Goal: Task Accomplishment & Management: Complete application form

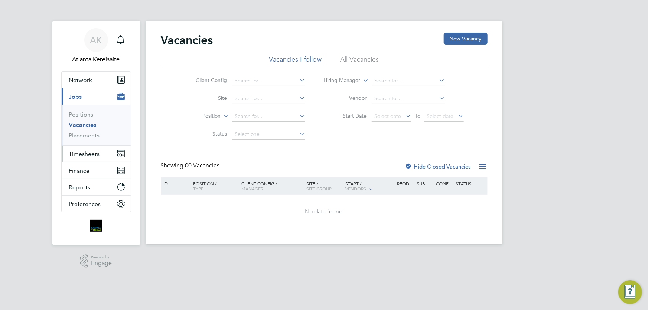
click at [92, 154] on span "Timesheets" at bounding box center [84, 153] width 31 height 7
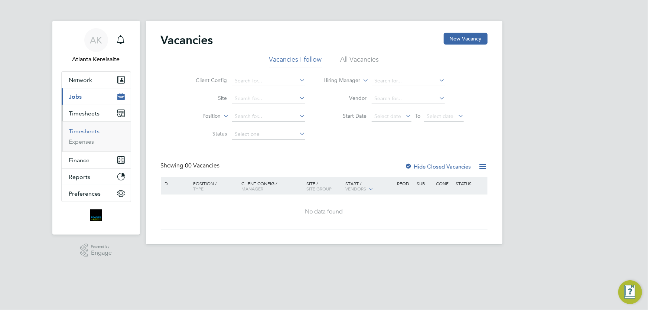
click at [90, 133] on link "Timesheets" at bounding box center [84, 131] width 31 height 7
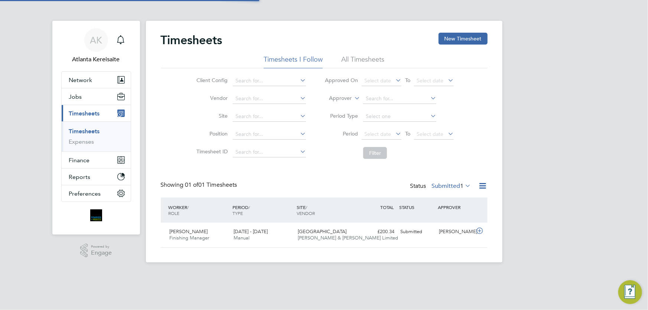
scroll to position [19, 64]
click at [473, 37] on button "New Timesheet" at bounding box center [462, 39] width 49 height 12
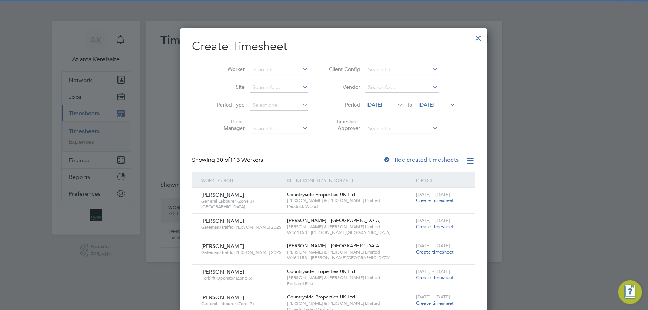
scroll to position [1017, 287]
click at [264, 70] on input at bounding box center [279, 70] width 58 height 10
click at [271, 77] on li "[PERSON_NAME]" at bounding box center [288, 80] width 97 height 10
type input "[PERSON_NAME]"
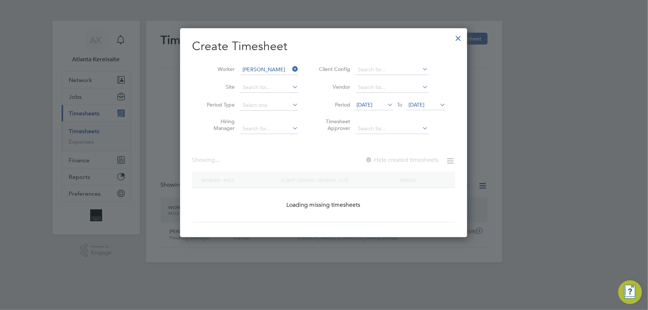
scroll to position [200, 287]
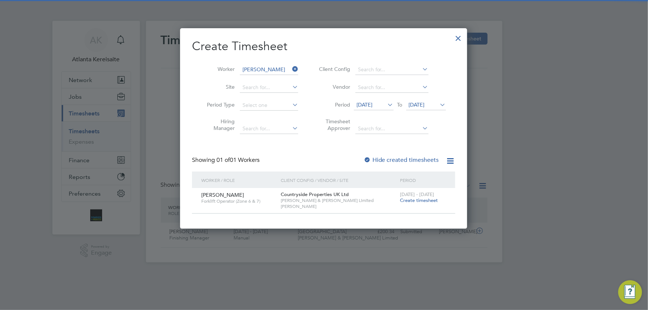
click at [417, 201] on span "Create timesheet" at bounding box center [419, 200] width 38 height 6
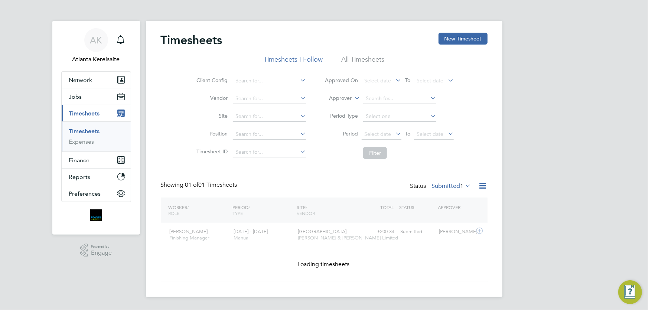
scroll to position [19, 64]
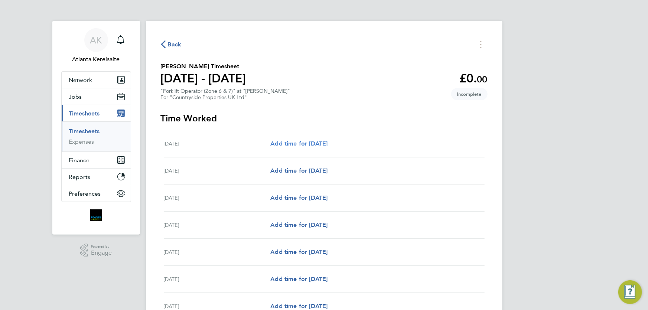
click at [297, 142] on span "Add time for [DATE]" at bounding box center [298, 143] width 57 height 7
select select "30"
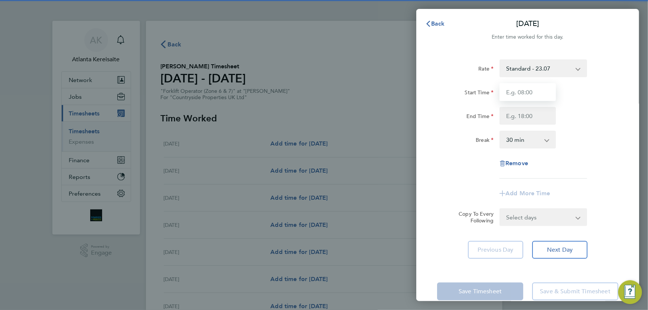
drag, startPoint x: 537, startPoint y: 91, endPoint x: 536, endPoint y: 96, distance: 4.8
click at [537, 91] on input "Start Time" at bounding box center [527, 92] width 56 height 18
type input "07:30"
click at [524, 114] on input "End Time" at bounding box center [527, 116] width 56 height 18
type input "17:00"
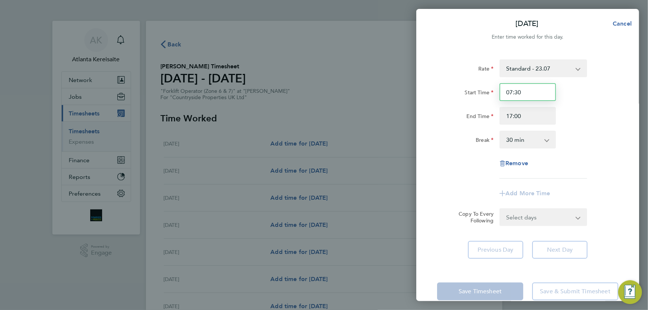
click at [528, 93] on input "07:30" at bounding box center [527, 92] width 56 height 18
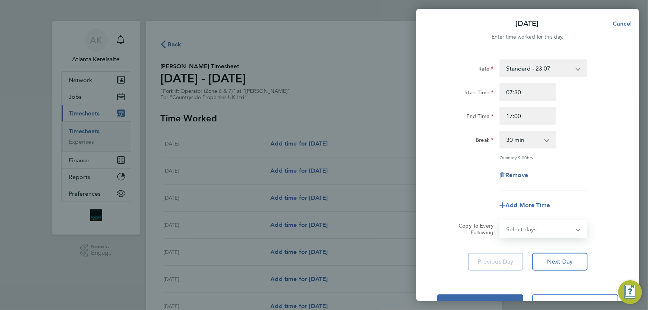
click at [569, 231] on select "Select days Day Weekday (Mon-Fri) Weekend (Sat-Sun) Tuesday Wednesday Thursday …" at bounding box center [539, 229] width 78 height 16
select select "WEEKDAY"
click at [500, 221] on select "Select days Day Weekday (Mon-Fri) Weekend (Sat-Sun) Tuesday Wednesday Thursday …" at bounding box center [539, 229] width 78 height 16
select select "2025-08-10"
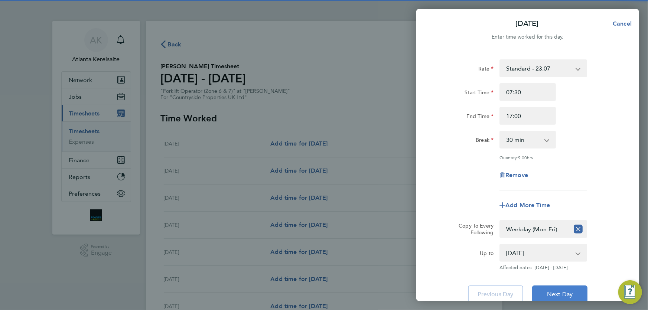
click at [575, 294] on button "Next Day" at bounding box center [559, 295] width 55 height 18
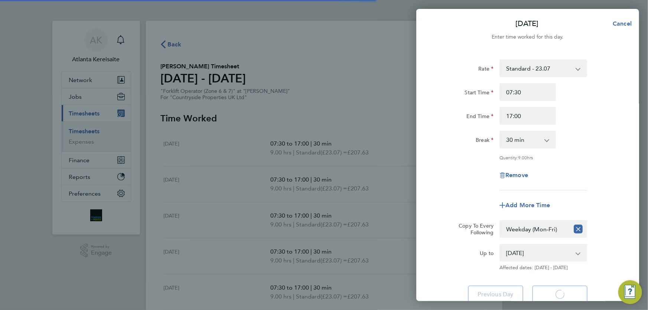
select select "30"
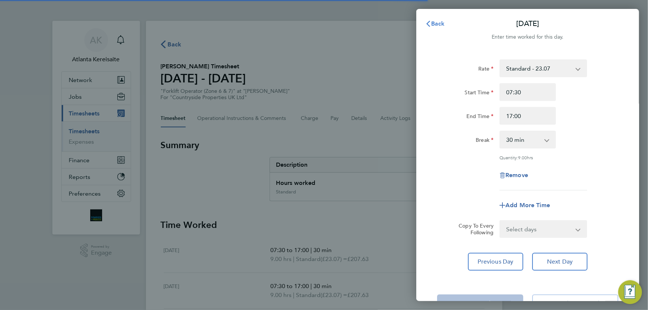
click at [435, 21] on span "Back" at bounding box center [438, 23] width 14 height 7
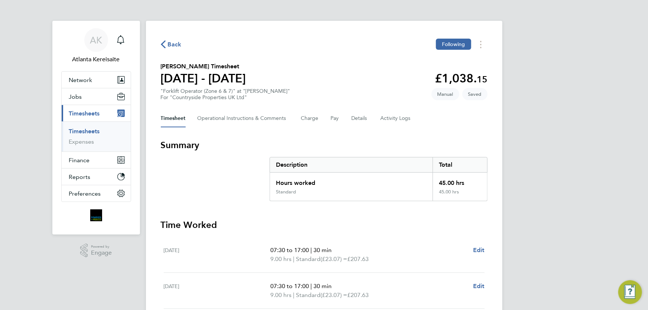
click at [171, 43] on span "Back" at bounding box center [175, 44] width 14 height 9
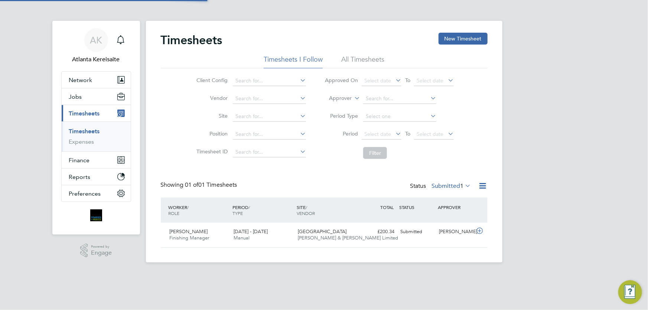
scroll to position [19, 64]
click at [472, 37] on button "New Timesheet" at bounding box center [462, 39] width 49 height 12
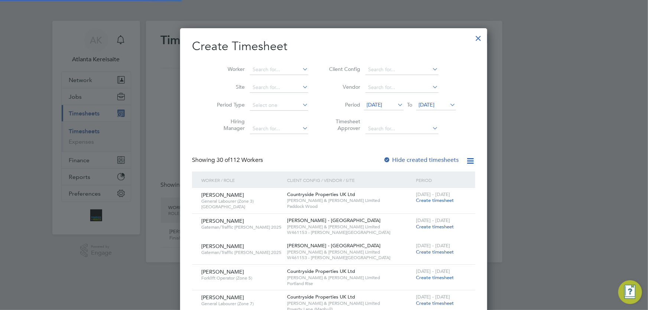
scroll to position [1017, 287]
click at [251, 70] on input at bounding box center [279, 70] width 58 height 10
click at [287, 80] on b "Pet" at bounding box center [291, 79] width 8 height 6
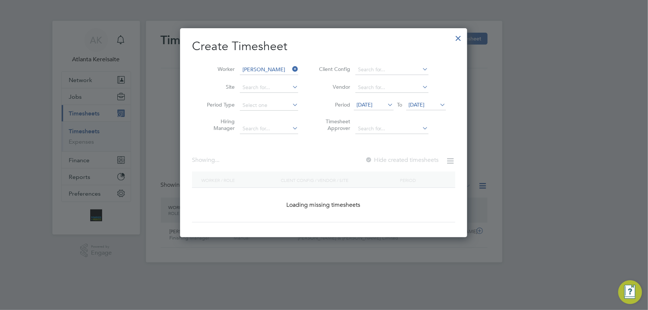
type input "James Peters"
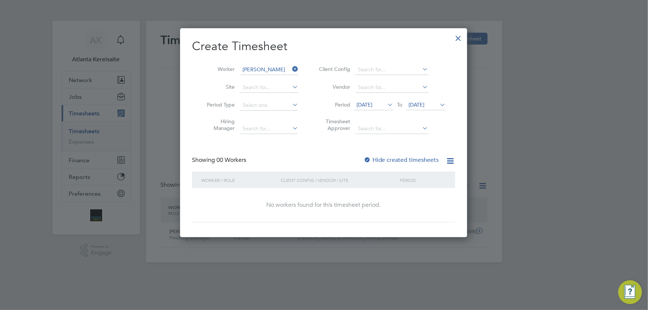
scroll to position [209, 287]
click at [373, 159] on label "Hide created timesheets" at bounding box center [400, 159] width 75 height 7
click at [378, 158] on label "Hide created timesheets" at bounding box center [400, 159] width 75 height 7
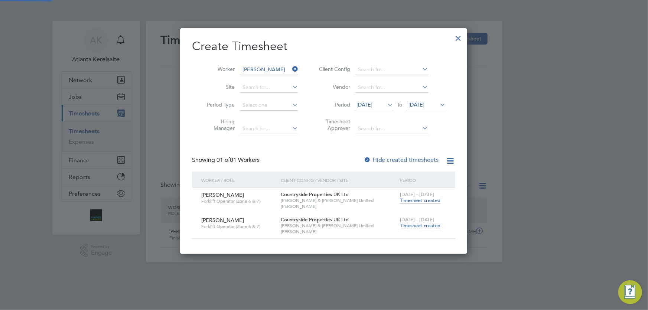
scroll to position [0, 0]
click at [418, 227] on span "Timesheet created" at bounding box center [420, 225] width 40 height 7
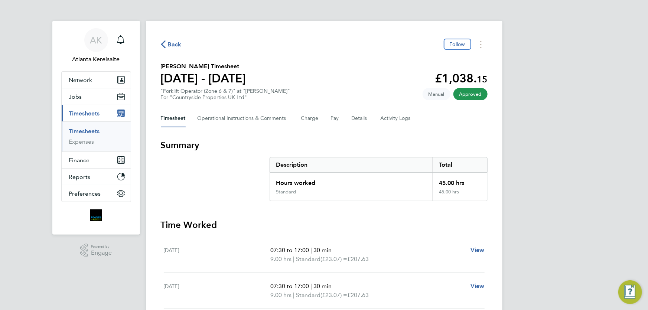
click at [173, 48] on span "Back" at bounding box center [175, 44] width 14 height 9
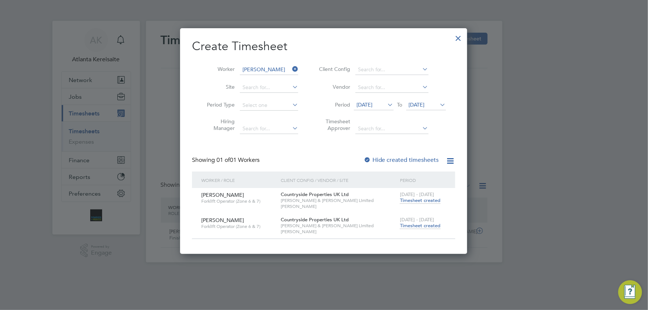
click at [291, 68] on icon at bounding box center [291, 69] width 0 height 10
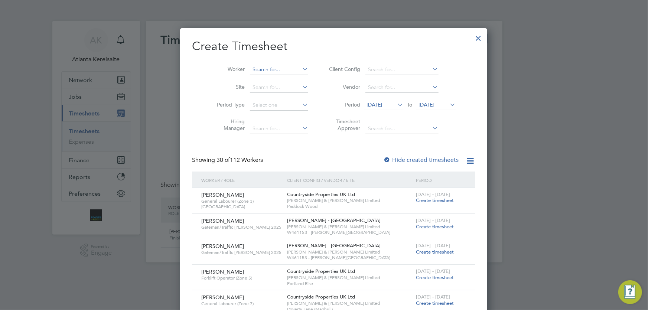
click at [258, 66] on input at bounding box center [279, 70] width 58 height 10
click at [287, 76] on b "Blackburn" at bounding box center [308, 79] width 43 height 6
type input "Stuart Blackburn"
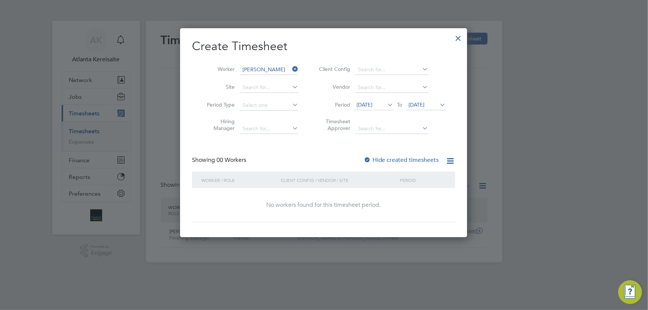
click at [388, 162] on label "Hide created timesheets" at bounding box center [400, 159] width 75 height 7
drag, startPoint x: 379, startPoint y: 152, endPoint x: 385, endPoint y: 157, distance: 6.8
click at [381, 153] on div "Create Timesheet Worker Stuart Blackburn Site Period Type Hiring Manager Client…" at bounding box center [323, 131] width 263 height 184
click at [385, 157] on label "Hide created timesheets" at bounding box center [400, 159] width 75 height 7
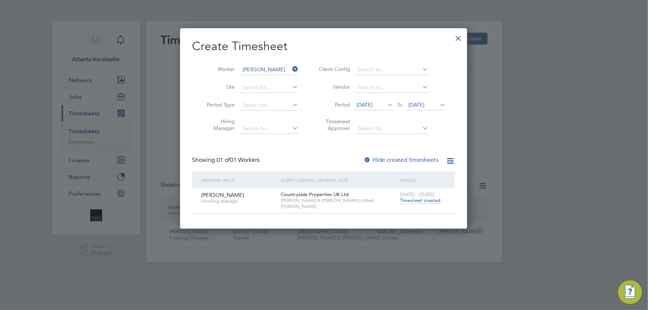
click at [425, 104] on span "04 Aug 2025" at bounding box center [417, 104] width 16 height 7
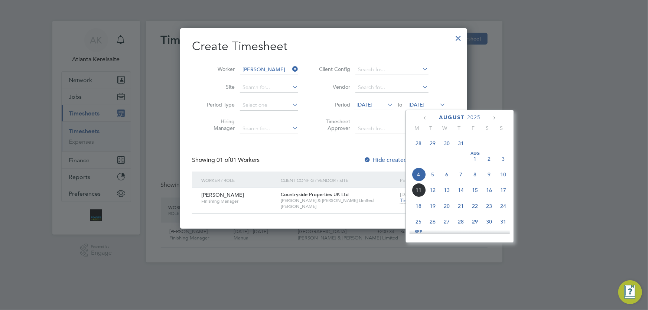
click at [506, 192] on span "17" at bounding box center [503, 190] width 14 height 14
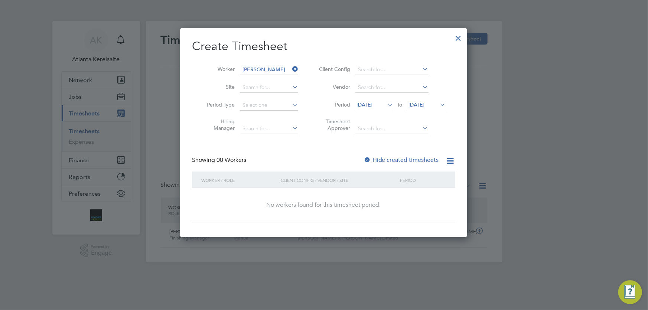
click at [390, 161] on label "Hide created timesheets" at bounding box center [400, 159] width 75 height 7
click at [385, 160] on label "Hide created timesheets" at bounding box center [400, 159] width 75 height 7
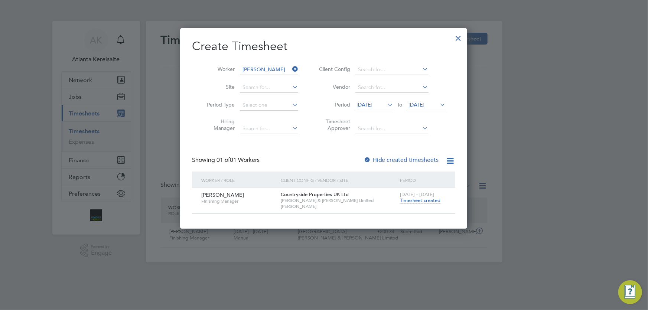
click at [459, 39] on div at bounding box center [458, 36] width 13 height 13
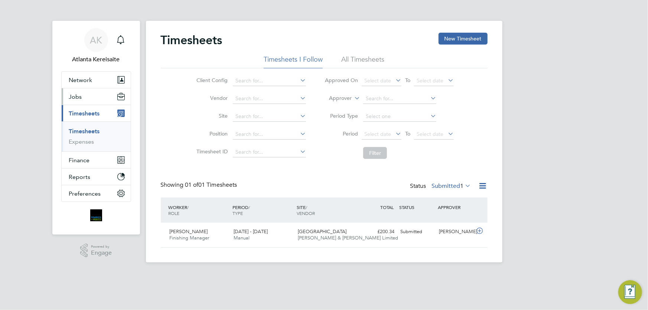
click at [90, 95] on button "Jobs" at bounding box center [96, 96] width 69 height 16
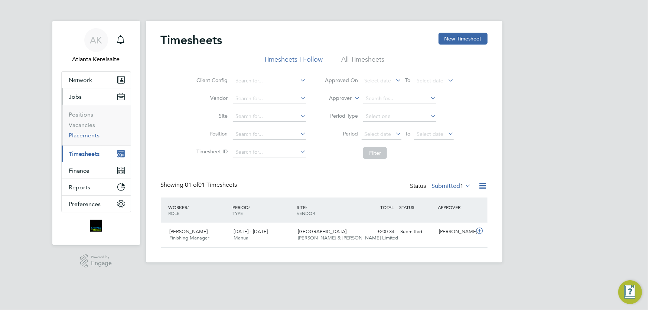
click at [87, 134] on link "Placements" at bounding box center [84, 135] width 31 height 7
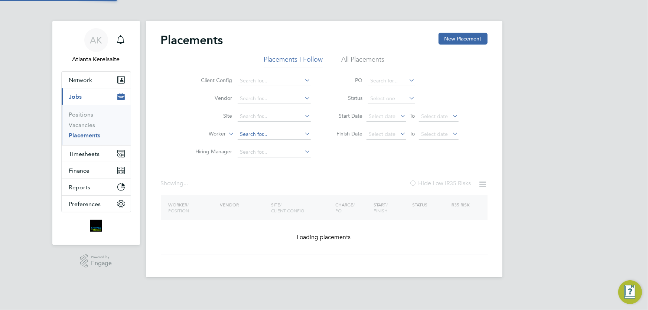
click at [254, 137] on input at bounding box center [274, 134] width 73 height 10
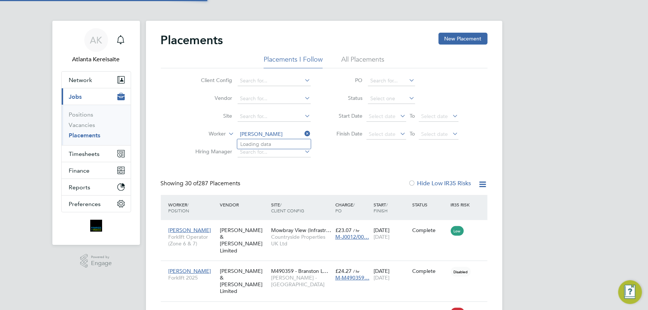
drag, startPoint x: 270, startPoint y: 133, endPoint x: 258, endPoint y: 133, distance: 11.5
click at [258, 133] on input "stuart balck" at bounding box center [274, 134] width 73 height 10
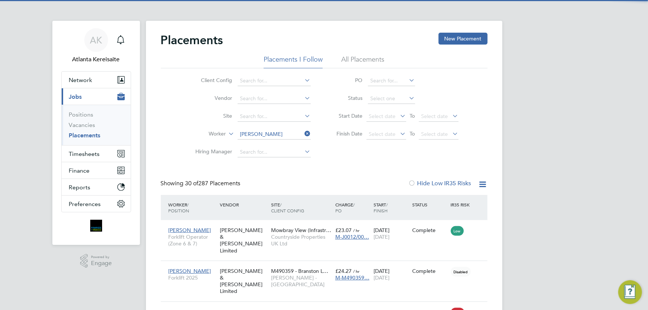
click at [284, 146] on li "Stuart Black burn" at bounding box center [274, 144] width 75 height 10
type input "Stuart Blackburn"
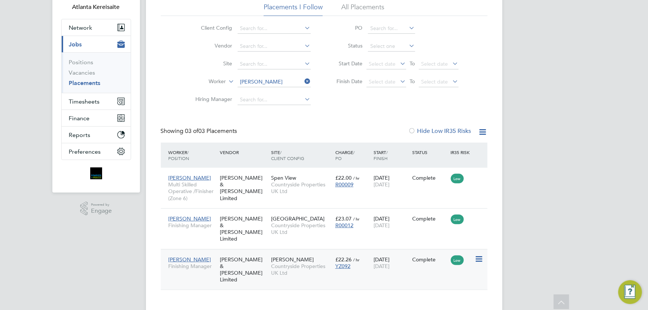
click at [420, 266] on div "Stuart Blackburn Finishing Manager Fawkes & Reece Limited Dean Beck Countryside…" at bounding box center [324, 269] width 327 height 41
click at [367, 265] on div "£22.26 / hr YZ092" at bounding box center [352, 262] width 39 height 21
click at [94, 95] on button "Timesheets" at bounding box center [96, 101] width 69 height 16
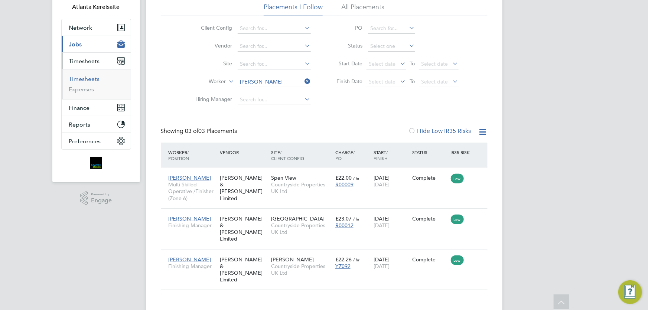
click at [84, 78] on link "Timesheets" at bounding box center [84, 78] width 31 height 7
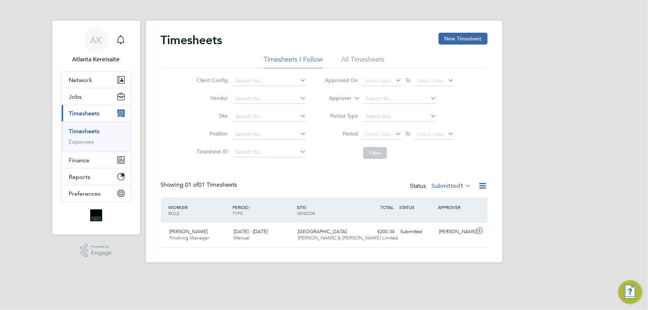
click at [463, 41] on button "New Timesheet" at bounding box center [462, 39] width 49 height 12
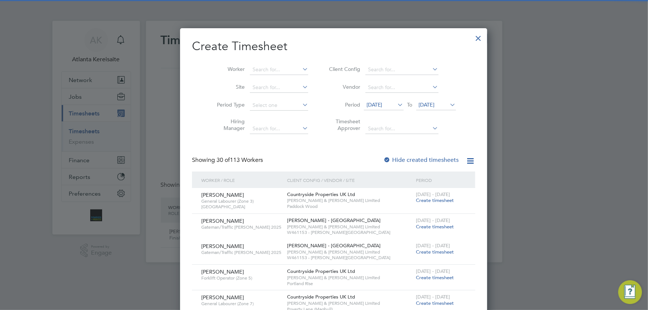
scroll to position [1017, 287]
click at [254, 68] on input at bounding box center [279, 70] width 58 height 10
click at [287, 79] on b "Black" at bounding box center [293, 79] width 13 height 6
type input "Stuart Blackburn"
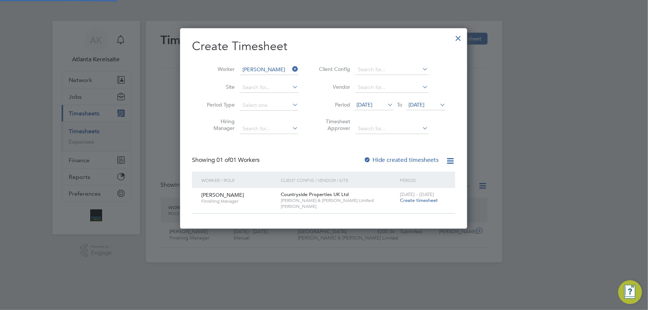
scroll to position [200, 287]
click at [415, 199] on span "Create timesheet" at bounding box center [419, 200] width 38 height 6
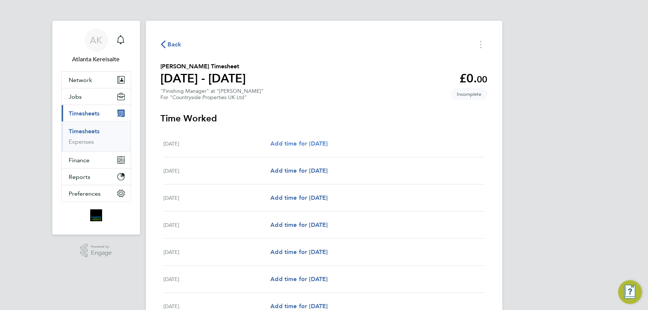
click at [319, 146] on span "Add time for Mon 04 Aug" at bounding box center [298, 143] width 57 height 7
select select "30"
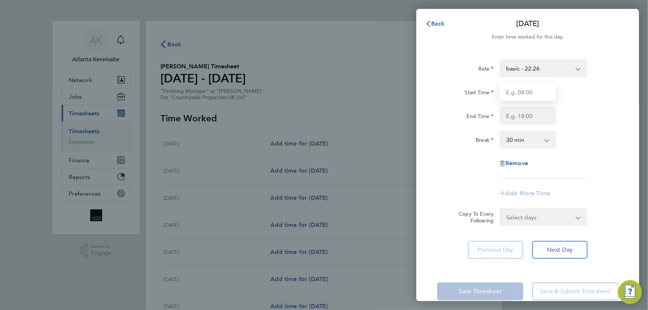
click at [536, 91] on input "Start Time" at bounding box center [527, 92] width 56 height 18
type input "07:30"
drag, startPoint x: 528, startPoint y: 123, endPoint x: 533, endPoint y: 123, distance: 5.2
click at [527, 123] on input "End Time" at bounding box center [527, 116] width 56 height 18
type input "17:00"
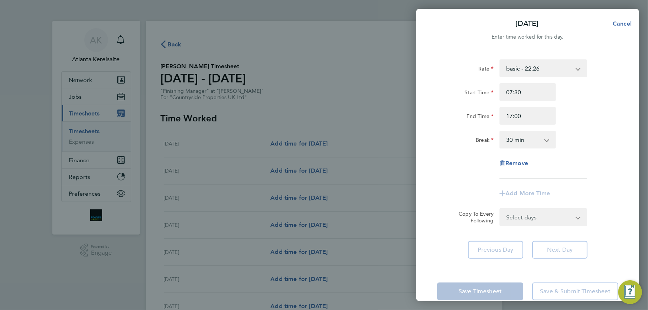
drag, startPoint x: 533, startPoint y: 74, endPoint x: 536, endPoint y: 79, distance: 6.2
click at [536, 79] on div "Rate basic - 22.26 Start Time 07:30 End Time 17:00 Break 0 min 15 min 30 min 45…" at bounding box center [527, 118] width 181 height 119
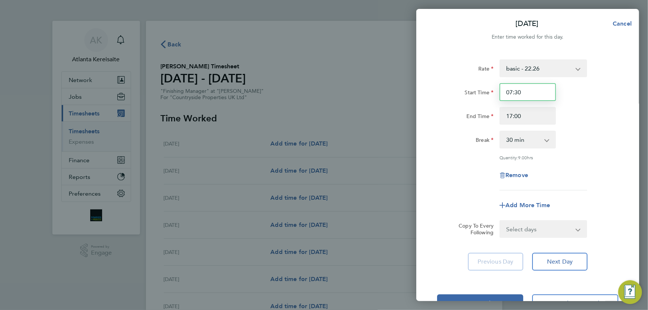
click at [541, 95] on input "07:30" at bounding box center [527, 92] width 56 height 18
click at [571, 230] on select "Select days Day Weekday (Mon-Fri) Weekend (Sat-Sun) Tuesday Wednesday Thursday …" at bounding box center [539, 229] width 78 height 16
select select "WEEKDAY"
click at [500, 221] on select "Select days Day Weekday (Mon-Fri) Weekend (Sat-Sun) Tuesday Wednesday Thursday …" at bounding box center [539, 229] width 78 height 16
select select "2025-08-10"
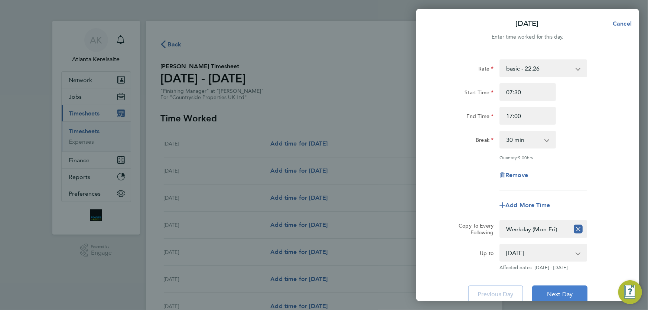
click at [571, 286] on button "Next Day" at bounding box center [559, 295] width 55 height 18
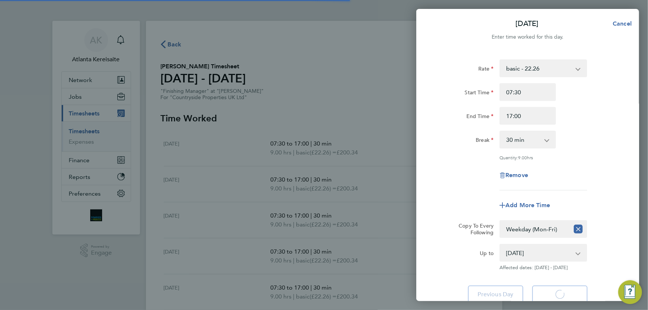
select select "30"
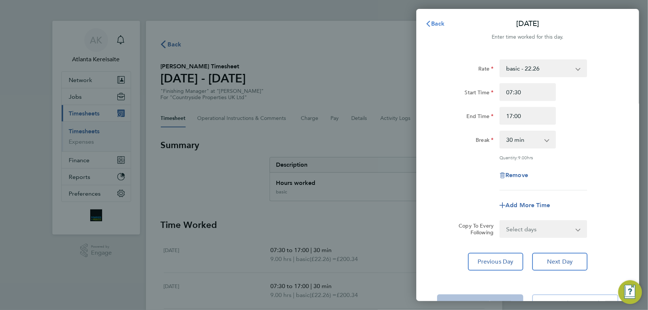
click at [443, 22] on span "Back" at bounding box center [438, 23] width 14 height 7
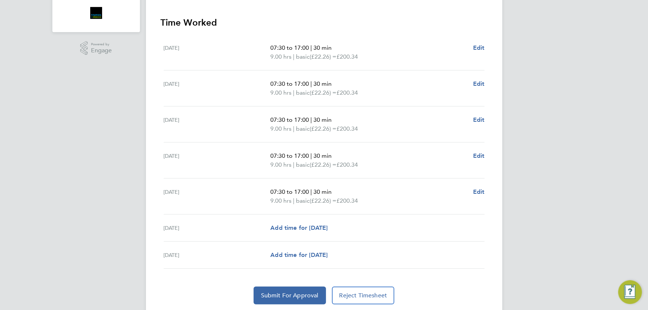
scroll to position [226, 0]
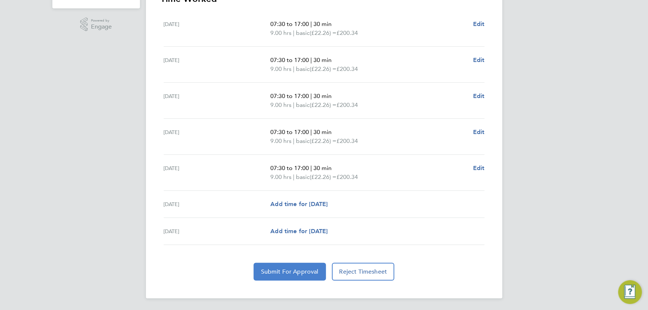
click at [297, 269] on span "Submit For Approval" at bounding box center [290, 271] width 58 height 7
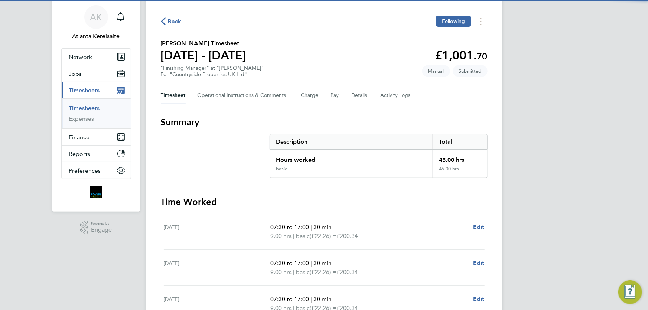
scroll to position [0, 0]
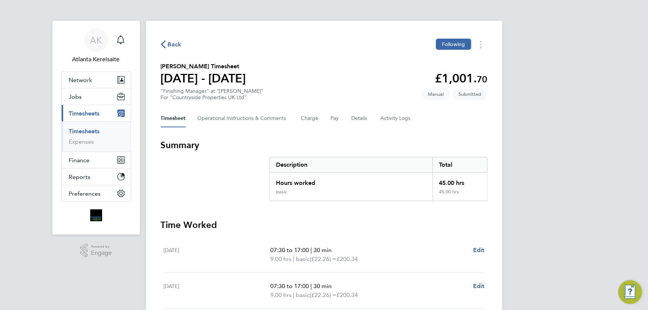
click at [172, 45] on span "Back" at bounding box center [175, 44] width 14 height 9
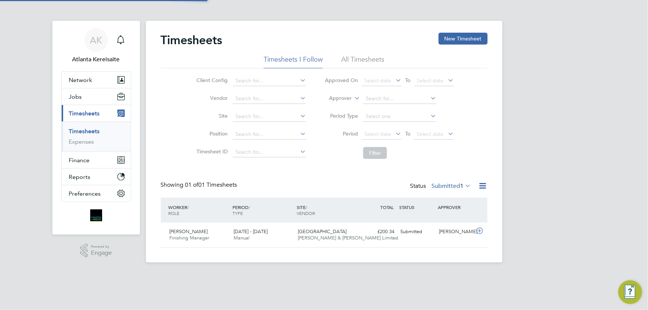
scroll to position [19, 64]
drag, startPoint x: 472, startPoint y: 37, endPoint x: 374, endPoint y: 57, distance: 99.6
click at [472, 37] on button "New Timesheet" at bounding box center [462, 39] width 49 height 12
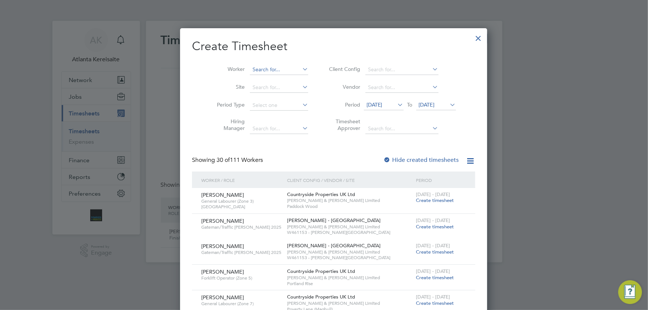
scroll to position [1042, 287]
click at [255, 69] on input at bounding box center [279, 70] width 58 height 10
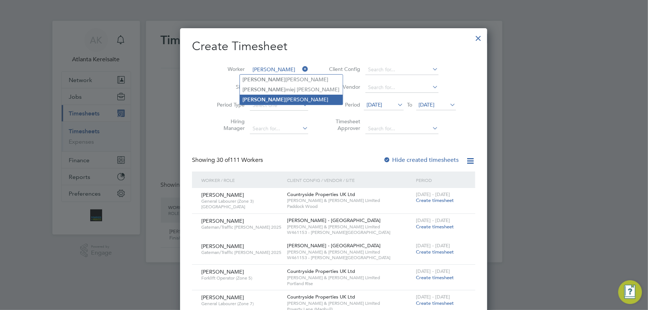
click at [288, 98] on li "Bartlo miej Przybylski" at bounding box center [291, 100] width 103 height 10
type input "Bartlomiej Przybylski"
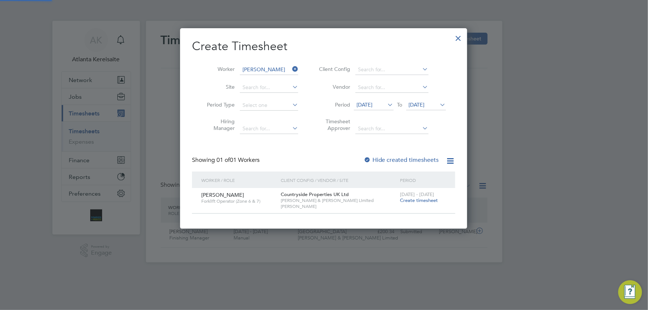
scroll to position [200, 287]
click at [429, 203] on span "Create timesheet" at bounding box center [419, 200] width 38 height 6
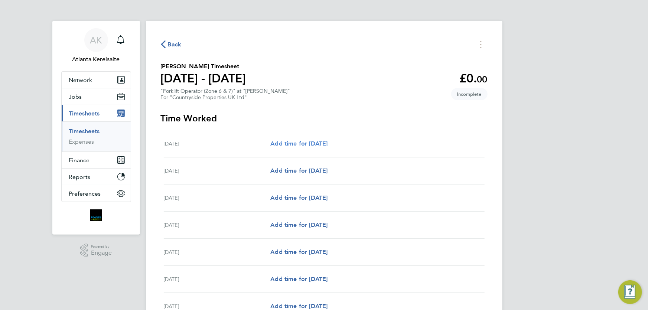
click at [327, 146] on span "Add time for Mon 04 Aug" at bounding box center [298, 143] width 57 height 7
select select "30"
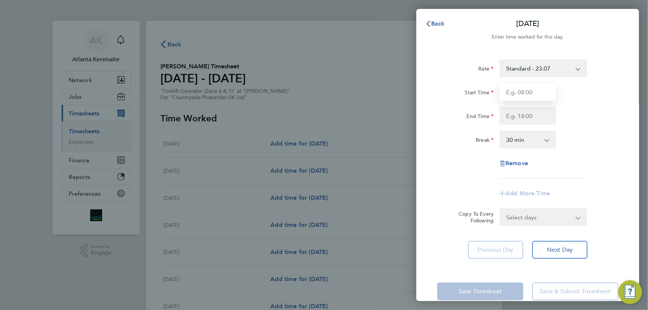
click at [527, 89] on input "Start Time" at bounding box center [527, 92] width 56 height 18
type input "07:30"
click at [530, 116] on input "End Time" at bounding box center [527, 116] width 56 height 18
type input "17:00"
click at [528, 99] on input "07:30" at bounding box center [527, 92] width 56 height 18
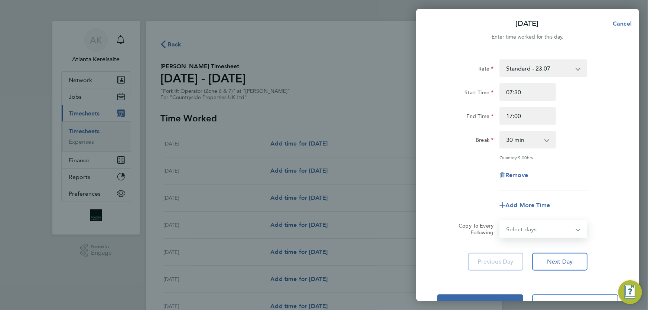
click at [553, 229] on select "Select days Day Weekday (Mon-Fri) Weekend (Sat-Sun) Tuesday Wednesday Thursday …" at bounding box center [539, 229] width 78 height 16
select select "WEEKDAY"
click at [500, 221] on select "Select days Day Weekday (Mon-Fri) Weekend (Sat-Sun) Tuesday Wednesday Thursday …" at bounding box center [539, 229] width 78 height 16
select select "2025-08-10"
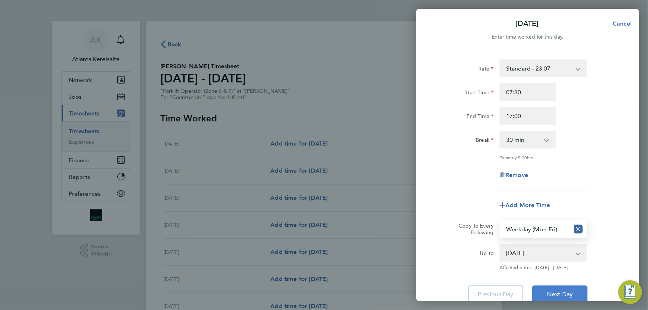
click at [565, 289] on button "Next Day" at bounding box center [559, 295] width 55 height 18
select select "30"
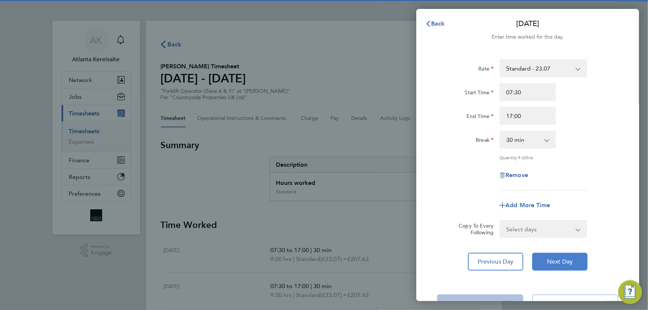
click at [568, 259] on span "Next Day" at bounding box center [560, 261] width 26 height 7
select select "30"
click at [568, 259] on span "Next Day" at bounding box center [560, 261] width 26 height 7
select select "30"
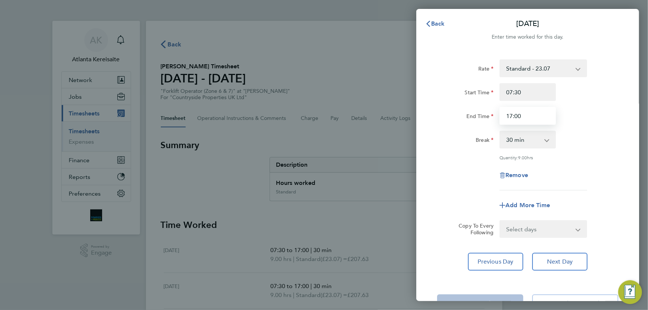
click at [512, 112] on input "17:00" at bounding box center [527, 116] width 56 height 18
type input "16:00"
click at [495, 262] on span "Previous Day" at bounding box center [496, 261] width 36 height 7
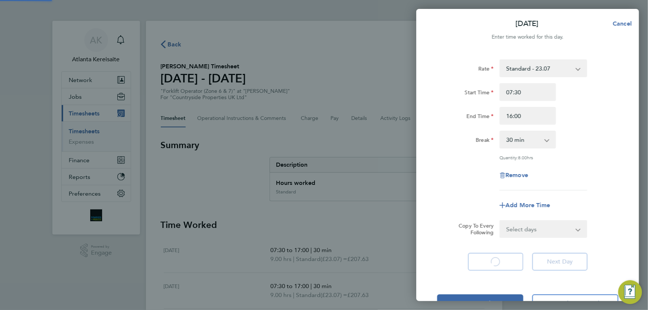
select select "30"
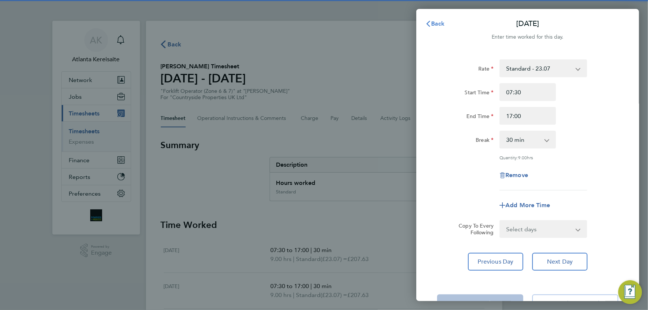
click at [439, 19] on button "Back" at bounding box center [435, 23] width 35 height 15
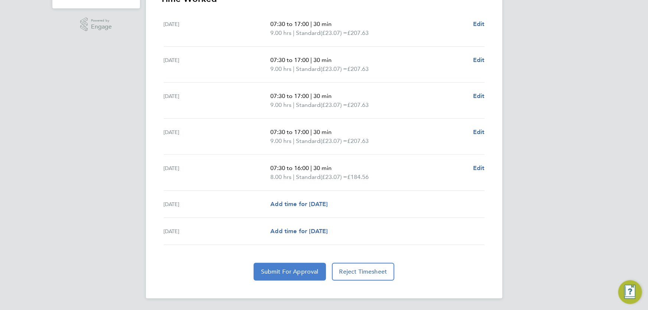
click at [282, 271] on span "Submit For Approval" at bounding box center [290, 271] width 58 height 7
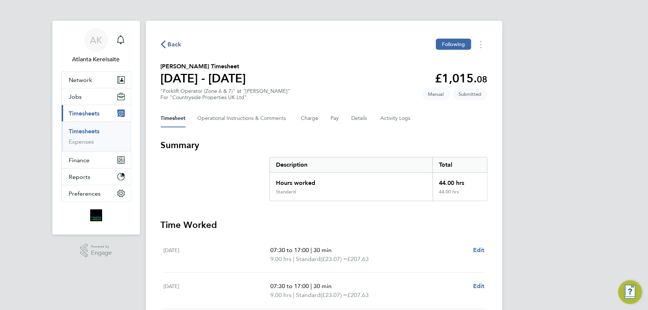
click at [166, 42] on span "Back" at bounding box center [171, 43] width 21 height 7
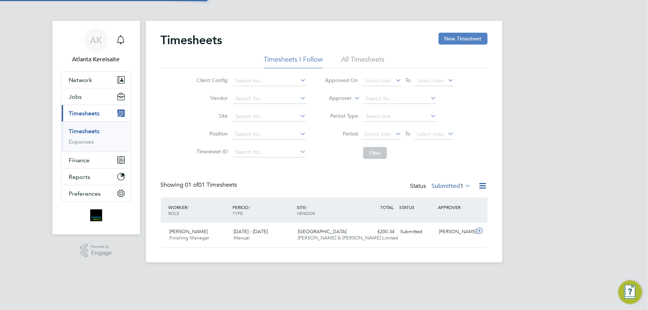
scroll to position [19, 64]
click at [475, 41] on button "New Timesheet" at bounding box center [462, 39] width 49 height 12
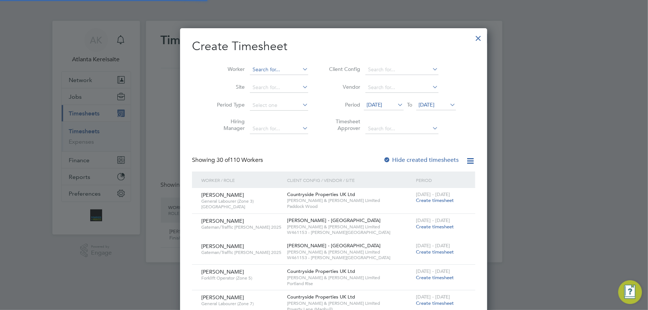
scroll to position [1042, 287]
click at [254, 65] on input at bounding box center [279, 70] width 58 height 10
click at [255, 82] on li "Joe Flint" at bounding box center [270, 80] width 61 height 10
type input "Joe Flint"
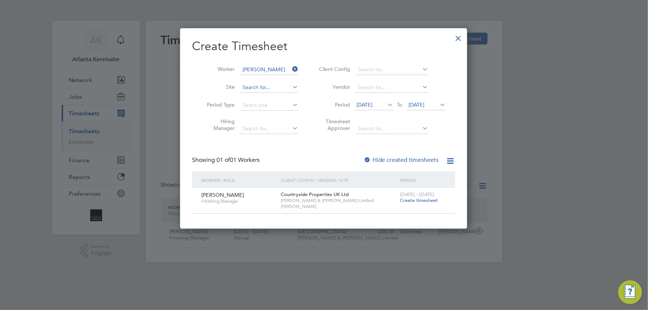
scroll to position [200, 287]
click at [421, 203] on span "Create timesheet" at bounding box center [419, 200] width 38 height 6
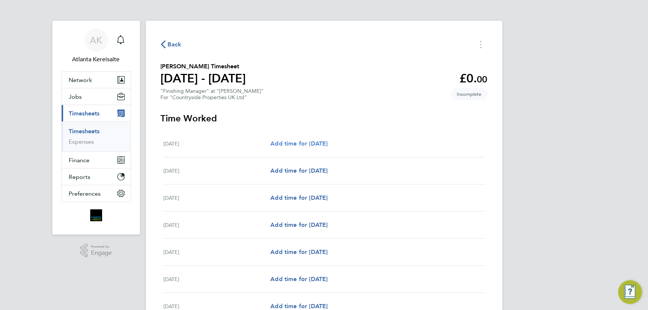
click at [306, 143] on span "Add time for Mon 04 Aug" at bounding box center [298, 143] width 57 height 7
select select "30"
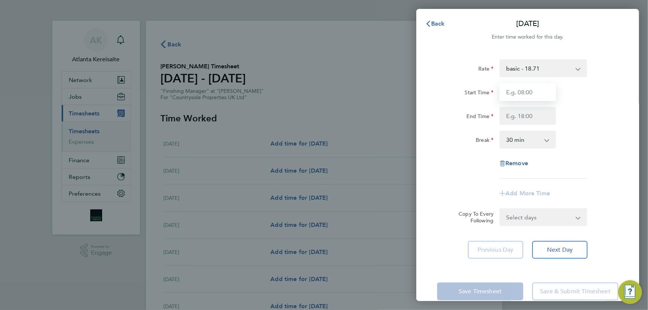
click at [534, 95] on input "Start Time" at bounding box center [527, 92] width 56 height 18
type input "07:30"
click at [525, 111] on input "End Time" at bounding box center [527, 116] width 56 height 18
type input "17:00"
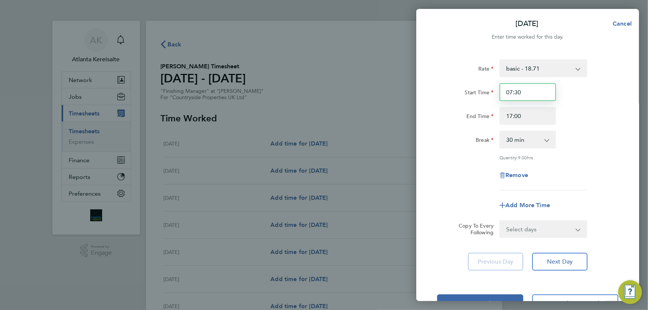
click at [538, 96] on input "07:30" at bounding box center [527, 92] width 56 height 18
click at [536, 115] on input "17:00" at bounding box center [527, 116] width 56 height 18
drag, startPoint x: 558, startPoint y: 226, endPoint x: 563, endPoint y: 229, distance: 5.9
click at [559, 226] on select "Select days Day Weekday (Mon-Fri) Weekend (Sat-Sun) Tuesday Wednesday Thursday …" at bounding box center [539, 229] width 78 height 16
select select "WEEKDAY"
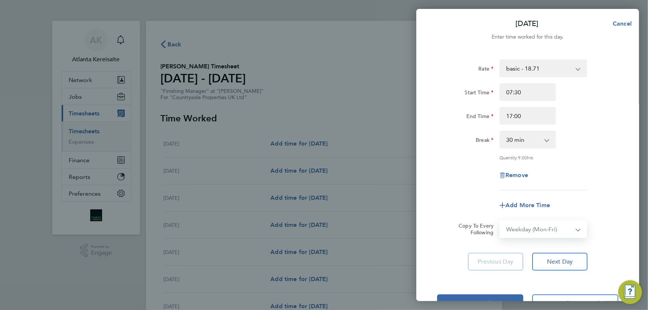
click at [500, 221] on select "Select days Day Weekday (Mon-Fri) Weekend (Sat-Sun) Tuesday Wednesday Thursday …" at bounding box center [539, 229] width 78 height 16
select select "2025-08-10"
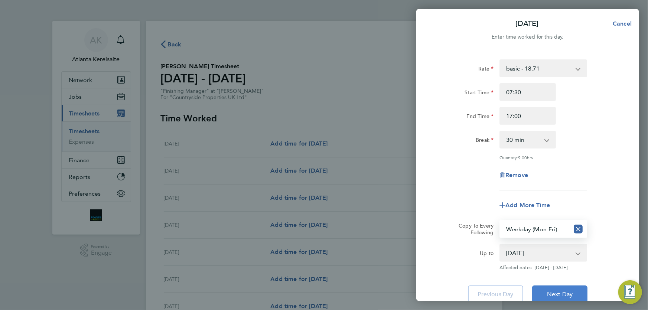
click at [571, 292] on span "Next Day" at bounding box center [560, 294] width 26 height 7
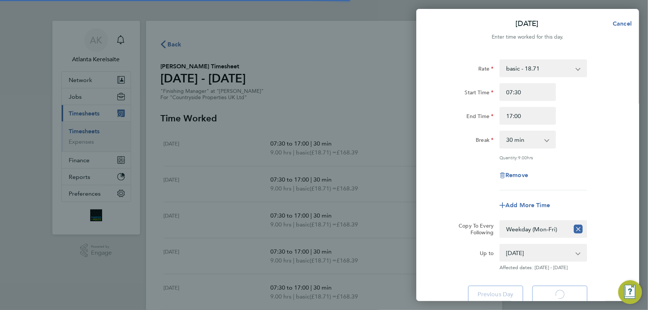
select select "30"
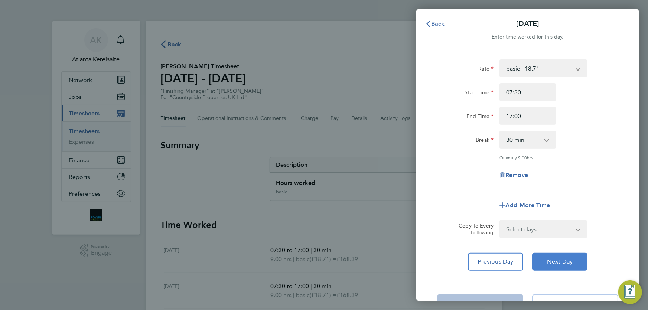
click at [568, 262] on span "Next Day" at bounding box center [560, 261] width 26 height 7
select select "30"
click at [568, 262] on span "Next Day" at bounding box center [560, 261] width 26 height 7
select select "30"
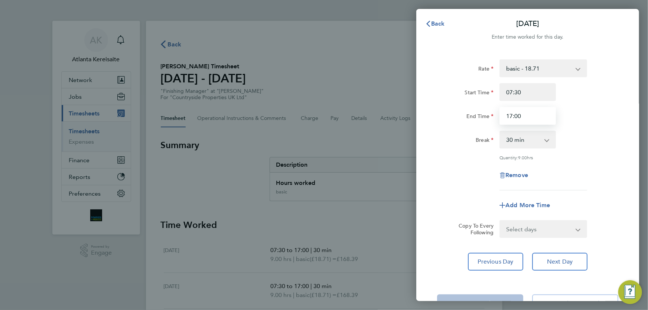
click at [513, 115] on input "17:00" at bounding box center [527, 116] width 56 height 18
type input "16:00"
click at [505, 258] on span "Previous Day" at bounding box center [496, 261] width 36 height 7
select select "30"
click at [431, 21] on span "Back" at bounding box center [435, 24] width 20 height 6
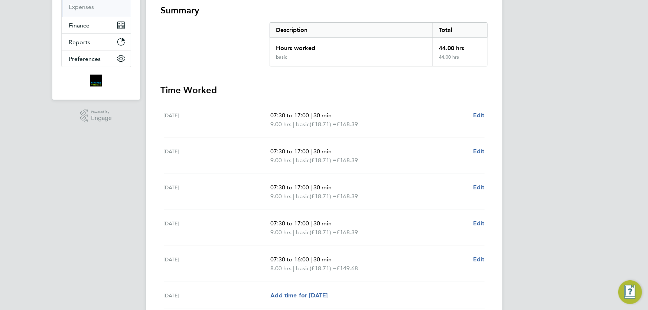
scroll to position [226, 0]
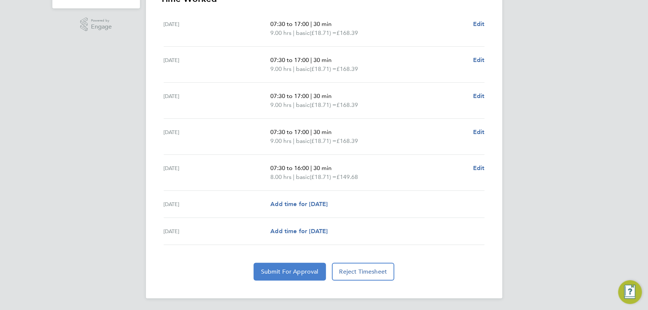
click at [288, 267] on button "Submit For Approval" at bounding box center [290, 272] width 72 height 18
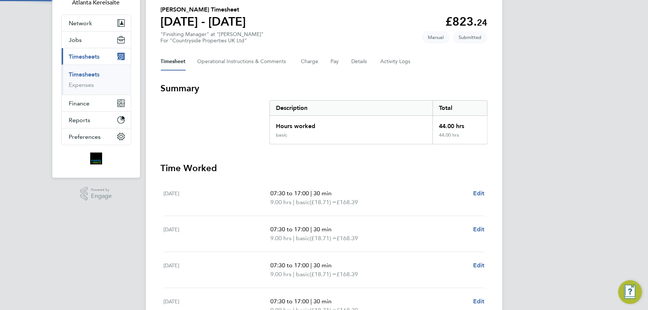
scroll to position [0, 0]
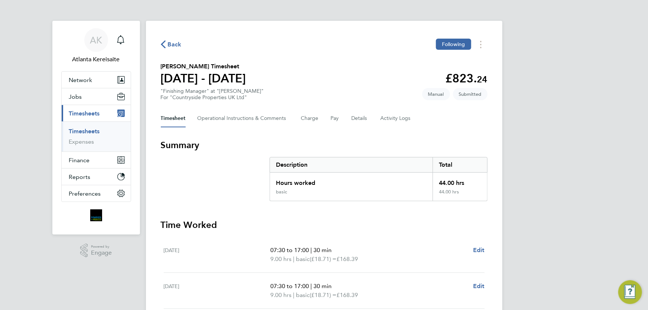
click at [171, 40] on span "Back" at bounding box center [175, 44] width 14 height 9
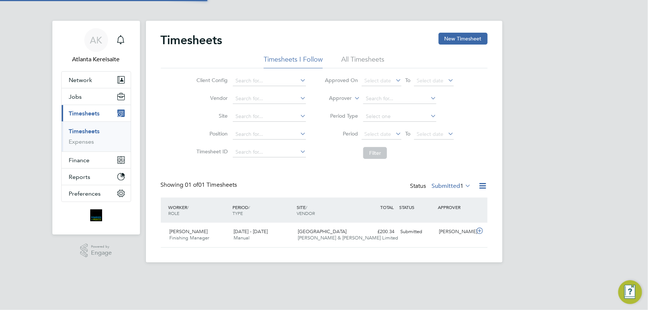
scroll to position [4, 4]
click at [465, 39] on button "New Timesheet" at bounding box center [462, 39] width 49 height 12
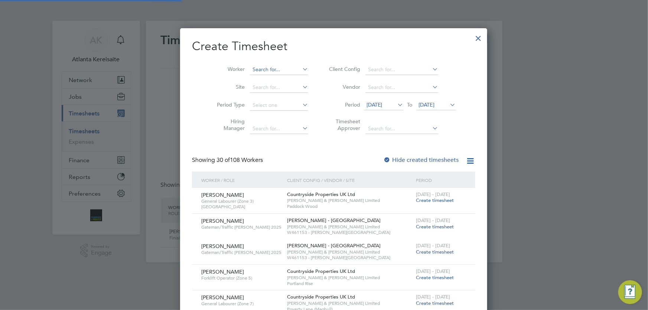
scroll to position [1042, 287]
click at [250, 68] on input at bounding box center [279, 70] width 58 height 10
click at [287, 80] on b "Daniels" at bounding box center [308, 79] width 43 height 6
type input "Shaun Daniels"
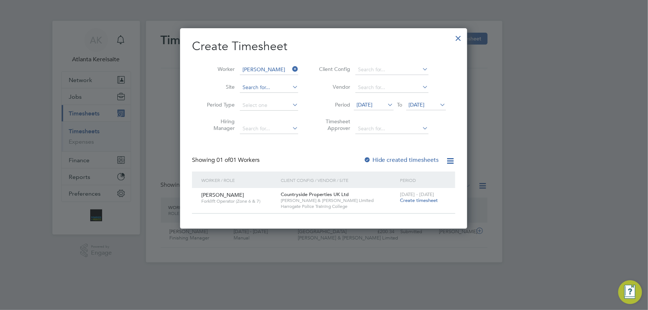
scroll to position [200, 287]
click at [421, 200] on span "Create timesheet" at bounding box center [419, 200] width 38 height 6
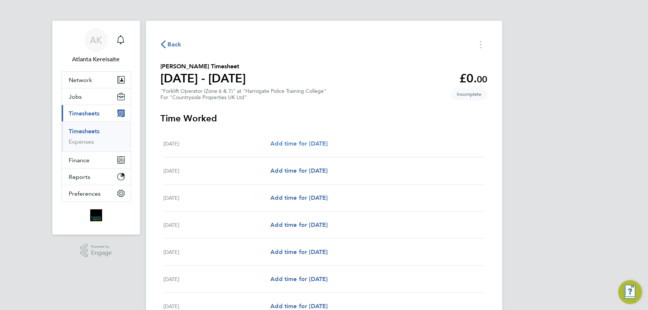
click at [327, 147] on span "Add time for Mon 04 Aug" at bounding box center [298, 143] width 57 height 7
select select "30"
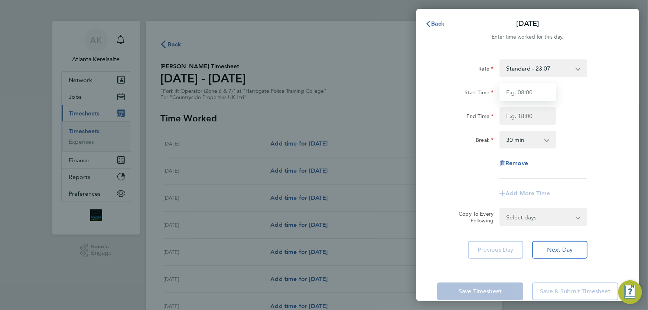
click at [533, 95] on input "Start Time" at bounding box center [527, 92] width 56 height 18
type input "07:30"
click at [522, 115] on input "End Time" at bounding box center [527, 116] width 56 height 18
type input "16:30"
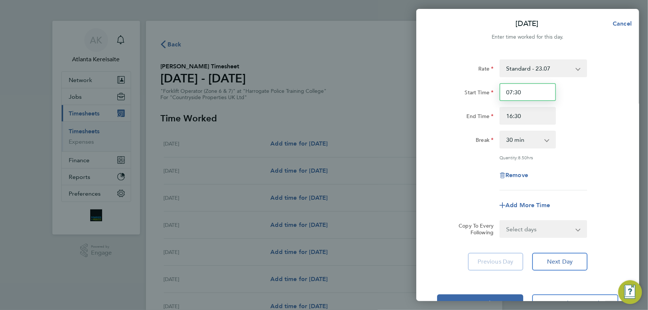
drag, startPoint x: 536, startPoint y: 89, endPoint x: 538, endPoint y: 115, distance: 26.8
click at [536, 90] on input "07:30" at bounding box center [527, 92] width 56 height 18
click at [538, 115] on input "16:30" at bounding box center [527, 116] width 56 height 18
click at [573, 231] on select "Select days Day Weekday (Mon-Fri) Weekend (Sat-Sun) Tuesday Wednesday Thursday …" at bounding box center [539, 229] width 78 height 16
select select "WEEKDAY"
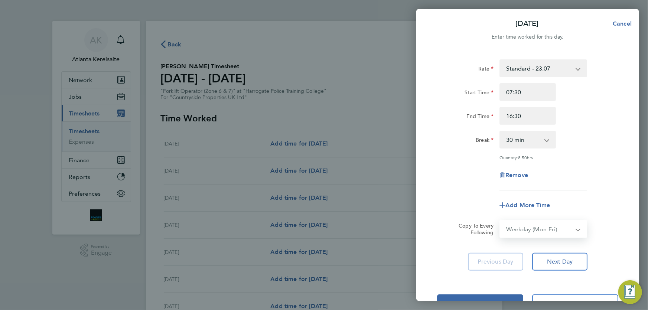
click at [500, 221] on select "Select days Day Weekday (Mon-Fri) Weekend (Sat-Sun) Tuesday Wednesday Thursday …" at bounding box center [539, 229] width 78 height 16
select select "2025-08-10"
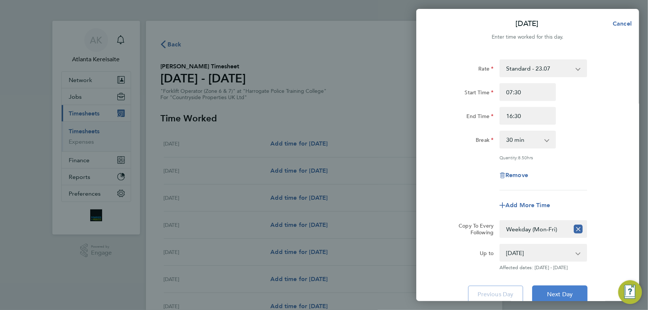
click at [570, 292] on span "Next Day" at bounding box center [560, 294] width 26 height 7
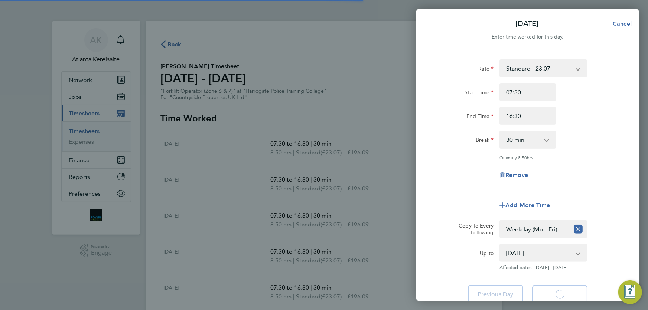
select select "30"
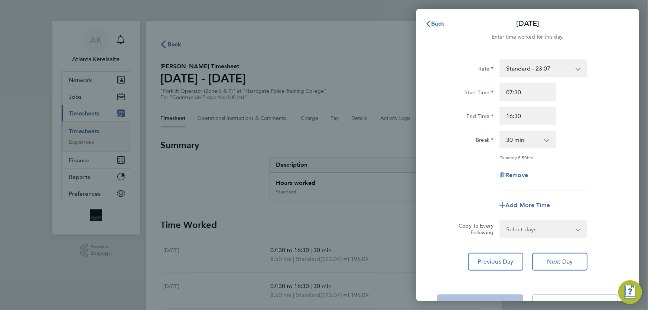
click at [575, 270] on div "Rate Standard - 23.07 Start Time 07:30 End Time 16:30 Break 0 min 15 min 30 min…" at bounding box center [527, 164] width 223 height 229
click at [565, 254] on button "Next Day" at bounding box center [559, 262] width 55 height 18
select select "30"
click at [565, 254] on button "Next Day" at bounding box center [559, 262] width 55 height 18
select select "30"
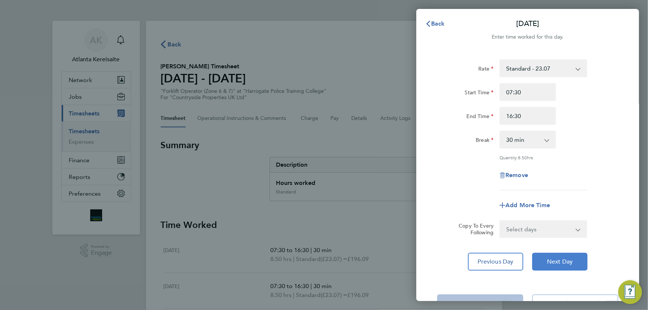
click at [565, 255] on button "Next Day" at bounding box center [559, 262] width 55 height 18
select select "30"
click at [512, 119] on input "16:30" at bounding box center [527, 116] width 56 height 18
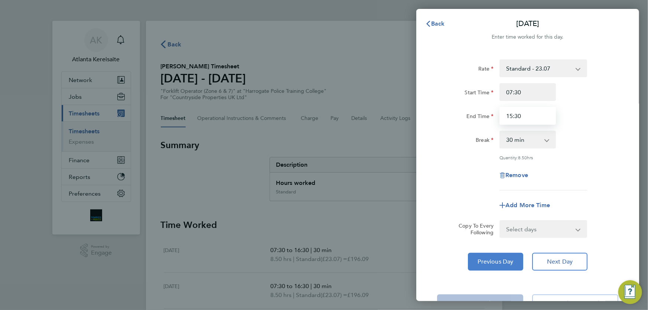
type input "15:30"
click at [497, 264] on button "Previous Day" at bounding box center [495, 262] width 55 height 18
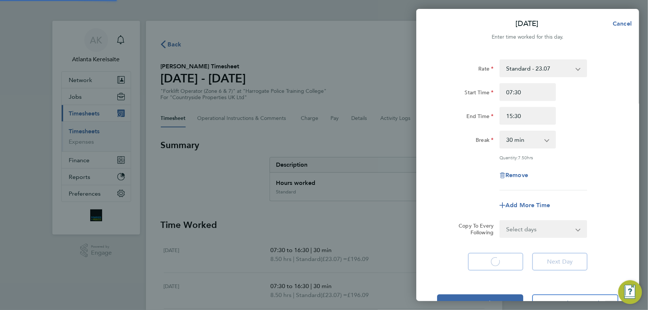
select select "30"
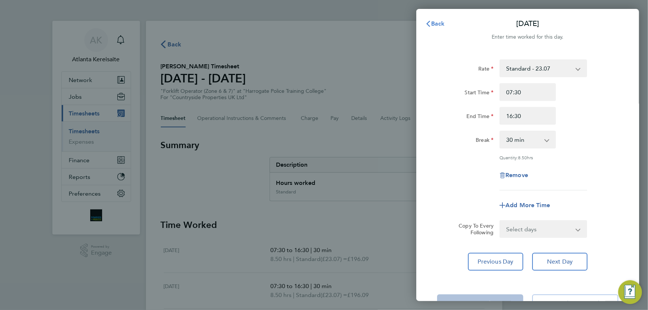
click at [433, 17] on button "Back" at bounding box center [435, 23] width 35 height 15
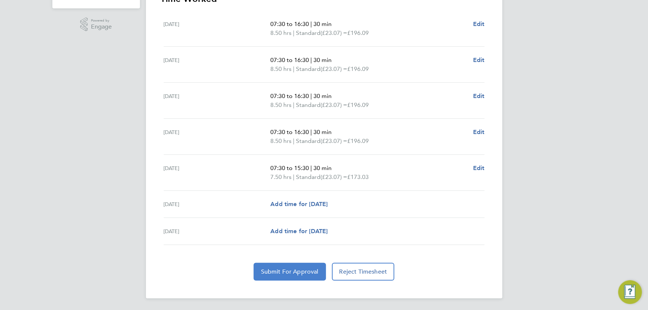
click at [271, 272] on span "Submit For Approval" at bounding box center [290, 271] width 58 height 7
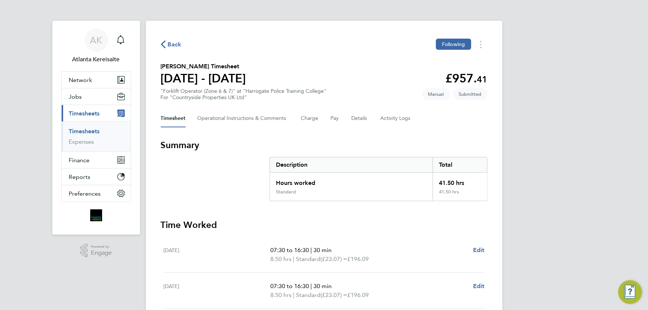
click at [170, 44] on span "Back" at bounding box center [175, 44] width 14 height 9
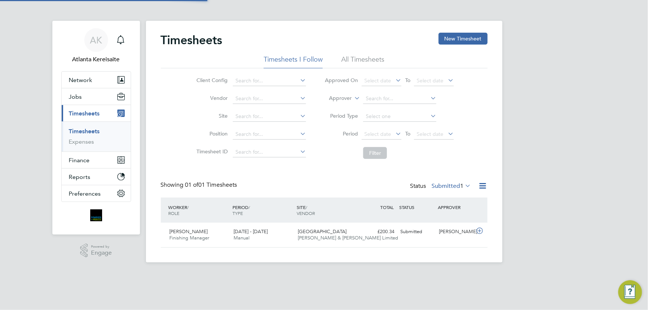
scroll to position [19, 64]
click at [472, 41] on button "New Timesheet" at bounding box center [462, 39] width 49 height 12
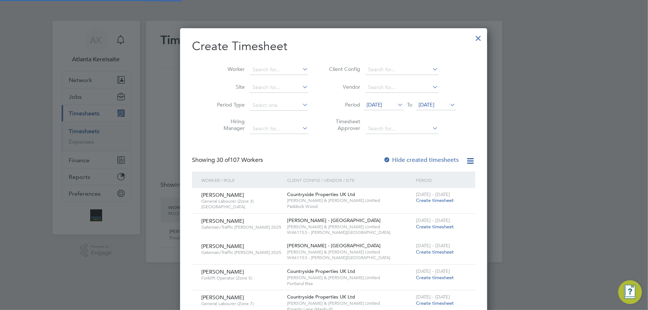
scroll to position [4, 3]
click at [257, 67] on input at bounding box center [279, 70] width 58 height 10
click at [265, 75] on li "Quen tin Elliott Oates" at bounding box center [274, 80] width 69 height 10
type input "Quentin Elliott Oates"
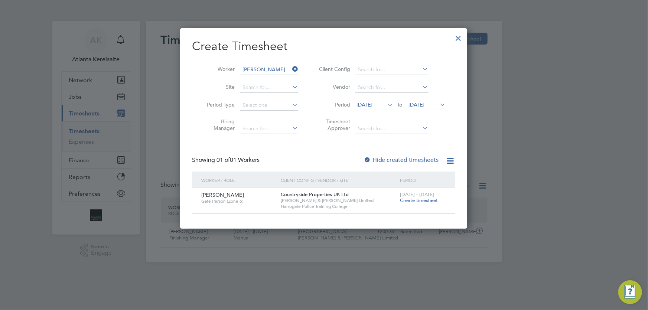
click at [408, 199] on span "Create timesheet" at bounding box center [419, 200] width 38 height 6
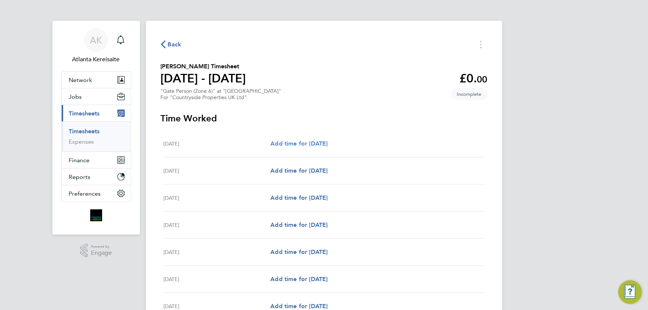
click at [313, 146] on span "Add time for Mon 04 Aug" at bounding box center [298, 143] width 57 height 7
select select "30"
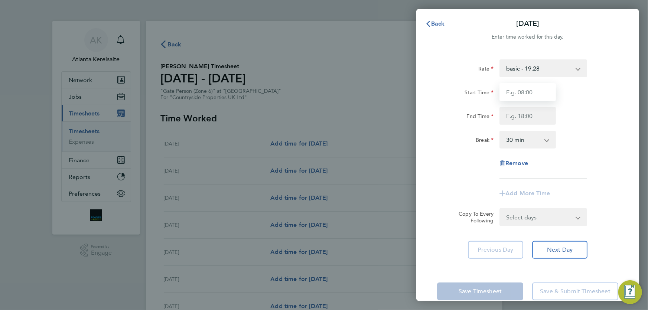
click at [534, 99] on input "Start Time" at bounding box center [527, 92] width 56 height 18
type input "07:30"
click at [529, 115] on input "End Time" at bounding box center [527, 116] width 56 height 18
type input "16:30"
click at [522, 92] on input "07:30" at bounding box center [527, 92] width 56 height 18
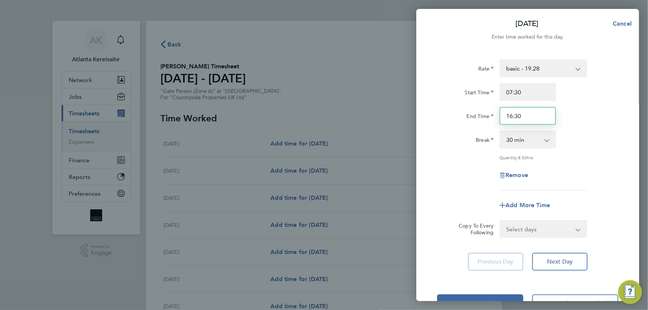
click at [531, 116] on input "16:30" at bounding box center [527, 116] width 56 height 18
click at [559, 226] on select "Select days Day Weekday (Mon-Fri) Weekend (Sat-Sun) Tuesday Wednesday Thursday …" at bounding box center [539, 229] width 78 height 16
select select "WEEKDAY"
click at [500, 221] on select "Select days Day Weekday (Mon-Fri) Weekend (Sat-Sun) Tuesday Wednesday Thursday …" at bounding box center [539, 229] width 78 height 16
select select "2025-08-10"
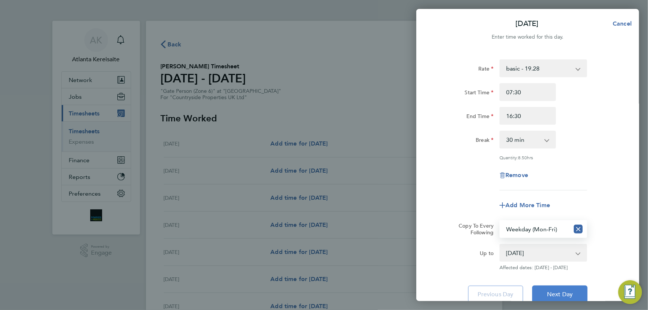
click at [566, 289] on button "Next Day" at bounding box center [559, 295] width 55 height 18
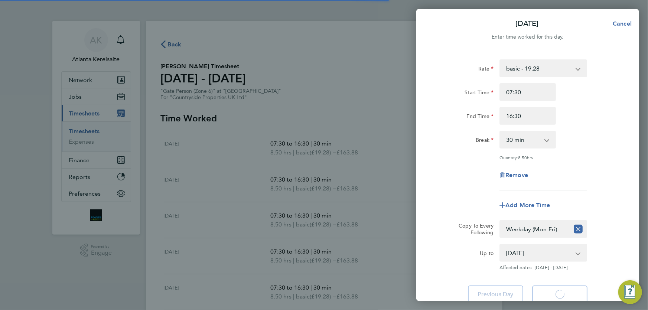
select select "30"
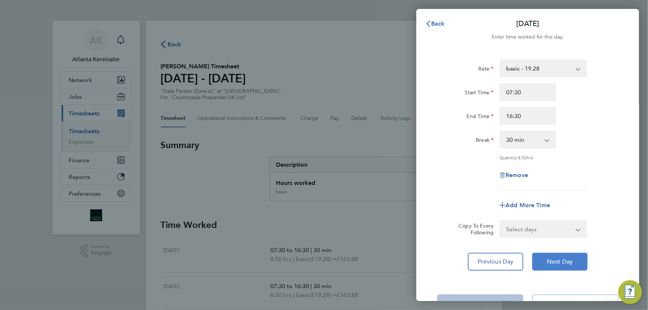
click at [573, 260] on button "Next Day" at bounding box center [559, 262] width 55 height 18
select select "30"
click at [512, 115] on input "16:30" at bounding box center [527, 116] width 56 height 18
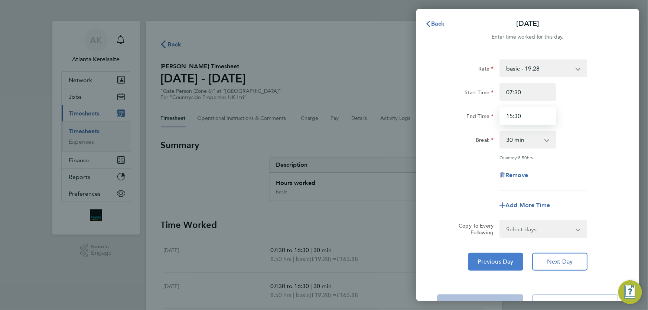
type input "15:30"
click at [510, 266] on button "Previous Day" at bounding box center [495, 262] width 55 height 18
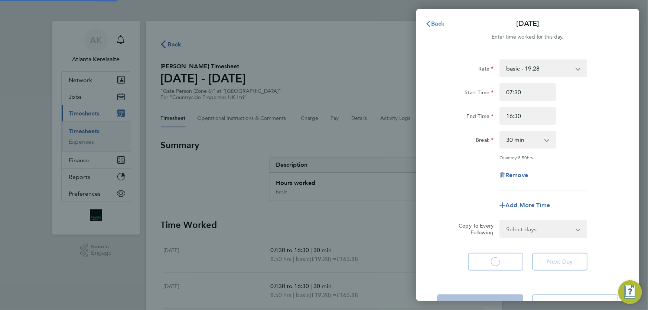
select select "30"
click at [438, 29] on button "Back" at bounding box center [435, 23] width 35 height 15
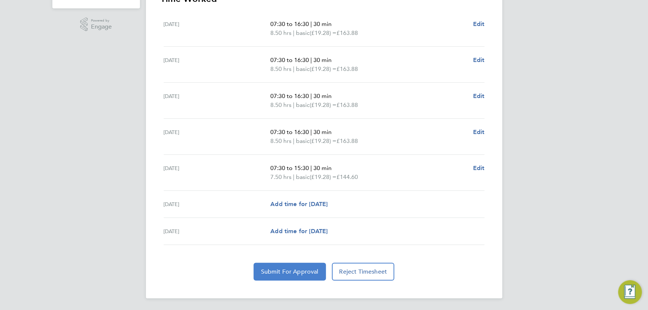
click at [283, 265] on button "Submit For Approval" at bounding box center [290, 272] width 72 height 18
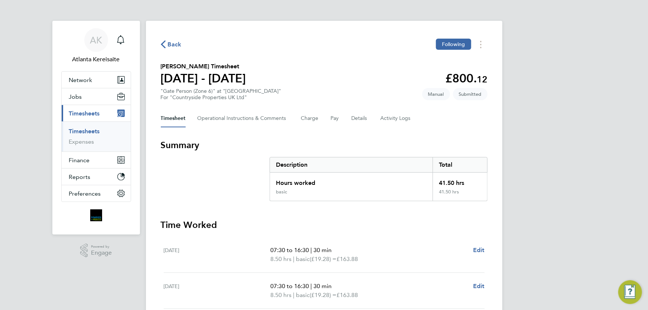
click at [166, 45] on span "Back" at bounding box center [171, 43] width 21 height 7
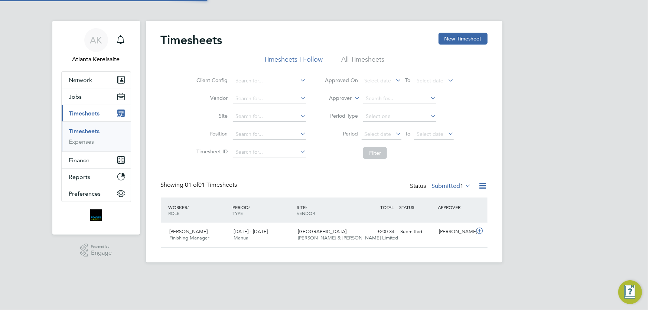
scroll to position [19, 64]
click at [461, 40] on button "New Timesheet" at bounding box center [462, 39] width 49 height 12
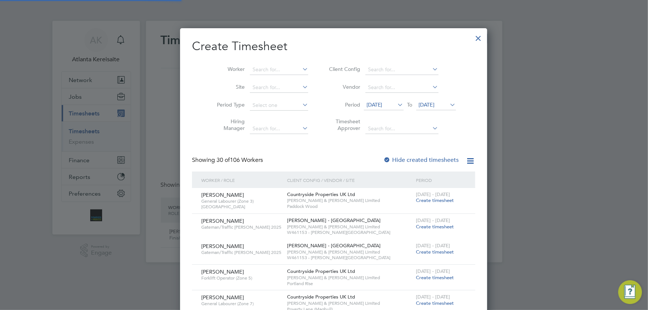
scroll to position [1042, 287]
click at [251, 71] on input at bounding box center [279, 70] width 58 height 10
click at [259, 81] on li "Oska r King" at bounding box center [269, 80] width 59 height 10
type input "Oskar King"
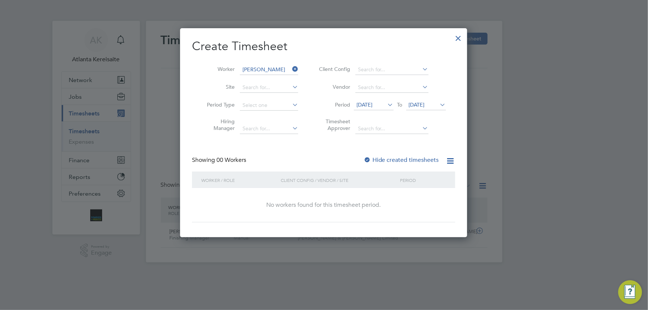
scroll to position [209, 287]
click at [385, 161] on label "Hide created timesheets" at bounding box center [400, 159] width 75 height 7
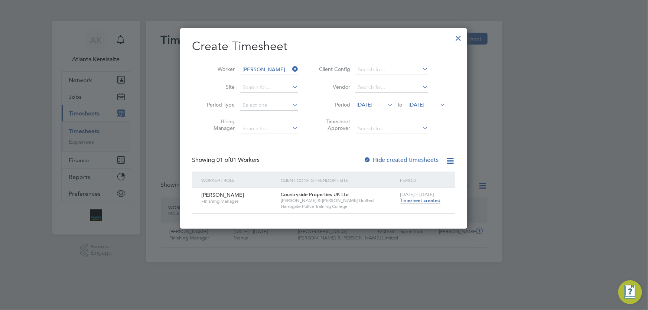
click at [425, 105] on span "04 Aug 2025" at bounding box center [417, 104] width 16 height 7
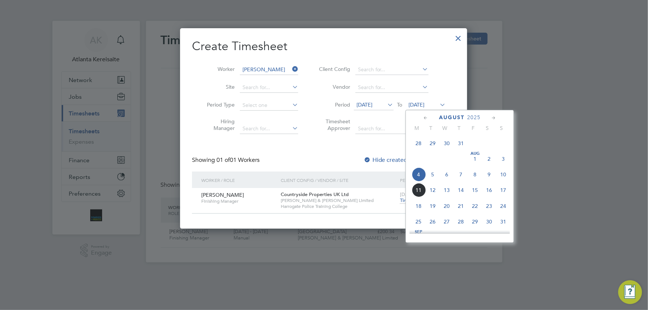
click at [505, 178] on span "10" at bounding box center [503, 174] width 14 height 14
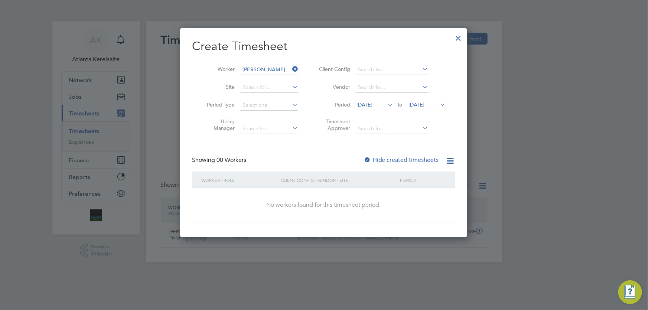
click at [460, 36] on div at bounding box center [458, 36] width 13 height 13
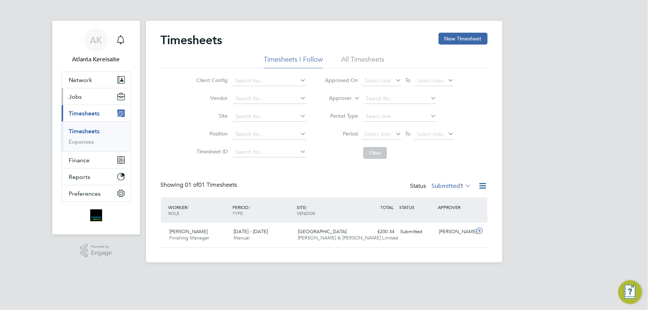
click at [90, 95] on button "Jobs" at bounding box center [96, 96] width 69 height 16
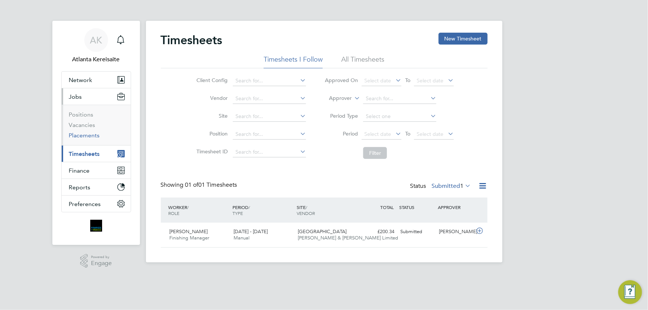
click at [87, 134] on link "Placements" at bounding box center [84, 135] width 31 height 7
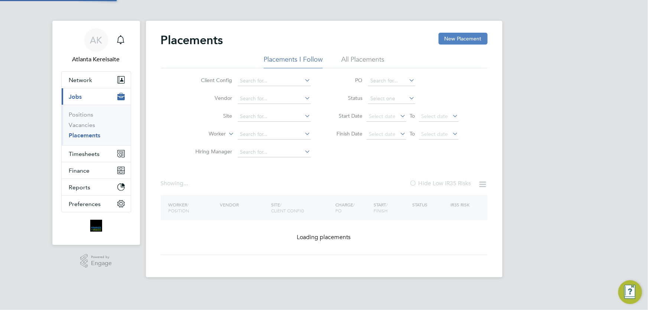
click at [465, 43] on button "New Placement" at bounding box center [462, 39] width 49 height 12
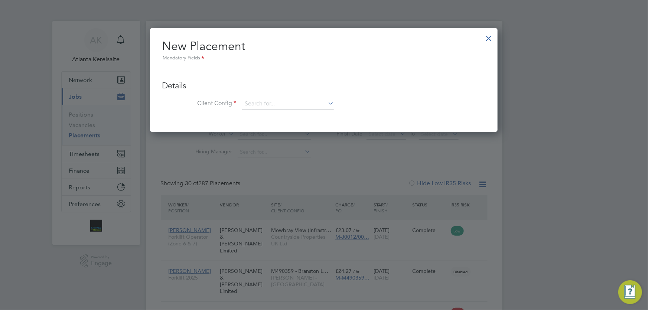
drag, startPoint x: 248, startPoint y: 134, endPoint x: 393, endPoint y: 94, distance: 150.1
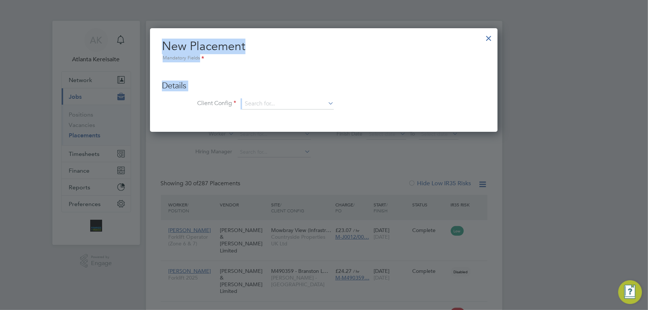
click at [489, 40] on div at bounding box center [488, 36] width 13 height 13
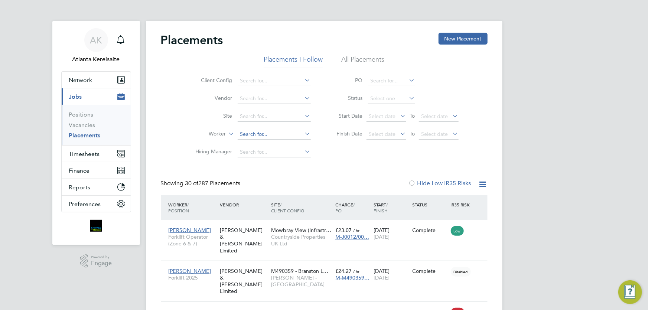
click at [252, 134] on input at bounding box center [274, 134] width 73 height 10
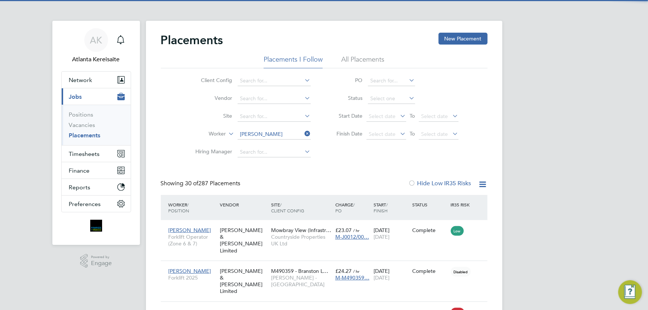
click at [271, 144] on li "Oskar Kin g" at bounding box center [274, 144] width 74 height 10
type input "Oskar King"
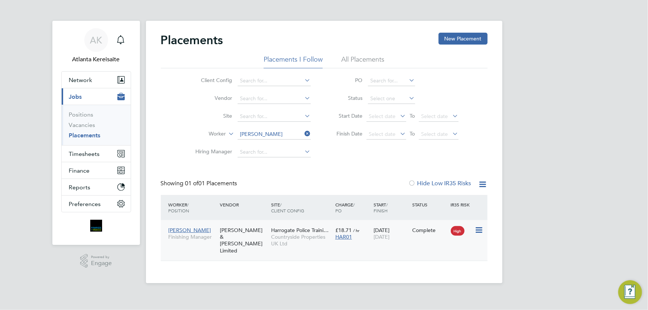
click at [419, 243] on div "Oskar King Finishing Manager Fawkes & Reece Limited Harrogate Police Traini… Co…" at bounding box center [324, 240] width 327 height 40
click at [319, 243] on span "Countryside Properties UK Ltd" at bounding box center [301, 240] width 61 height 13
click at [91, 151] on span "Timesheets" at bounding box center [84, 153] width 31 height 7
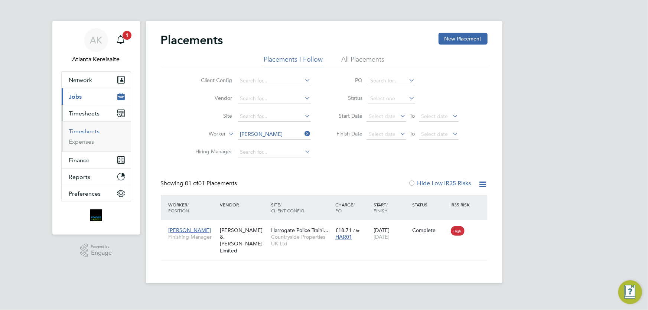
click at [94, 133] on link "Timesheets" at bounding box center [84, 131] width 31 height 7
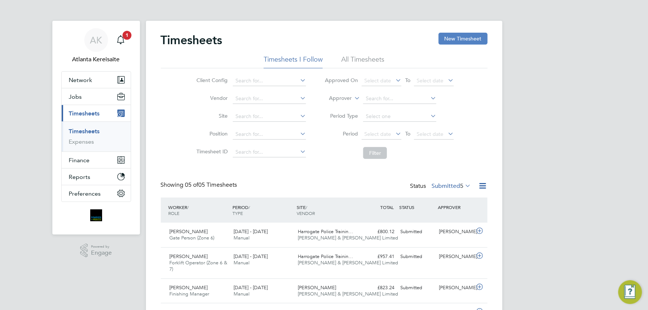
click at [463, 39] on button "New Timesheet" at bounding box center [462, 39] width 49 height 12
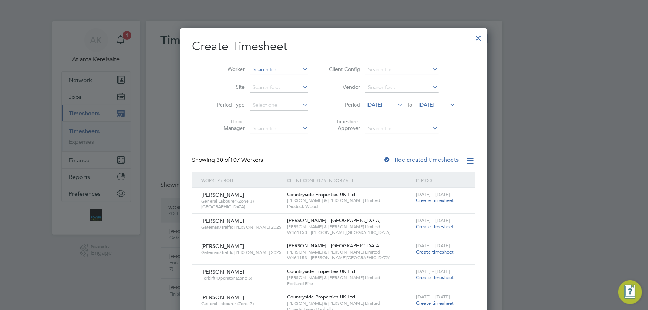
click at [251, 69] on input at bounding box center [279, 70] width 58 height 10
click at [276, 75] on li "Oskar King" at bounding box center [271, 80] width 62 height 10
type input "Oskar King"
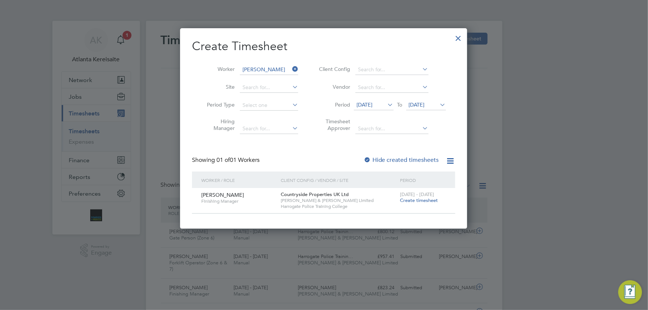
click at [420, 203] on span "Create timesheet" at bounding box center [419, 200] width 38 height 6
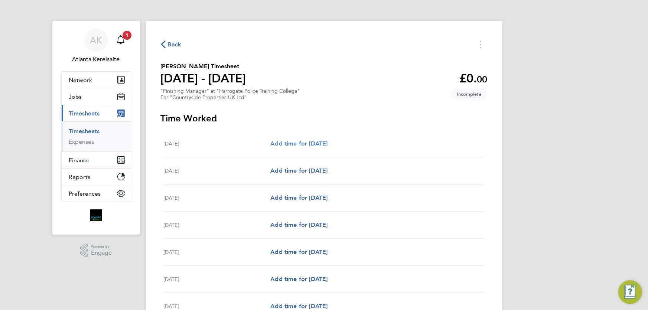
click at [298, 144] on span "Add time for Mon 04 Aug" at bounding box center [298, 143] width 57 height 7
select select "30"
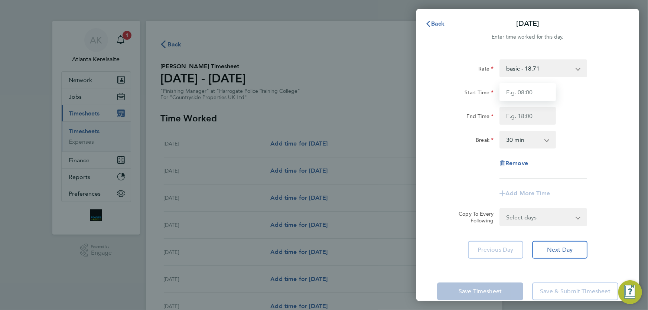
click at [530, 92] on input "Start Time" at bounding box center [527, 92] width 56 height 18
type input "07:30"
click at [532, 116] on input "End Time" at bounding box center [527, 116] width 56 height 18
type input "16:30"
click at [534, 97] on input "07:30" at bounding box center [527, 92] width 56 height 18
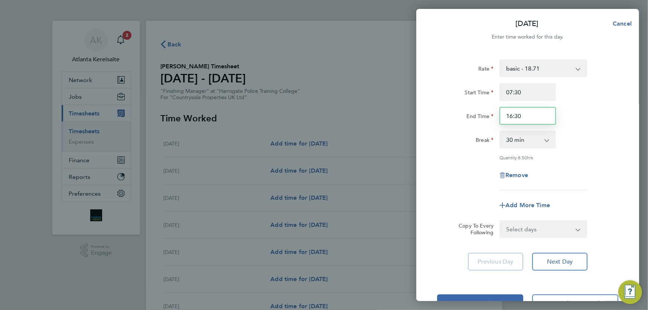
click at [532, 118] on input "16:30" at bounding box center [527, 116] width 56 height 18
click at [562, 232] on select "Select days Day Weekday (Mon-Fri) Weekend (Sat-Sun) Tuesday Wednesday Thursday …" at bounding box center [539, 229] width 78 height 16
select select "WEEKDAY"
click at [500, 221] on select "Select days Day Weekday (Mon-Fri) Weekend (Sat-Sun) Tuesday Wednesday Thursday …" at bounding box center [539, 229] width 78 height 16
select select "2025-08-10"
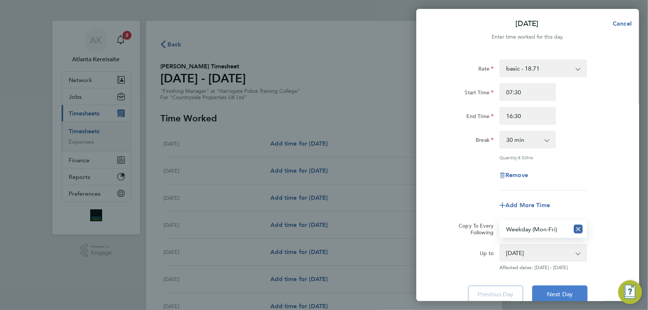
click at [566, 293] on span "Next Day" at bounding box center [560, 294] width 26 height 7
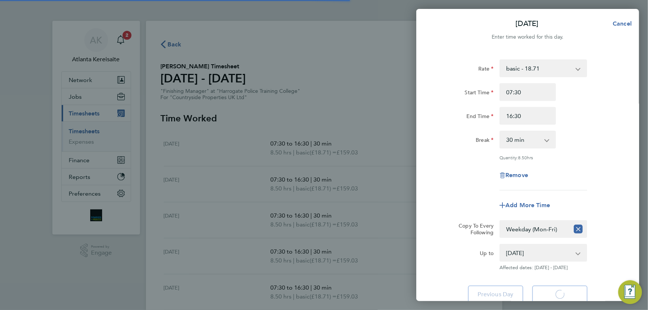
select select "30"
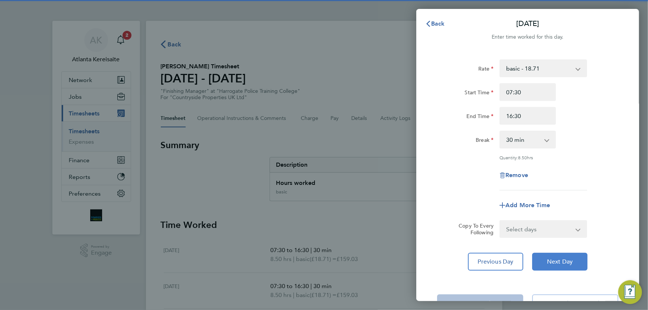
click at [557, 264] on span "Next Day" at bounding box center [560, 261] width 26 height 7
select select "30"
click at [557, 264] on span "Next Day" at bounding box center [560, 261] width 26 height 7
select select "30"
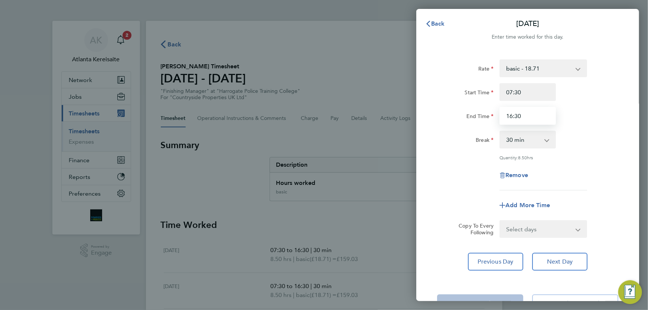
click at [512, 116] on input "16:30" at bounding box center [527, 116] width 56 height 18
type input "15:30"
click at [490, 256] on button "Previous Day" at bounding box center [495, 262] width 55 height 18
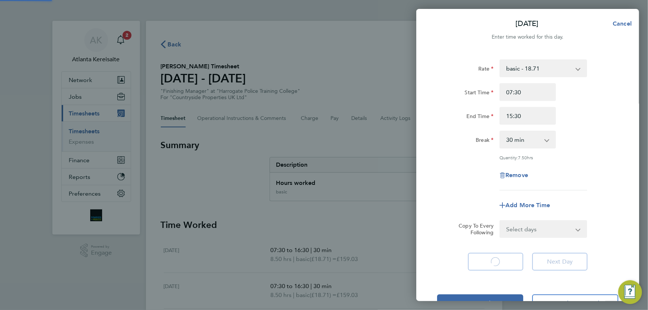
select select "30"
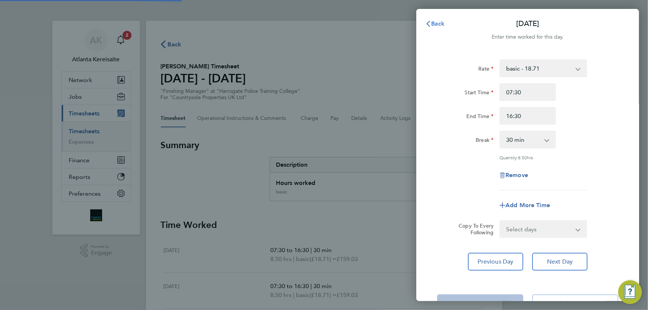
click at [435, 23] on span "Back" at bounding box center [438, 23] width 14 height 7
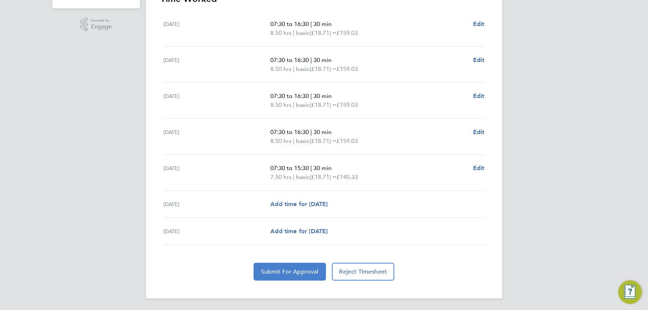
click at [288, 269] on span "Submit For Approval" at bounding box center [290, 271] width 58 height 7
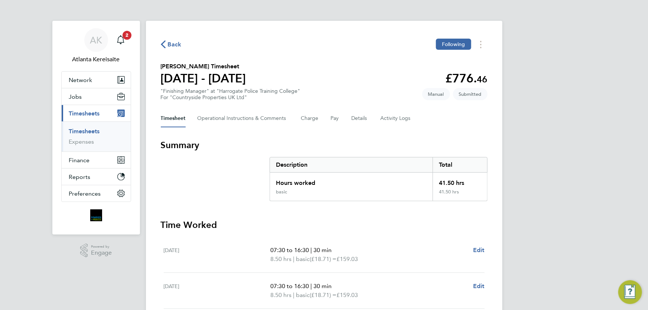
click at [169, 43] on span "Back" at bounding box center [175, 44] width 14 height 9
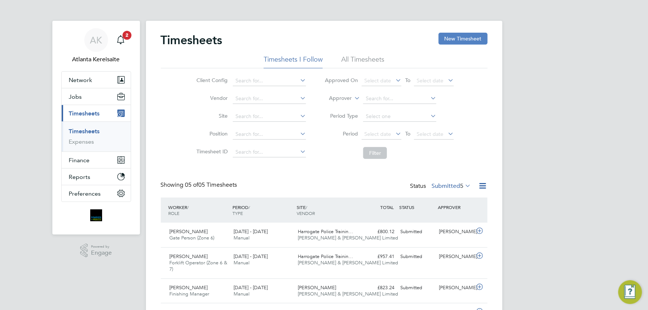
click at [460, 43] on button "New Timesheet" at bounding box center [462, 39] width 49 height 12
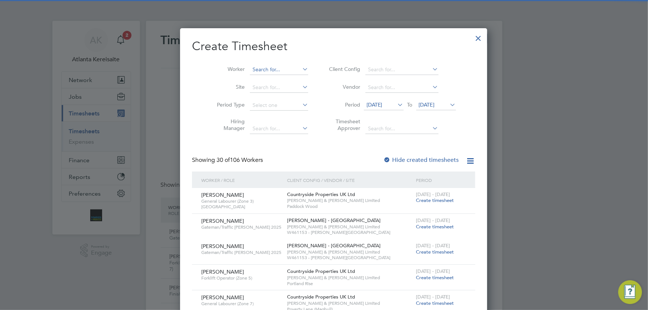
click at [254, 65] on input at bounding box center [279, 70] width 58 height 10
click at [255, 69] on input "sharron t" at bounding box center [279, 70] width 58 height 10
click at [264, 79] on li "Sharon T atum" at bounding box center [272, 80] width 65 height 10
type input "Sharon Tatum"
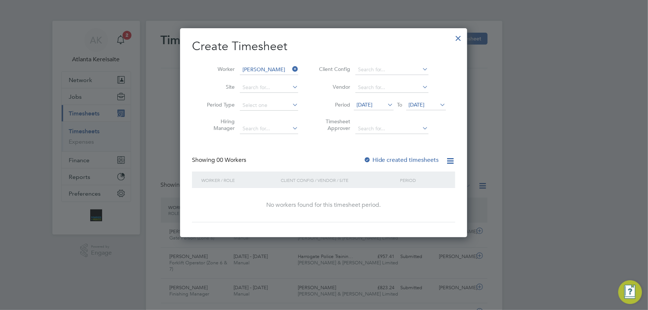
click at [398, 162] on label "Hide created timesheets" at bounding box center [400, 159] width 75 height 7
click at [388, 162] on label "Hide created timesheets" at bounding box center [400, 159] width 75 height 7
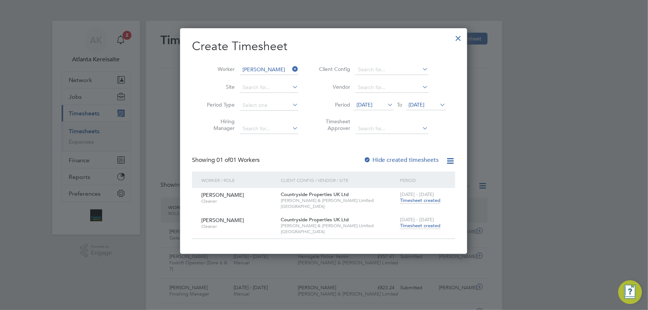
click at [417, 225] on span "Timesheet created" at bounding box center [420, 225] width 40 height 7
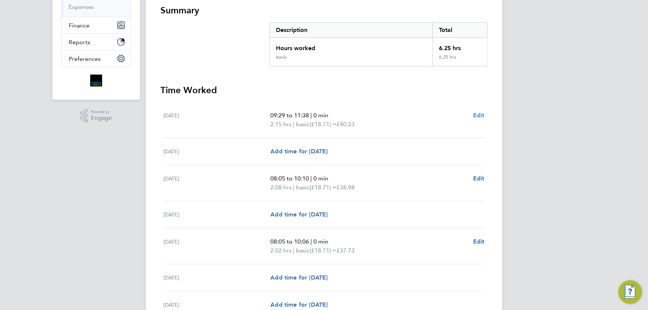
click at [480, 115] on span "Edit" at bounding box center [479, 115] width 12 height 7
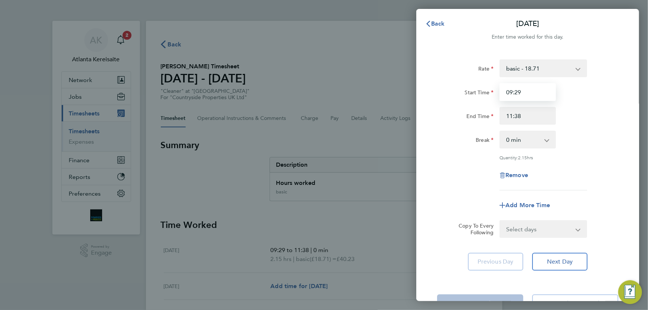
drag, startPoint x: 522, startPoint y: 91, endPoint x: 516, endPoint y: 91, distance: 6.0
click at [516, 91] on input "09:29" at bounding box center [527, 92] width 56 height 18
type input "09:30"
click at [537, 112] on input "11:38" at bounding box center [527, 116] width 56 height 18
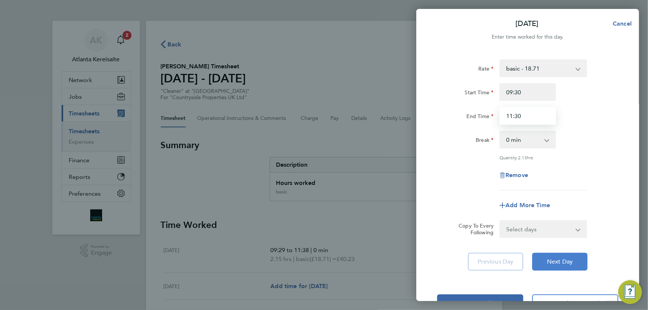
type input "11:30"
click at [562, 263] on span "Next Day" at bounding box center [560, 261] width 26 height 7
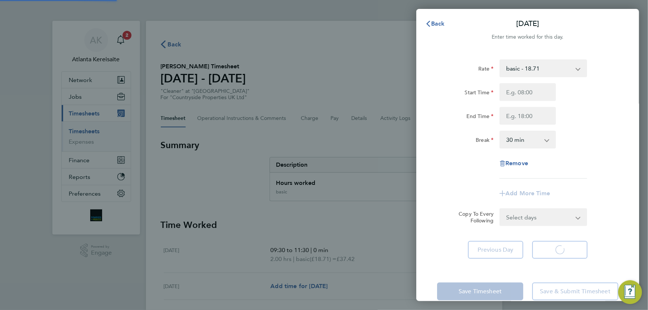
select select "30"
click at [562, 257] on button "Next Day" at bounding box center [559, 250] width 55 height 18
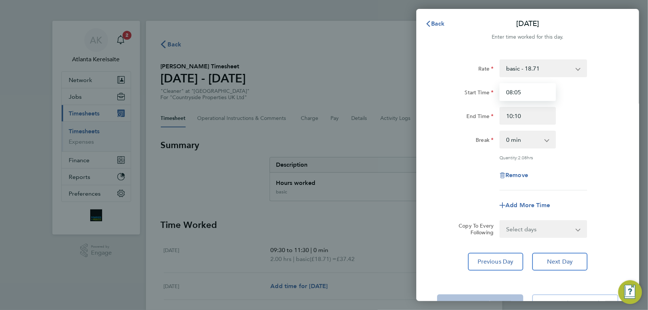
click at [521, 92] on input "08:05" at bounding box center [527, 92] width 56 height 18
type input "08:0"
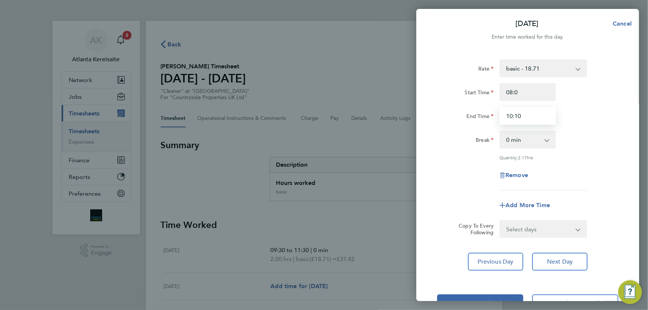
click at [517, 116] on input "10:10" at bounding box center [527, 116] width 56 height 18
type input "01:00"
click at [572, 257] on button "Next Day" at bounding box center [559, 262] width 55 height 18
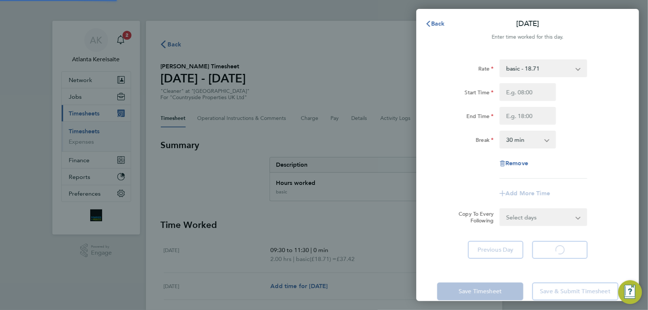
select select "30"
click at [485, 251] on span "Previous Day" at bounding box center [496, 249] width 36 height 7
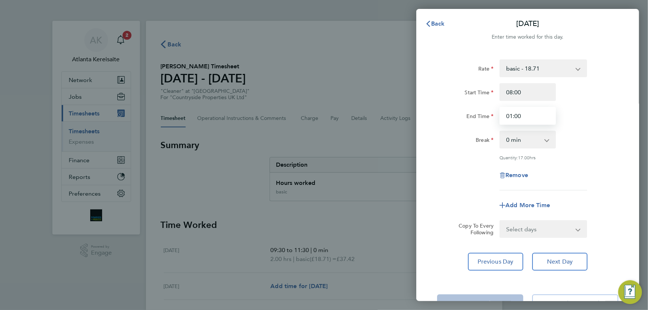
drag, startPoint x: 512, startPoint y: 115, endPoint x: 534, endPoint y: 132, distance: 27.2
click at [512, 116] on input "01:00" at bounding box center [527, 116] width 56 height 18
type input "10:00"
click at [567, 266] on button "Next Day" at bounding box center [559, 262] width 55 height 18
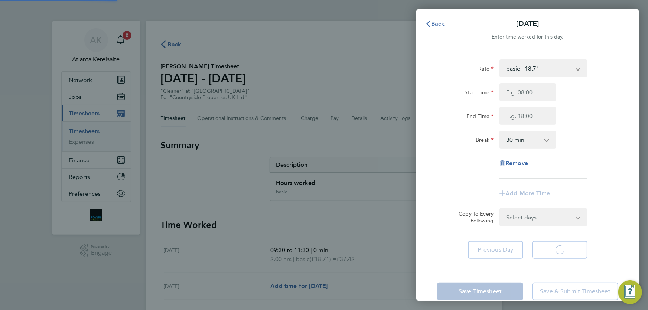
select select "30"
click at [563, 253] on button "Next Day" at bounding box center [559, 250] width 55 height 18
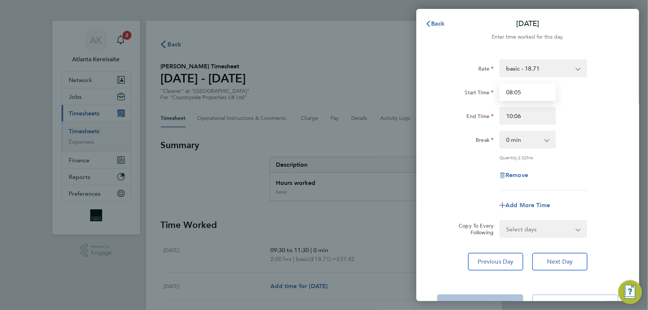
click at [523, 91] on input "08:05" at bounding box center [527, 92] width 56 height 18
type input "08:0"
click at [516, 119] on input "10:06" at bounding box center [527, 116] width 56 height 18
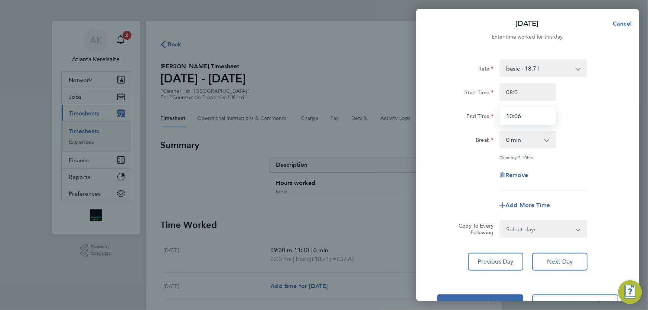
click at [524, 115] on input "10:06" at bounding box center [527, 116] width 56 height 18
click at [526, 92] on input "08:0" at bounding box center [527, 92] width 56 height 18
click at [512, 114] on input "01:00" at bounding box center [527, 116] width 56 height 18
type input "10:00"
click at [502, 260] on span "Previous Day" at bounding box center [496, 261] width 36 height 7
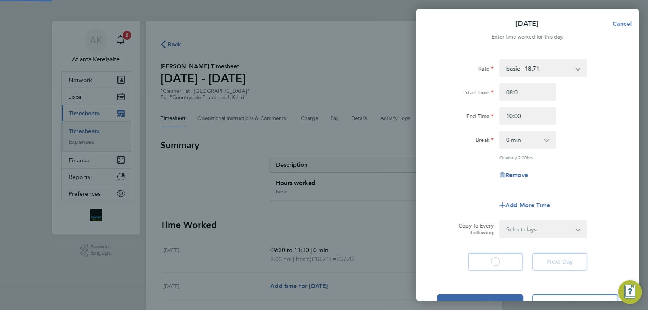
select select "30"
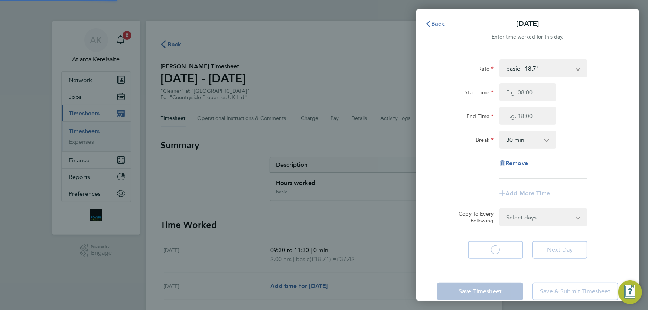
select select "30"
drag, startPoint x: 436, startPoint y: 19, endPoint x: 436, endPoint y: 65, distance: 46.4
click at [436, 19] on button "Back" at bounding box center [435, 23] width 35 height 15
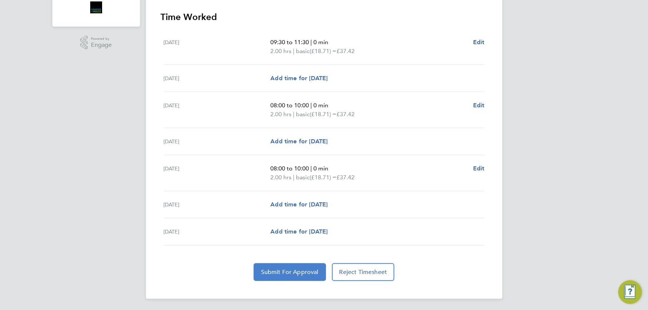
click at [304, 268] on span "Submit For Approval" at bounding box center [290, 271] width 58 height 7
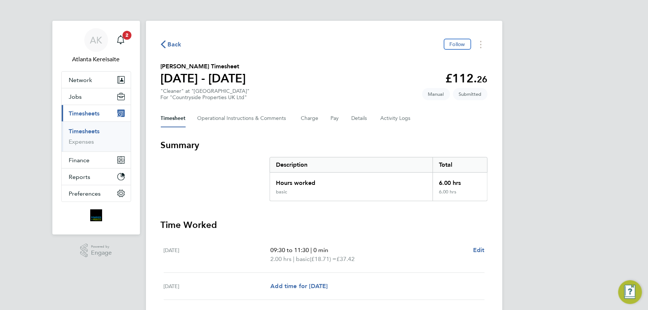
drag, startPoint x: 165, startPoint y: 42, endPoint x: 208, endPoint y: 44, distance: 42.7
click at [167, 42] on span "Back" at bounding box center [171, 43] width 21 height 7
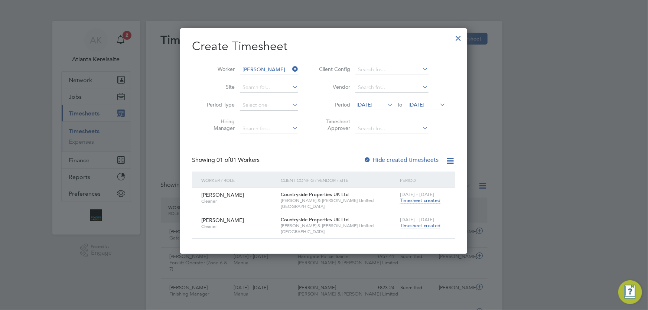
drag, startPoint x: 293, startPoint y: 69, endPoint x: 271, endPoint y: 69, distance: 21.9
click at [291, 69] on icon at bounding box center [291, 69] width 0 height 10
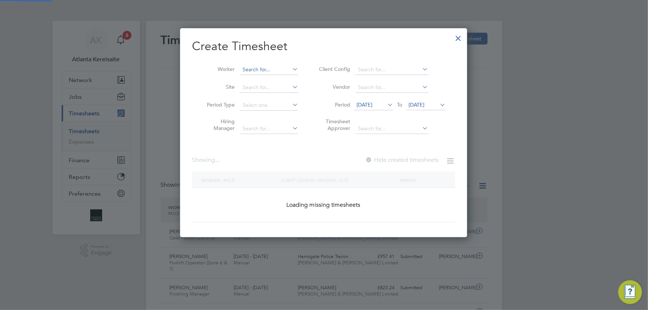
click at [249, 68] on input at bounding box center [269, 70] width 58 height 10
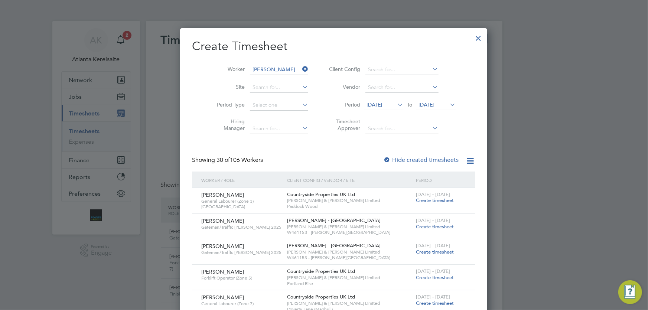
click at [275, 77] on li "Lee Golland" at bounding box center [275, 80] width 70 height 10
type input "Lee Golland"
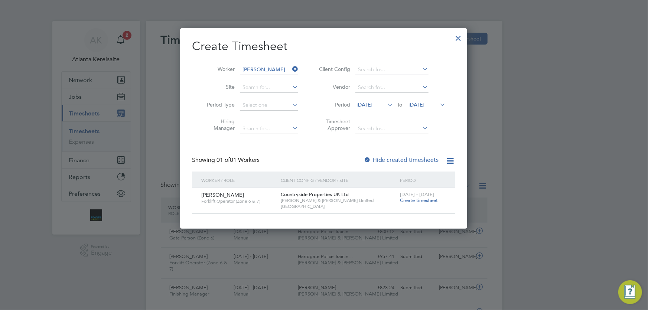
click at [417, 201] on span "Create timesheet" at bounding box center [419, 200] width 38 height 6
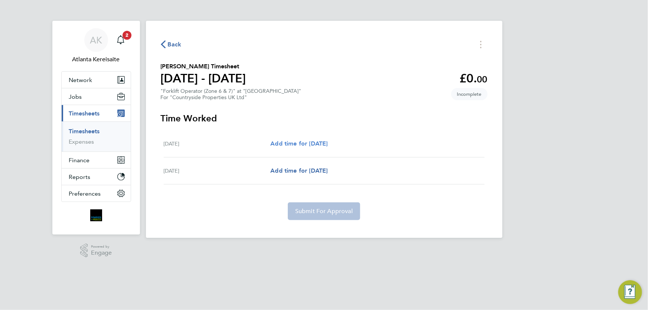
click at [318, 143] on span "Add time for Mon 04 Aug" at bounding box center [298, 143] width 57 height 7
select select "30"
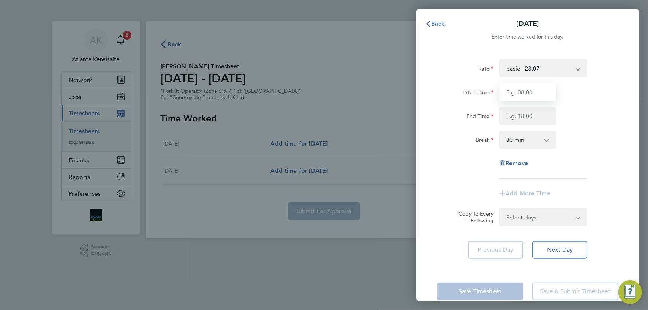
click at [532, 92] on input "Start Time" at bounding box center [527, 92] width 56 height 18
type input "07:30"
drag, startPoint x: 528, startPoint y: 119, endPoint x: 535, endPoint y: 122, distance: 7.3
click at [528, 119] on input "End Time" at bounding box center [527, 116] width 56 height 18
type input "16:30"
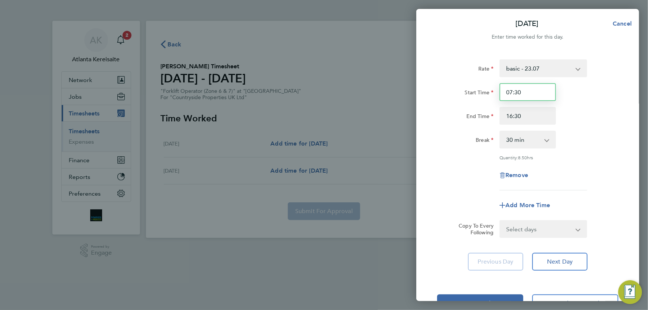
drag, startPoint x: 535, startPoint y: 89, endPoint x: 543, endPoint y: 114, distance: 26.7
click at [535, 89] on input "07:30" at bounding box center [527, 92] width 56 height 18
click at [544, 116] on input "16:30" at bounding box center [527, 116] width 56 height 18
click at [555, 234] on select "Select days Tuesday" at bounding box center [539, 229] width 78 height 16
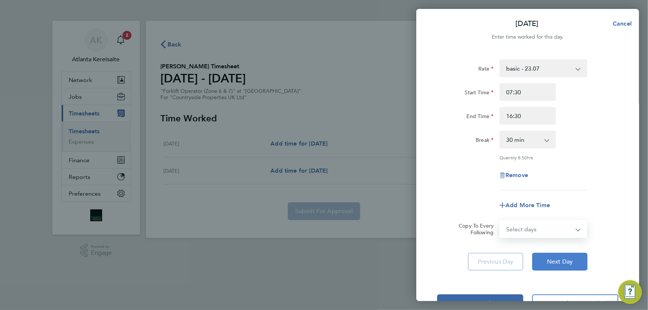
select select "TUE"
click at [500, 221] on select "Select days Tuesday" at bounding box center [539, 229] width 78 height 16
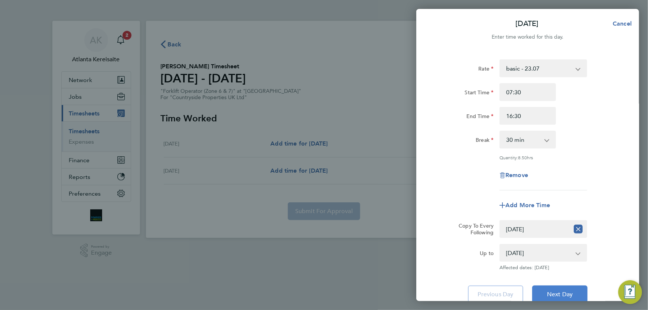
click at [564, 291] on span "Next Day" at bounding box center [560, 294] width 26 height 7
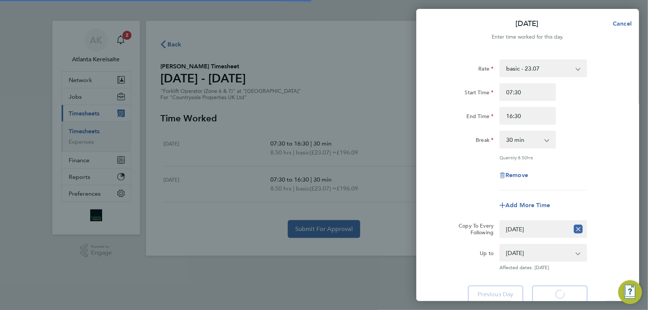
select select "30"
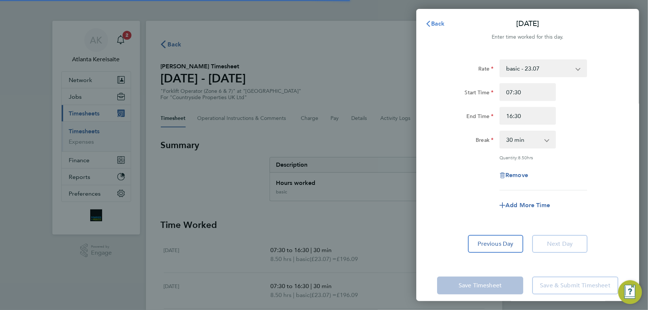
click at [434, 23] on span "Back" at bounding box center [438, 23] width 14 height 7
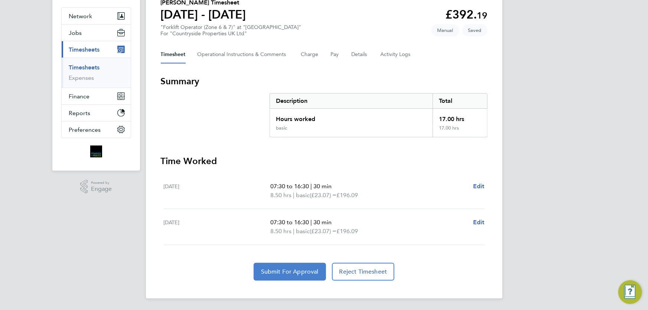
click at [308, 264] on button "Submit For Approval" at bounding box center [290, 272] width 72 height 18
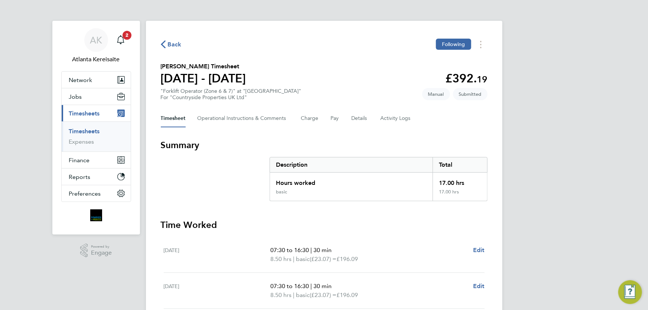
click at [169, 41] on span "Back" at bounding box center [175, 44] width 14 height 9
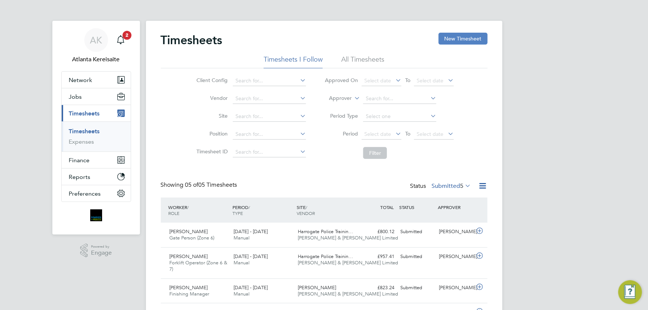
click at [468, 36] on button "New Timesheet" at bounding box center [462, 39] width 49 height 12
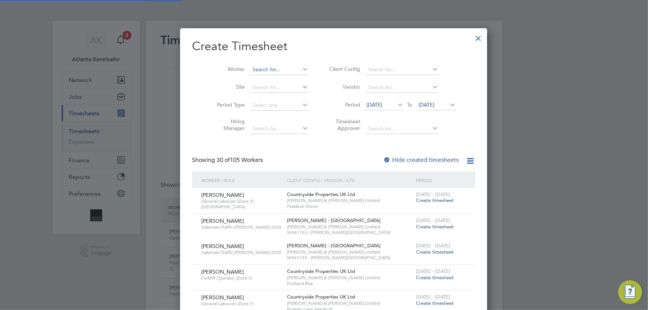
click at [254, 66] on input at bounding box center [279, 70] width 58 height 10
click at [287, 76] on b "Chu" at bounding box center [308, 79] width 43 height 6
type input "Julian Chukwu"
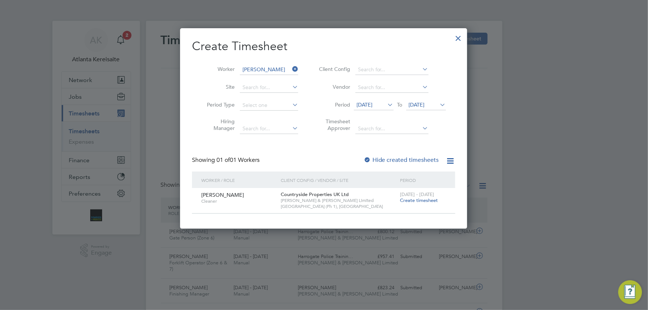
click at [421, 200] on span "Create timesheet" at bounding box center [419, 200] width 38 height 6
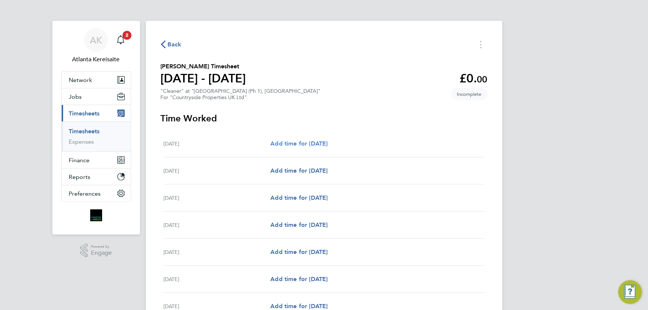
click at [297, 141] on span "Add time for Mon 04 Aug" at bounding box center [298, 143] width 57 height 7
select select "30"
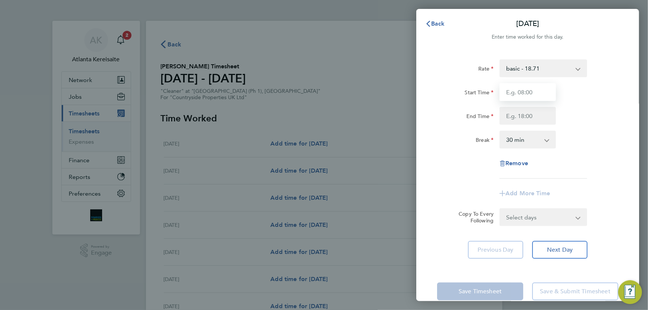
click at [529, 93] on input "Start Time" at bounding box center [527, 92] width 56 height 18
click at [528, 115] on input "End Time" at bounding box center [527, 116] width 56 height 18
drag, startPoint x: 529, startPoint y: 89, endPoint x: 488, endPoint y: 89, distance: 40.8
click at [488, 89] on div "Start Time 07:30" at bounding box center [527, 92] width 187 height 18
type input "10:00"
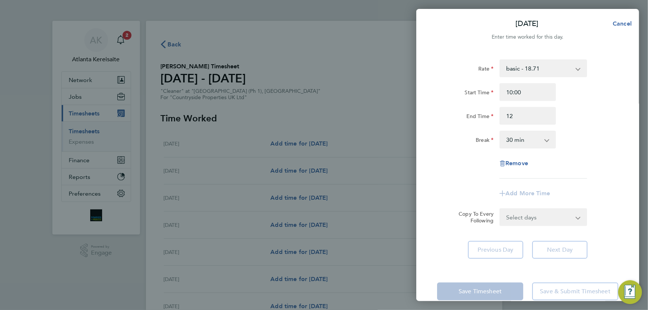
type input "12:00"
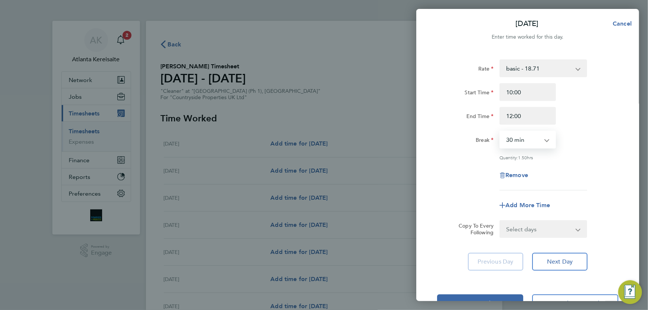
select select "0"
click at [562, 229] on select "Select days Day Weekday (Mon-Fri) Weekend (Sat-Sun) Tuesday Wednesday Thursday …" at bounding box center [539, 229] width 78 height 16
select select "TUE"
click at [500, 221] on select "Select days Day Weekday (Mon-Fri) Weekend (Sat-Sun) Tuesday Wednesday Thursday …" at bounding box center [539, 229] width 78 height 16
select select "2025-08-10"
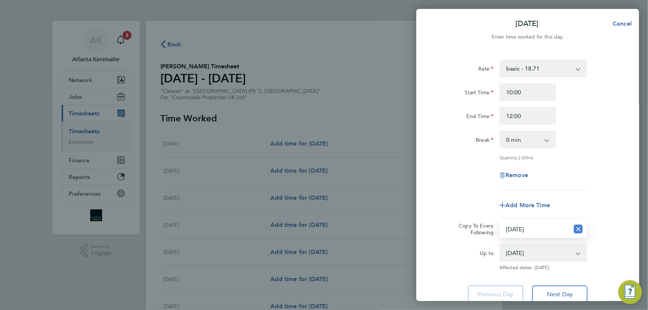
drag, startPoint x: 578, startPoint y: 231, endPoint x: 531, endPoint y: 232, distance: 47.5
click at [571, 232] on app-icon-cross-button at bounding box center [578, 229] width 18 height 16
click at [531, 232] on select "Select days Day Weekday (Mon-Fri) Weekend (Sat-Sun) Tuesday Wednesday Thursday …" at bounding box center [534, 229] width 69 height 16
select select "THU"
click at [500, 221] on select "Select days Day Weekday (Mon-Fri) Weekend (Sat-Sun) Tuesday Wednesday Thursday …" at bounding box center [534, 229] width 69 height 16
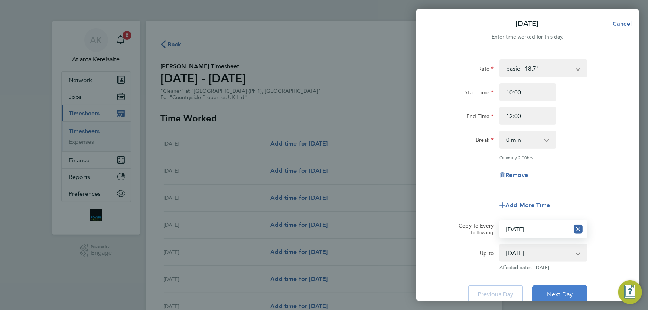
click at [569, 296] on span "Next Day" at bounding box center [560, 294] width 26 height 7
select select "30"
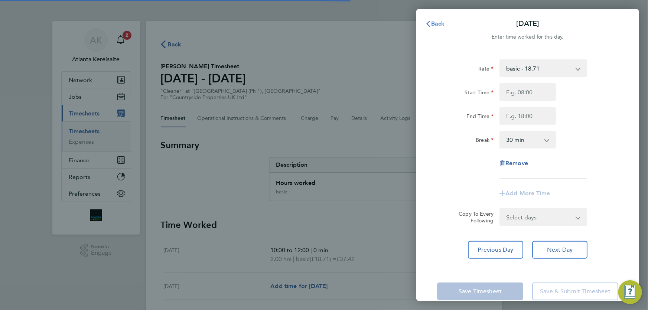
click at [438, 17] on button "Back" at bounding box center [435, 23] width 35 height 15
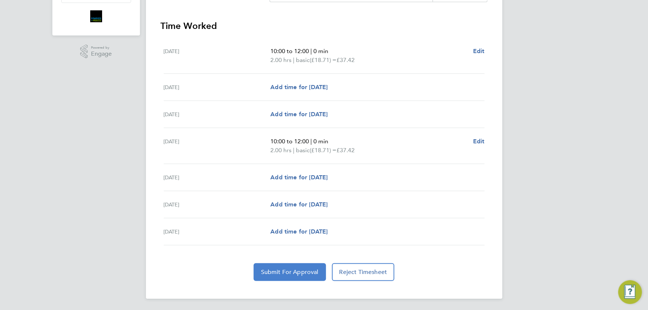
click at [300, 271] on span "Submit For Approval" at bounding box center [290, 271] width 58 height 7
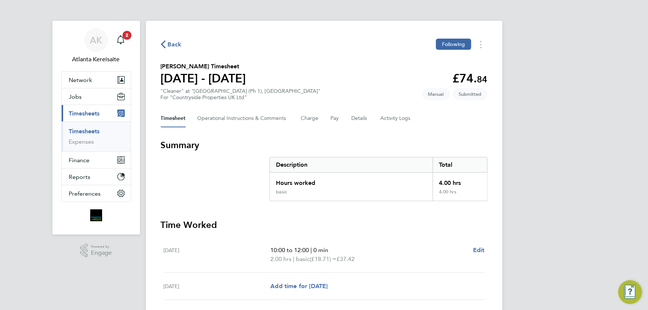
click at [164, 41] on icon "button" at bounding box center [163, 44] width 5 height 8
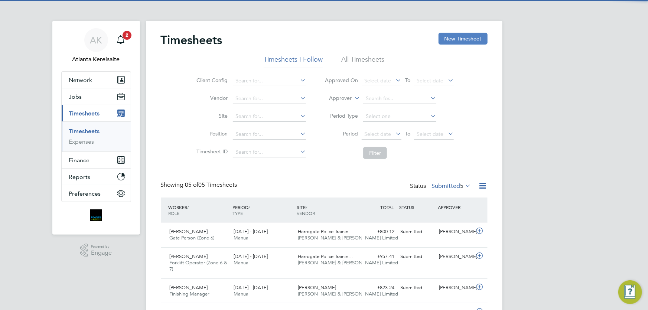
click at [467, 42] on button "New Timesheet" at bounding box center [462, 39] width 49 height 12
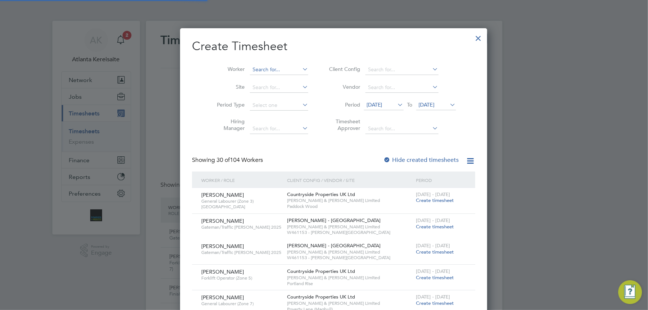
click at [255, 68] on input at bounding box center [279, 70] width 58 height 10
click at [267, 76] on b "Auld" at bounding box center [266, 79] width 12 height 6
type input "Kieran Auld"
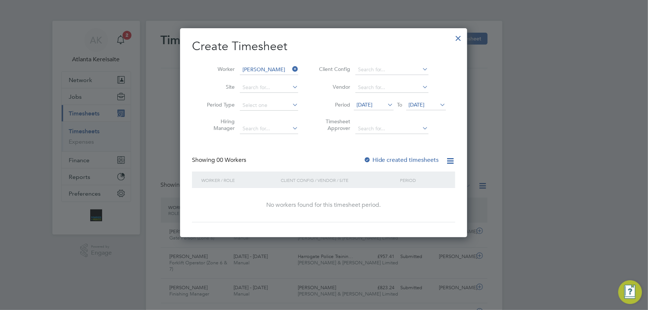
click at [394, 158] on label "Hide created timesheets" at bounding box center [400, 159] width 75 height 7
click at [372, 161] on label "Hide created timesheets" at bounding box center [400, 159] width 75 height 7
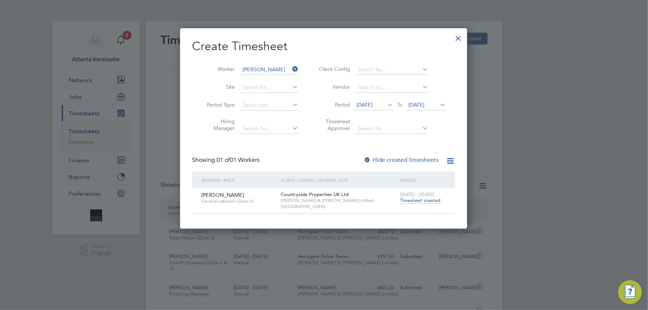
click at [425, 102] on span "04 Aug 2025" at bounding box center [417, 104] width 16 height 7
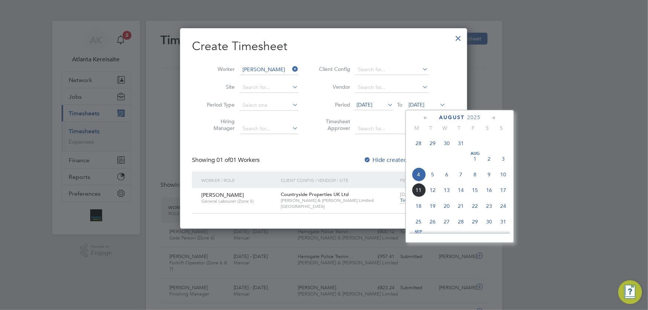
click at [503, 179] on span "10" at bounding box center [503, 174] width 14 height 14
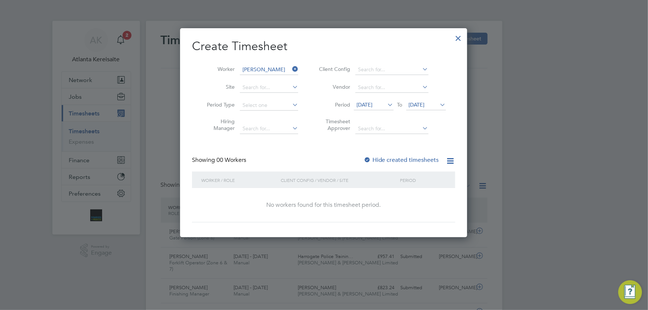
click at [384, 158] on label "Hide created timesheets" at bounding box center [400, 159] width 75 height 7
click at [384, 160] on label "Hide created timesheets" at bounding box center [400, 159] width 75 height 7
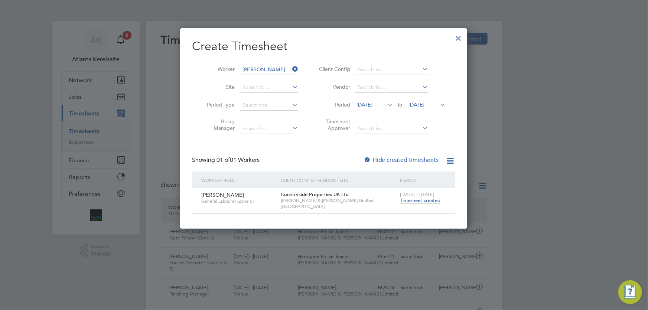
click at [457, 37] on div at bounding box center [458, 36] width 13 height 13
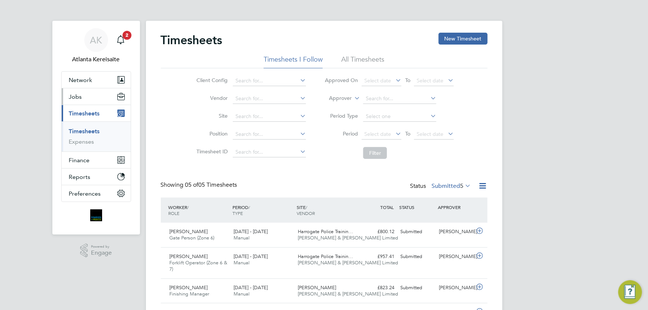
click at [83, 95] on button "Jobs" at bounding box center [96, 96] width 69 height 16
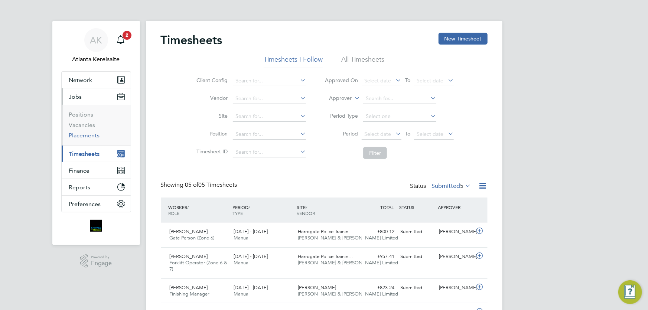
click at [87, 135] on link "Placements" at bounding box center [84, 135] width 31 height 7
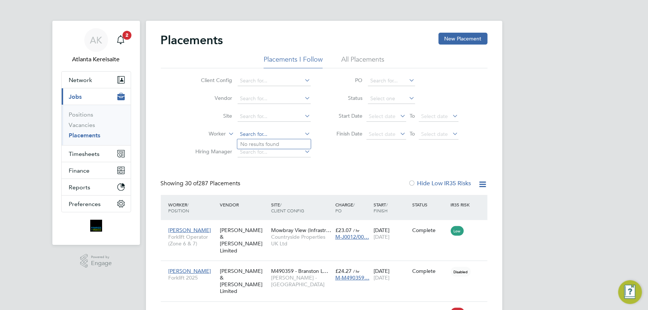
click at [259, 135] on input at bounding box center [274, 134] width 73 height 10
click at [258, 133] on input at bounding box center [274, 134] width 73 height 10
click at [271, 134] on input "kieran aul" at bounding box center [274, 134] width 73 height 10
type input "k"
click at [257, 152] on input at bounding box center [274, 152] width 73 height 10
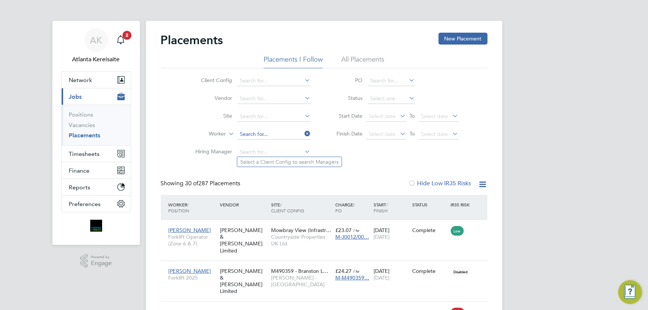
click at [257, 137] on input at bounding box center [274, 134] width 73 height 10
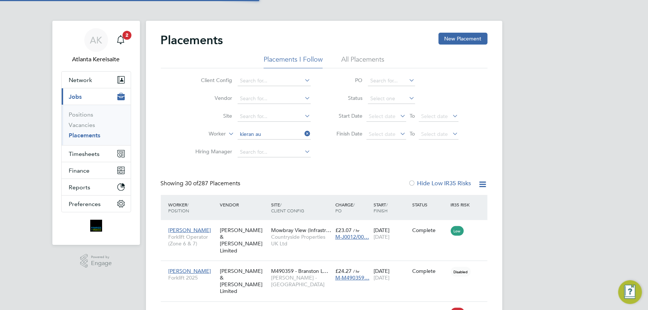
type input "Kieran Johnson"
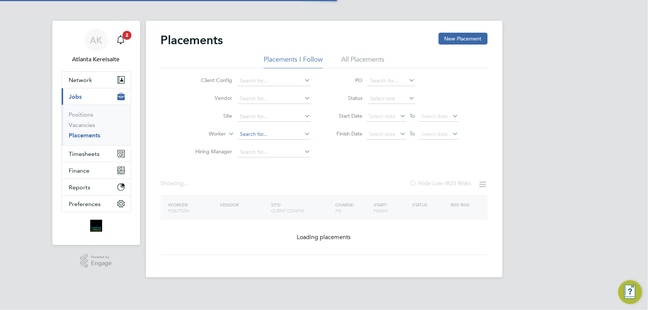
click at [257, 137] on input at bounding box center [274, 134] width 73 height 10
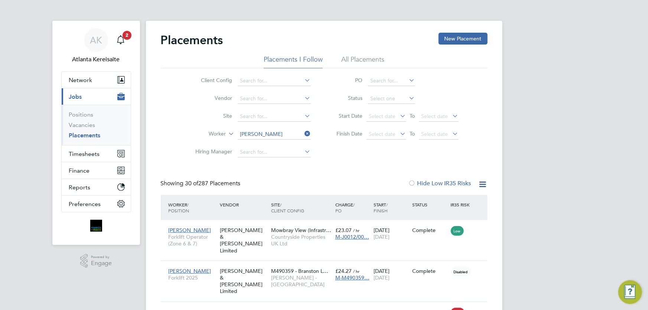
scroll to position [21, 64]
type input "Kieran Johnson"
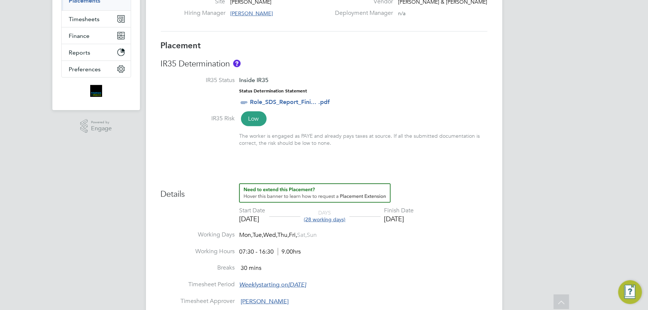
scroll to position [169, 0]
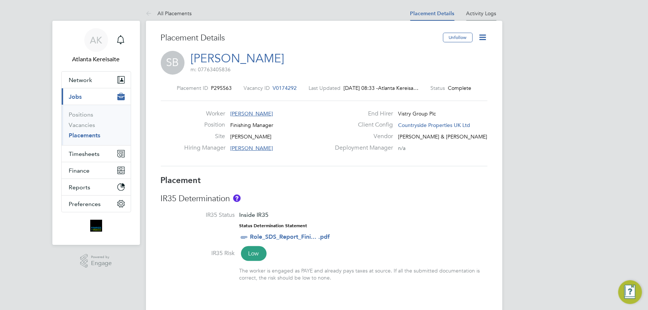
click at [485, 16] on link "Activity Logs" at bounding box center [481, 13] width 30 height 7
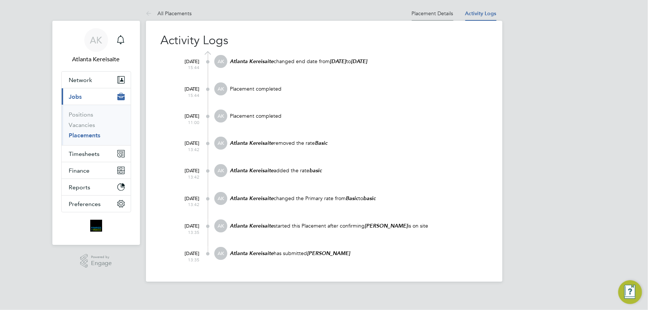
click at [435, 16] on link "Placement Details" at bounding box center [433, 13] width 42 height 7
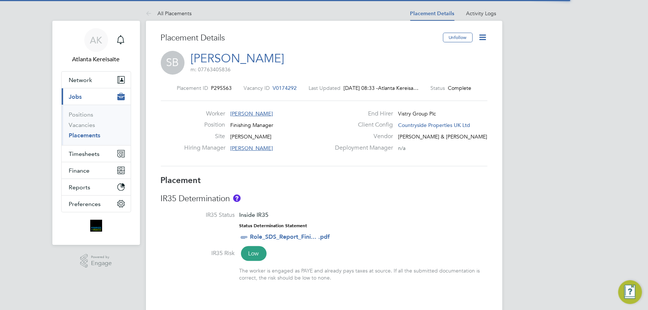
click at [485, 38] on icon at bounding box center [482, 37] width 9 height 9
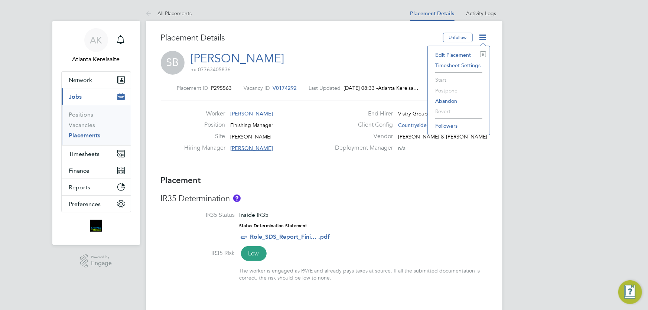
click at [445, 56] on li "Edit Placement e" at bounding box center [458, 55] width 55 height 10
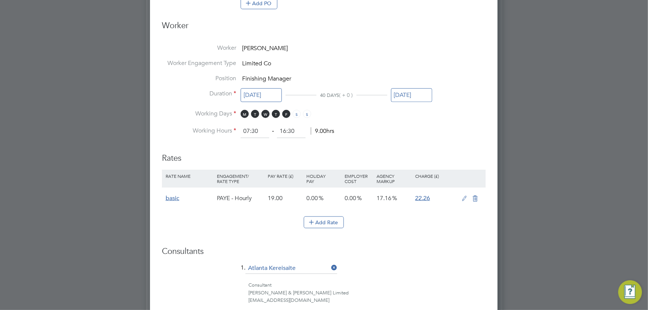
click at [415, 101] on div "[DATE]" at bounding box center [411, 97] width 41 height 14
click at [417, 97] on input "[DATE]" at bounding box center [411, 95] width 41 height 14
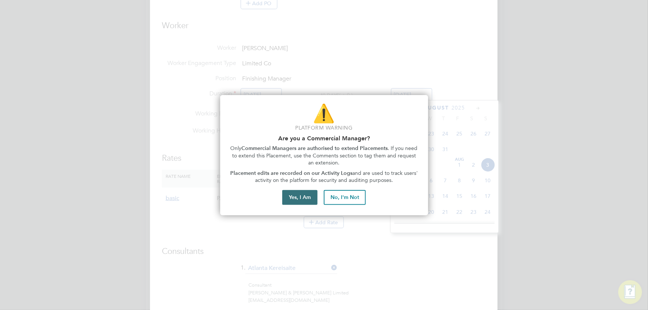
click at [303, 198] on button "Yes, I Am" at bounding box center [299, 197] width 35 height 15
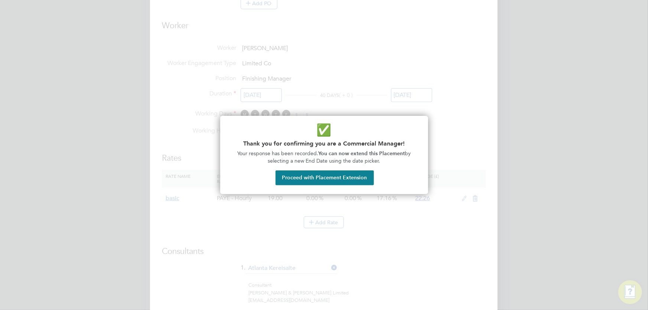
click at [348, 175] on button "Proceed with Placement Extension" at bounding box center [324, 177] width 98 height 15
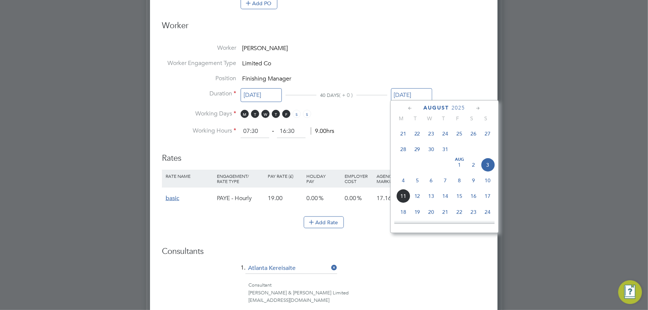
click at [488, 215] on span "24" at bounding box center [488, 212] width 14 height 14
click at [418, 92] on input "24 Aug 2025" at bounding box center [411, 95] width 41 height 14
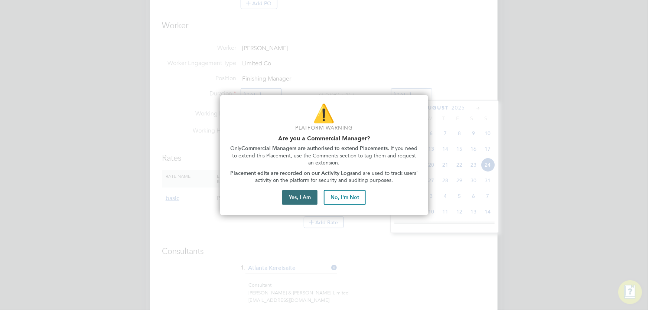
click at [314, 195] on button "Yes, I Am" at bounding box center [299, 197] width 35 height 15
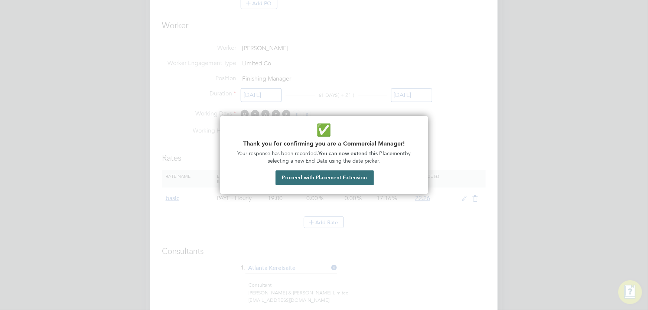
click at [311, 178] on button "Proceed with Placement Extension" at bounding box center [324, 177] width 98 height 15
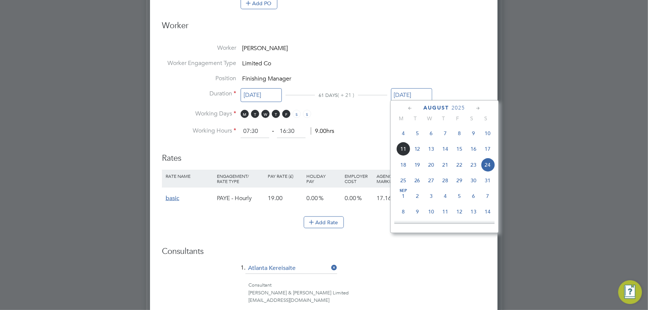
click at [489, 198] on span "7" at bounding box center [488, 196] width 14 height 14
type input "[DATE]"
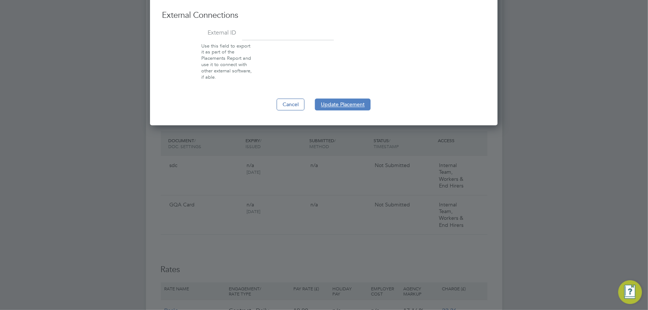
click at [344, 101] on button "Update Placement" at bounding box center [343, 105] width 56 height 12
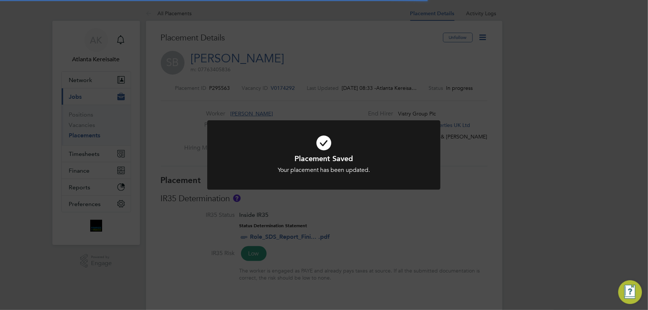
click at [474, 205] on div "Placement Saved Your placement has been updated. Cancel Okay" at bounding box center [324, 155] width 648 height 310
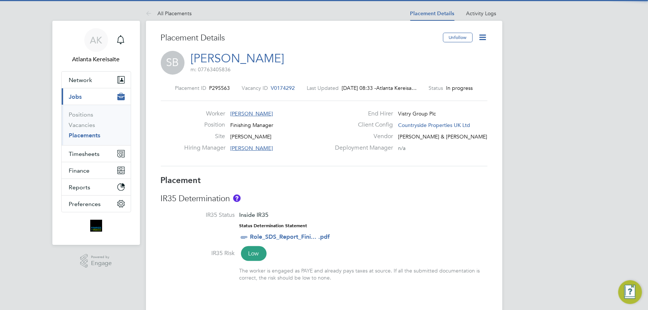
click at [327, 206] on div "IR35 Determination IR35 Status Inside IR35 Status Determination Statement Role_…" at bounding box center [324, 240] width 327 height 95
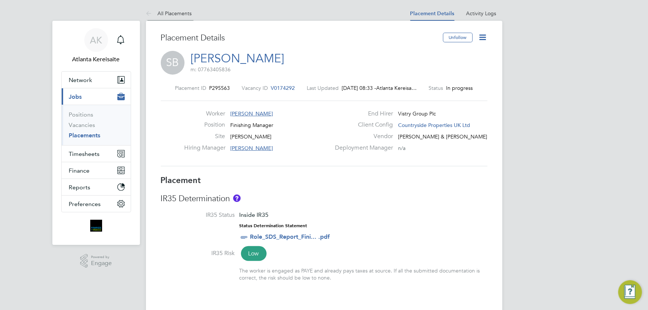
click at [152, 15] on icon at bounding box center [150, 13] width 9 height 9
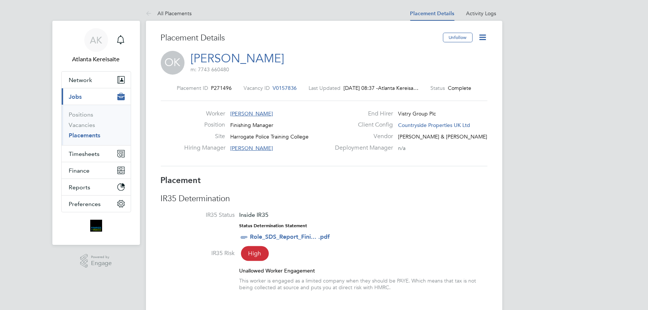
click at [481, 36] on icon at bounding box center [482, 37] width 9 height 9
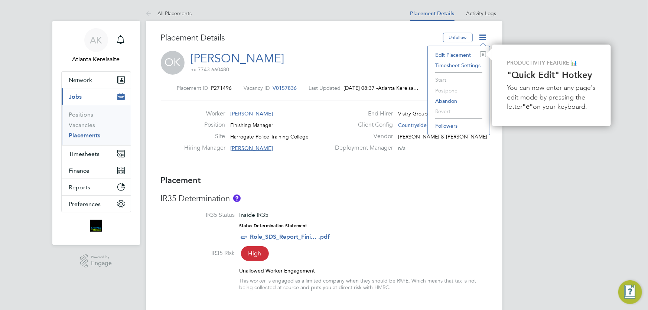
click at [469, 55] on li "Edit Placement e" at bounding box center [458, 55] width 55 height 10
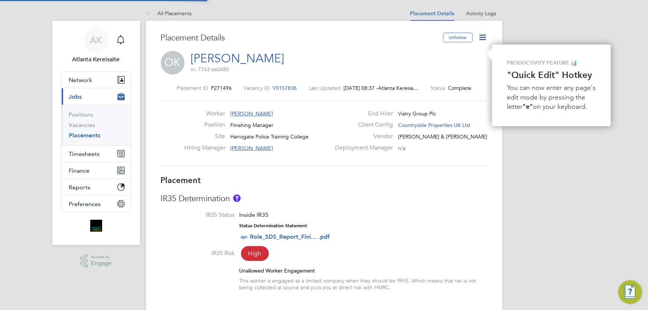
type input "[PERSON_NAME]"
type input "[DATE]"
type input "07:30"
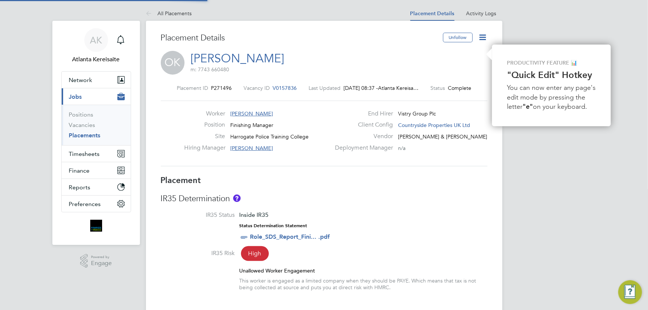
type input "16:30"
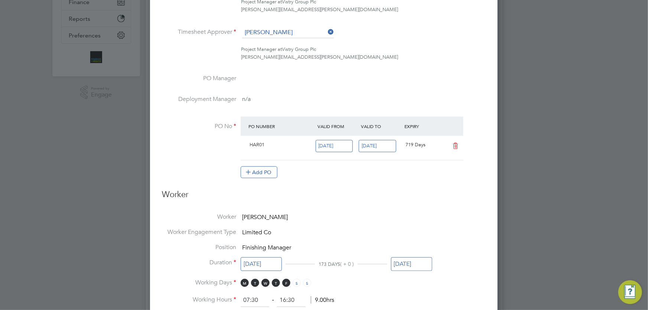
click at [422, 265] on input "[DATE]" at bounding box center [411, 264] width 41 height 14
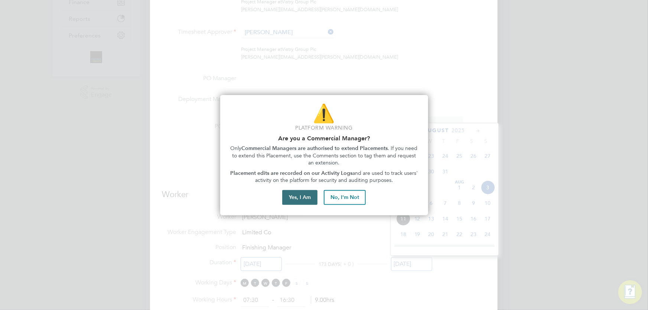
click at [305, 199] on button "Yes, I Am" at bounding box center [299, 197] width 35 height 15
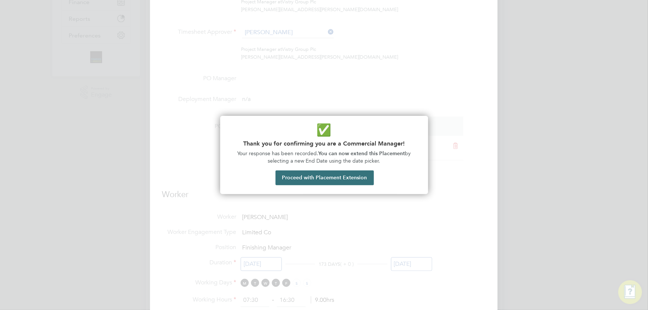
drag, startPoint x: 352, startPoint y: 178, endPoint x: 363, endPoint y: 179, distance: 11.2
click at [352, 178] on button "Proceed with Placement Extension" at bounding box center [324, 177] width 98 height 15
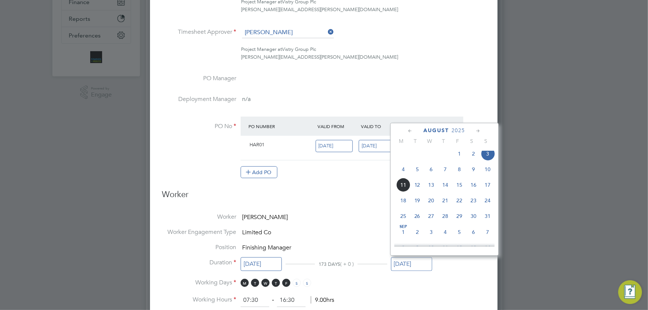
click at [490, 221] on span "31" at bounding box center [488, 216] width 14 height 14
type input "31 Aug 2025"
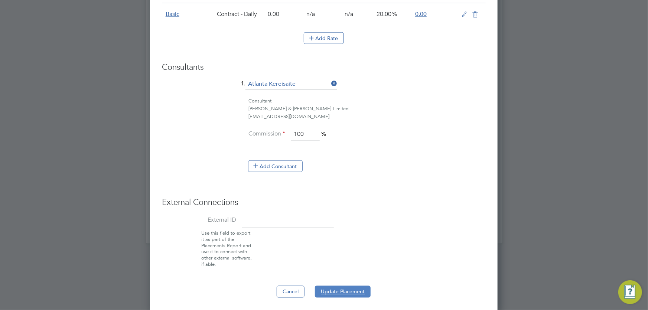
click at [340, 294] on button "Update Placement" at bounding box center [343, 292] width 56 height 12
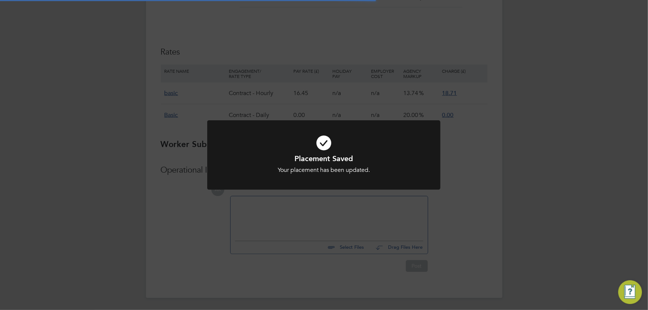
click at [533, 192] on div "Placement Saved Your placement has been updated. Cancel Okay" at bounding box center [324, 155] width 648 height 310
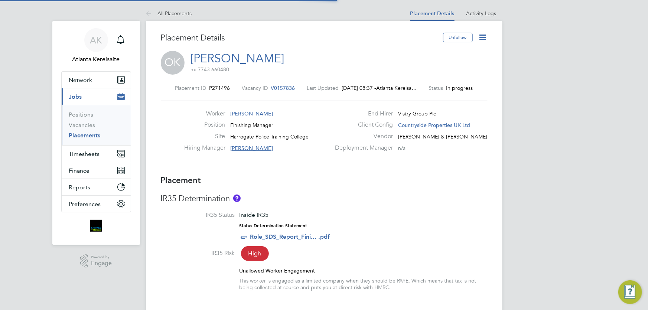
click at [397, 230] on li "IR35 Status Inside IR35 Status Determination Statement Role_SDS_Report_Fini... …" at bounding box center [324, 230] width 327 height 38
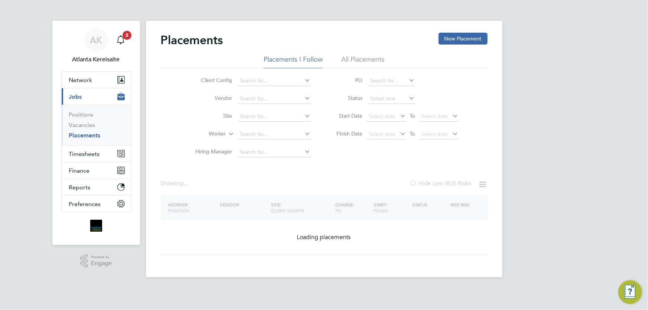
click at [252, 123] on li "Site" at bounding box center [250, 117] width 140 height 18
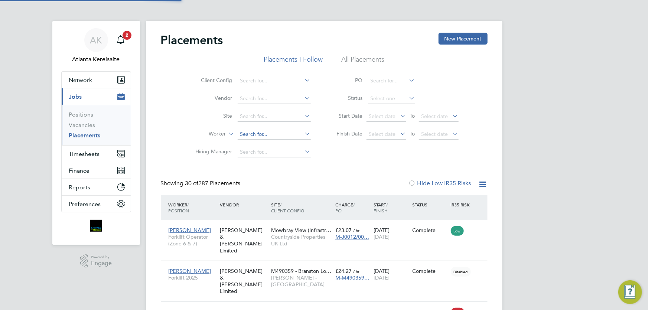
click at [255, 135] on input at bounding box center [274, 134] width 73 height 10
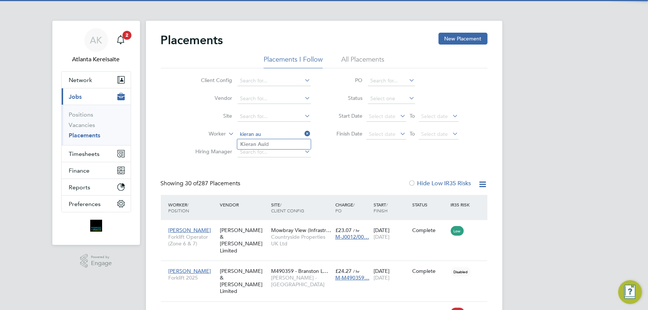
click at [269, 144] on li "Kieran Au ld" at bounding box center [274, 144] width 74 height 10
type input "Kieran Auld"
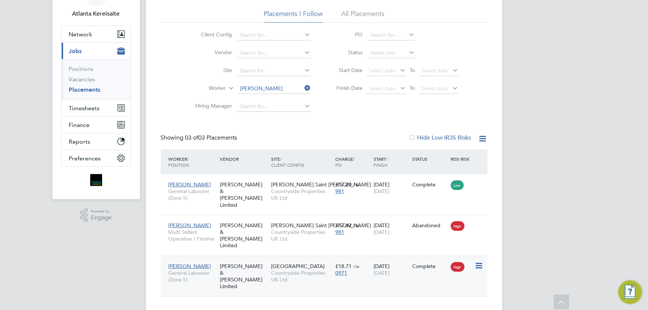
click at [416, 265] on div "Kieran Auld General Labourer (Zone 5) Fawkes & Reece Limited Barrowby Road Coun…" at bounding box center [324, 276] width 327 height 41
click at [390, 264] on div "31 Oct 2024 03 Aug 2025" at bounding box center [391, 269] width 39 height 21
click at [92, 105] on span "Timesheets" at bounding box center [84, 108] width 31 height 7
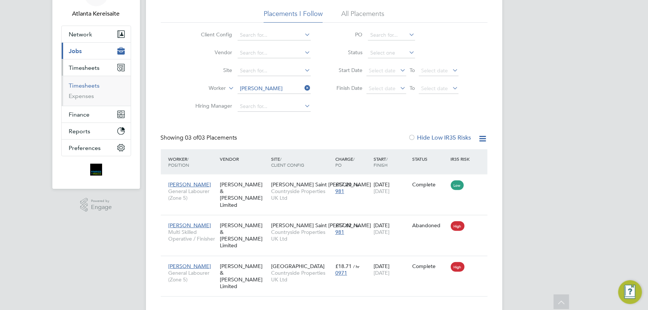
click at [87, 84] on link "Timesheets" at bounding box center [84, 85] width 31 height 7
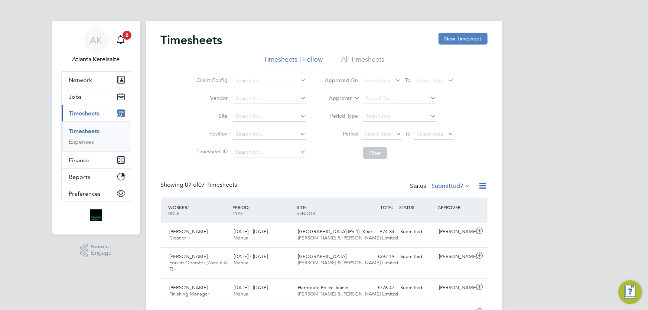
click at [473, 37] on button "New Timesheet" at bounding box center [462, 39] width 49 height 12
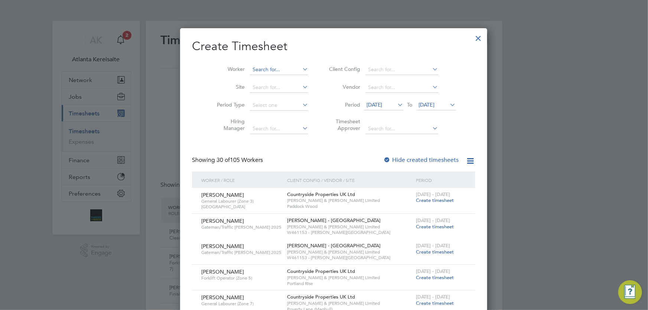
click at [264, 72] on input at bounding box center [279, 70] width 58 height 10
click at [267, 81] on b "Auld" at bounding box center [266, 79] width 12 height 6
type input "Kieran Auld"
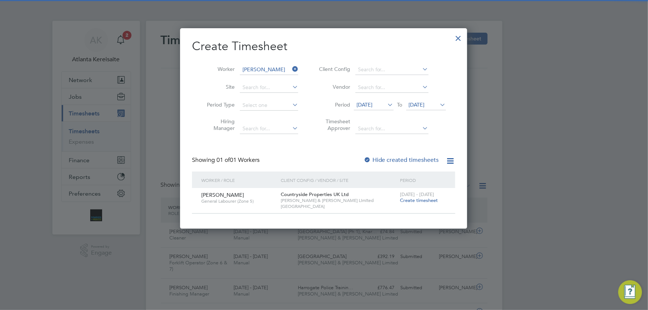
click at [410, 200] on span "Create timesheet" at bounding box center [419, 200] width 38 height 6
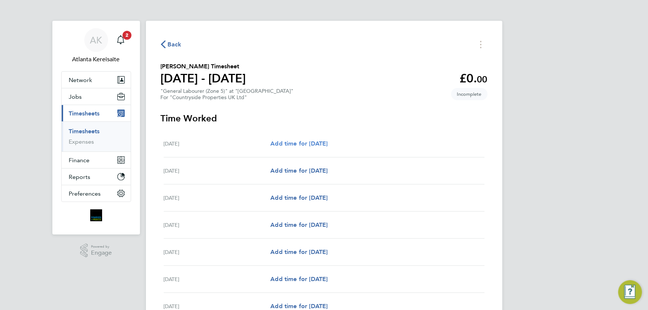
click at [306, 146] on span "Add time for Mon 04 Aug" at bounding box center [298, 143] width 57 height 7
select select "30"
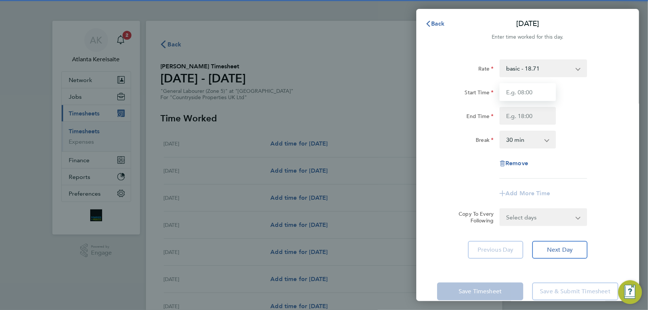
click at [531, 88] on input "Start Time" at bounding box center [527, 92] width 56 height 18
type input "07:00"
drag, startPoint x: 519, startPoint y: 117, endPoint x: 529, endPoint y: 118, distance: 9.3
click at [521, 117] on input "End Time" at bounding box center [527, 116] width 56 height 18
type input "17:30"
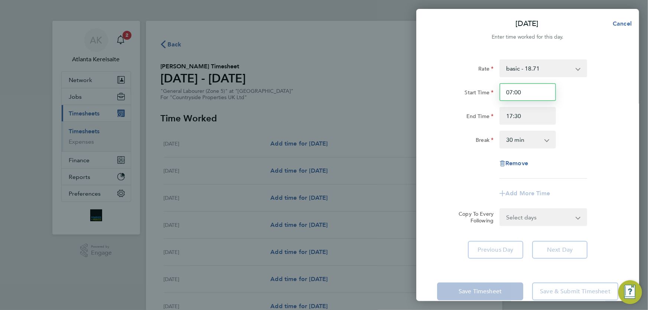
click at [535, 88] on input "07:00" at bounding box center [527, 92] width 56 height 18
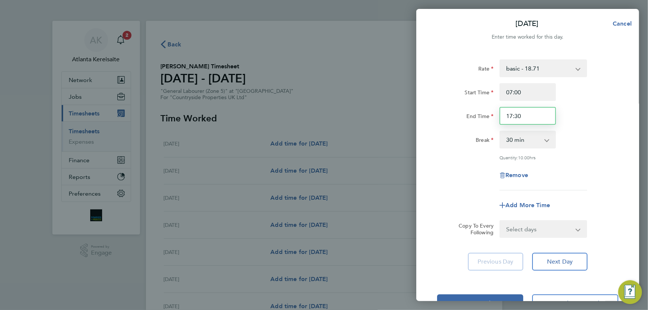
click at [543, 115] on input "17:30" at bounding box center [527, 116] width 56 height 18
click at [559, 232] on select "Select days Day Weekday (Mon-Fri) Weekend (Sat-Sun) Tuesday Wednesday Thursday …" at bounding box center [539, 229] width 78 height 16
select select "WEEKDAY"
click at [500, 221] on select "Select days Day Weekday (Mon-Fri) Weekend (Sat-Sun) Tuesday Wednesday Thursday …" at bounding box center [539, 229] width 78 height 16
select select "2025-08-10"
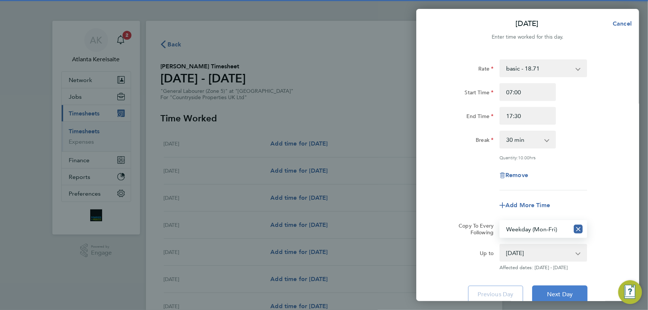
click at [564, 289] on button "Next Day" at bounding box center [559, 295] width 55 height 18
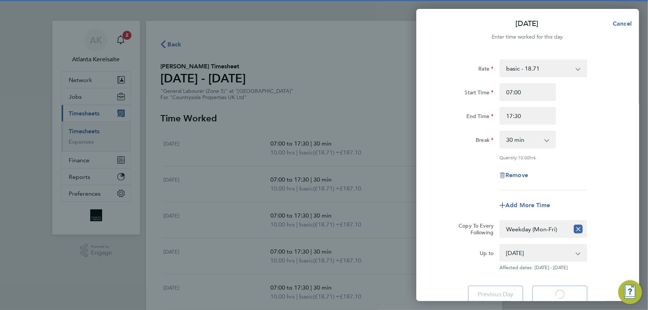
select select "30"
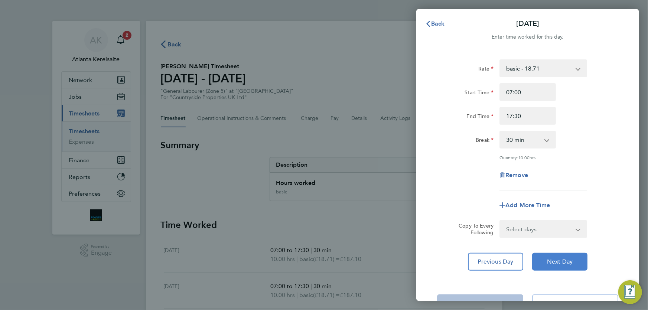
click at [565, 261] on span "Next Day" at bounding box center [560, 261] width 26 height 7
select select "30"
click at [565, 261] on span "Next Day" at bounding box center [560, 261] width 26 height 7
select select "30"
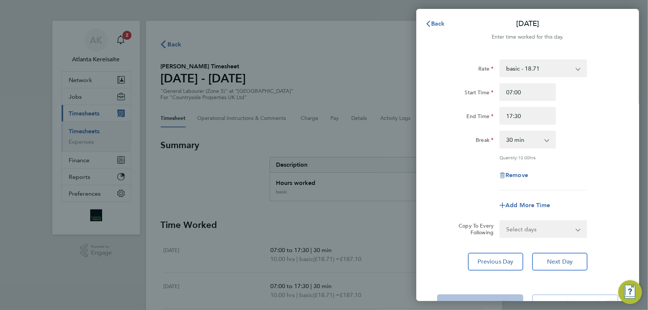
click at [520, 179] on div "Remove" at bounding box center [527, 175] width 62 height 18
click at [520, 176] on span "Remove" at bounding box center [516, 175] width 23 height 7
select select "null"
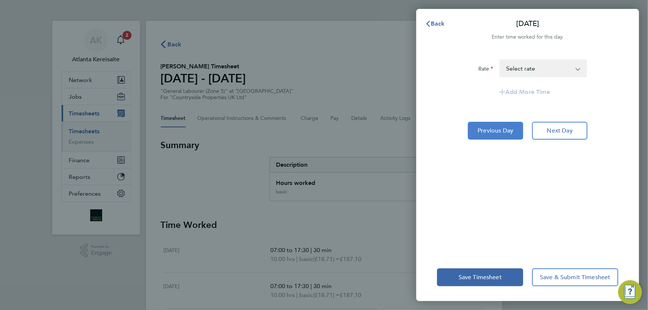
click at [489, 124] on button "Previous Day" at bounding box center [495, 131] width 55 height 18
select select "30"
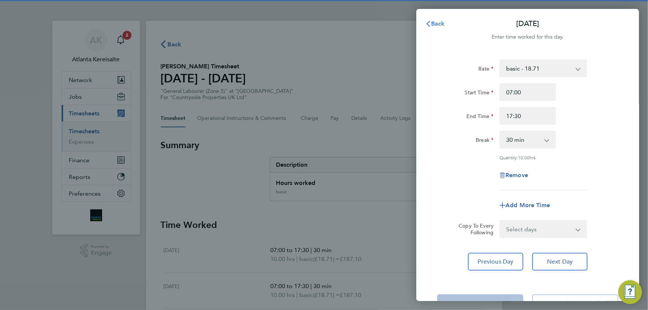
click at [437, 20] on span "Back" at bounding box center [438, 23] width 14 height 7
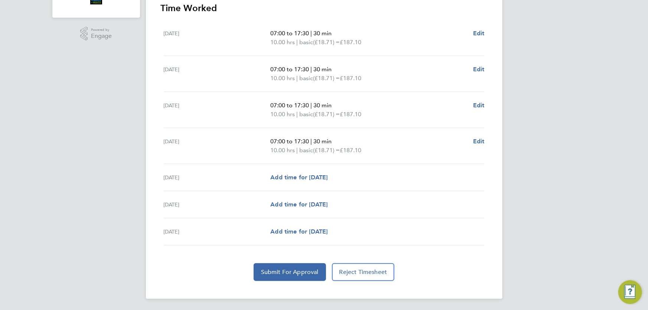
click at [286, 262] on section "Time Worked Mon 04 Aug 07:00 to 17:30 | 30 min 10.00 hrs | basic (£18.71) = £18…" at bounding box center [324, 141] width 327 height 279
drag, startPoint x: 296, startPoint y: 263, endPoint x: 314, endPoint y: 261, distance: 18.3
click at [297, 263] on button "Submit For Approval" at bounding box center [290, 272] width 72 height 18
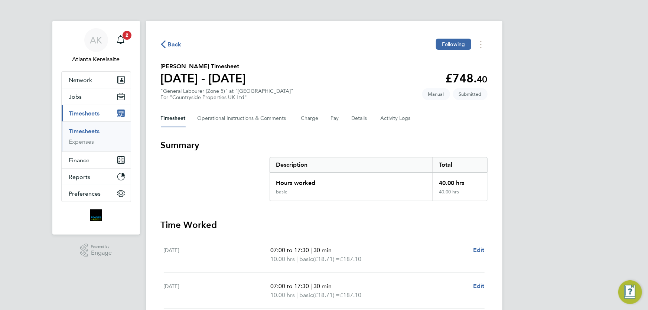
click at [179, 44] on span "Back" at bounding box center [175, 44] width 14 height 9
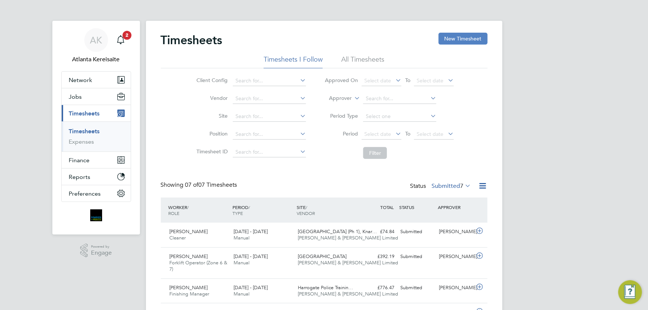
click at [483, 34] on button "New Timesheet" at bounding box center [462, 39] width 49 height 12
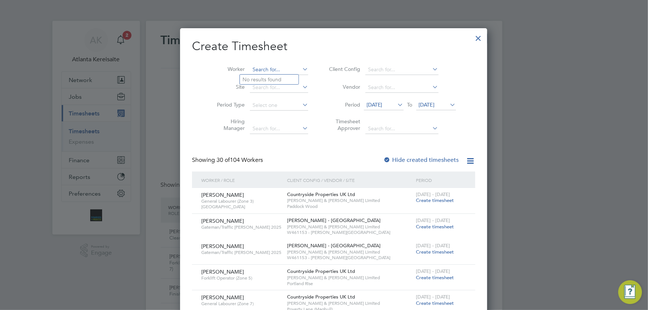
click at [250, 67] on input at bounding box center [279, 70] width 58 height 10
click at [287, 90] on b "Tay" at bounding box center [291, 90] width 8 height 6
type input "Michael Taylor"
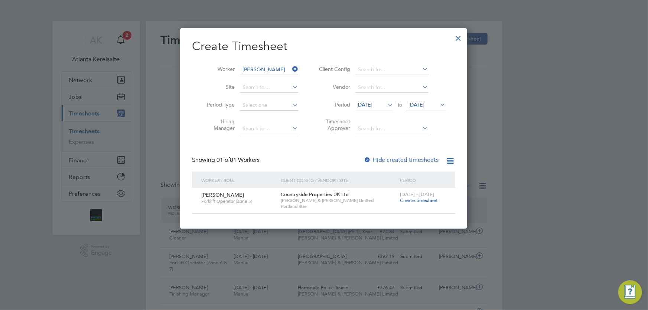
click at [424, 201] on span "Create timesheet" at bounding box center [419, 200] width 38 height 6
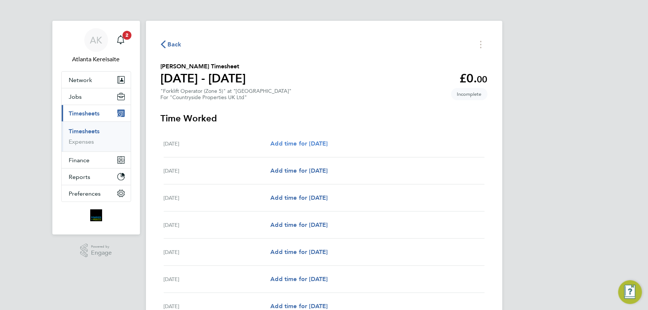
click at [314, 146] on span "Add time for Mon 04 Aug" at bounding box center [298, 143] width 57 height 7
select select "30"
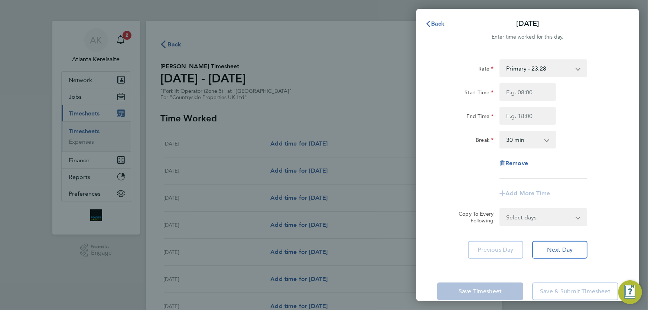
click at [520, 97] on div "Start Time End Time" at bounding box center [527, 104] width 187 height 42
click at [522, 92] on input "Start Time" at bounding box center [527, 92] width 56 height 18
type input "07:30"
drag, startPoint x: 518, startPoint y: 110, endPoint x: 522, endPoint y: 112, distance: 5.0
click at [518, 110] on input "End Time" at bounding box center [527, 116] width 56 height 18
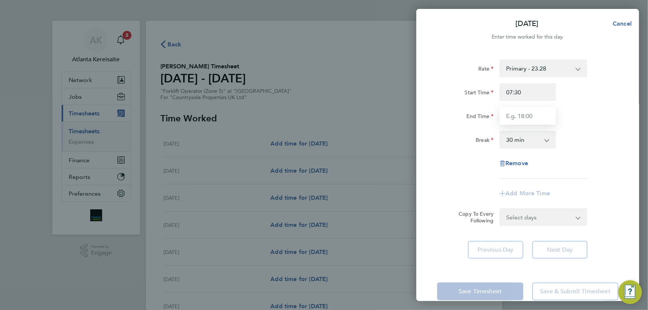
type input "17:00"
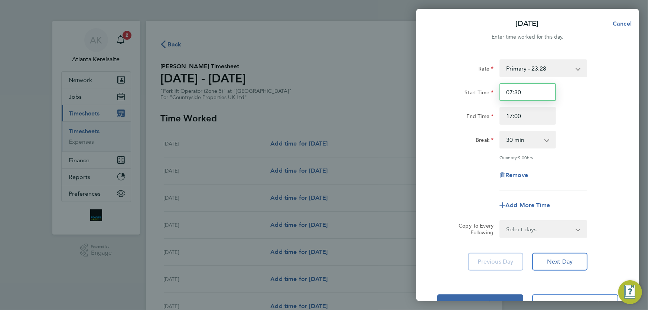
drag, startPoint x: 538, startPoint y: 87, endPoint x: 538, endPoint y: 128, distance: 40.8
click at [538, 88] on input "07:30" at bounding box center [527, 92] width 56 height 18
click at [538, 127] on div "Rate Primary - 23.28 Start Time 07:30 End Time 17:00 Break 0 min 15 min 30 min …" at bounding box center [527, 124] width 181 height 131
drag, startPoint x: 559, startPoint y: 235, endPoint x: 560, endPoint y: 230, distance: 4.5
click at [559, 234] on select "Select days Day Weekday (Mon-Fri) Weekend (Sat-Sun) Tuesday Wednesday Thursday …" at bounding box center [539, 229] width 78 height 16
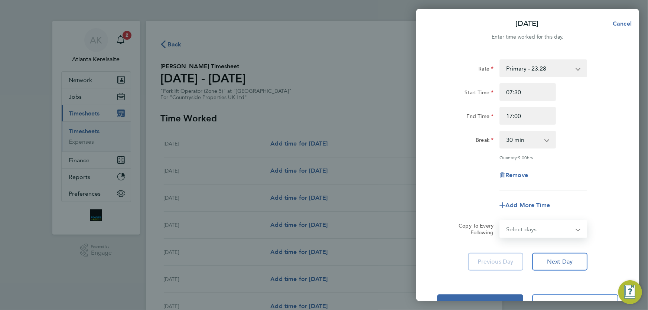
select select "WEEKDAY"
click at [500, 221] on select "Select days Day Weekday (Mon-Fri) Weekend (Sat-Sun) Tuesday Wednesday Thursday …" at bounding box center [539, 229] width 78 height 16
select select "2025-08-10"
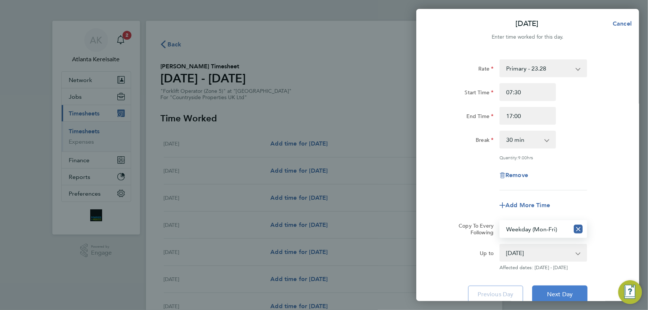
click at [570, 289] on button "Next Day" at bounding box center [559, 295] width 55 height 18
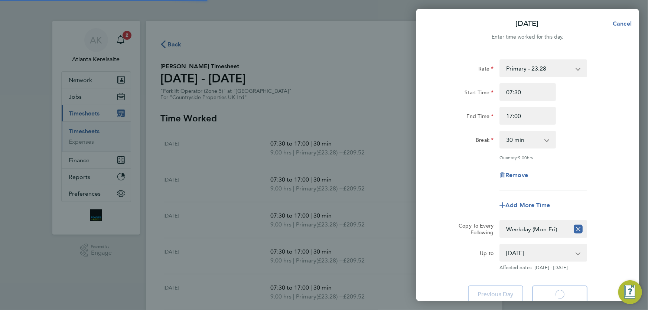
select select "30"
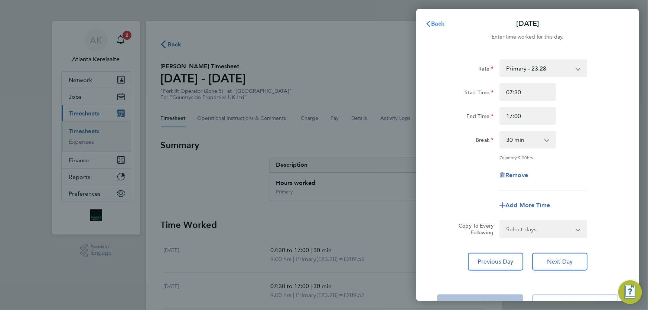
click at [432, 26] on span "Back" at bounding box center [438, 23] width 14 height 7
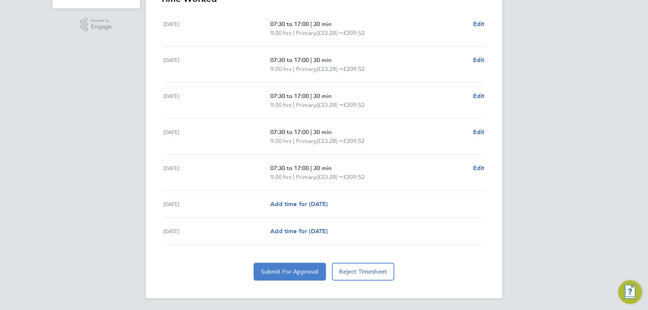
click at [290, 270] on span "Submit For Approval" at bounding box center [290, 271] width 58 height 7
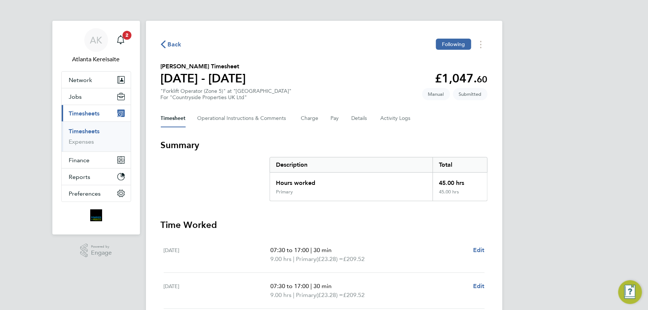
click at [174, 45] on span "Back" at bounding box center [175, 44] width 14 height 9
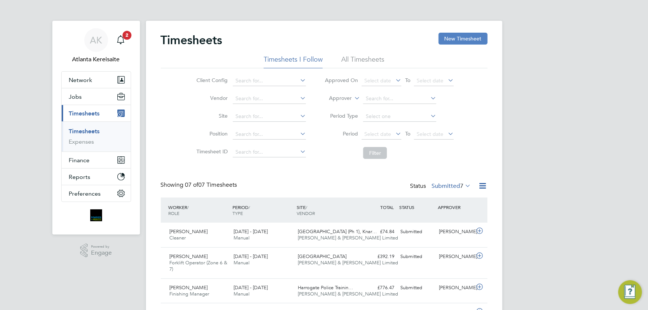
click at [466, 39] on button "New Timesheet" at bounding box center [462, 39] width 49 height 12
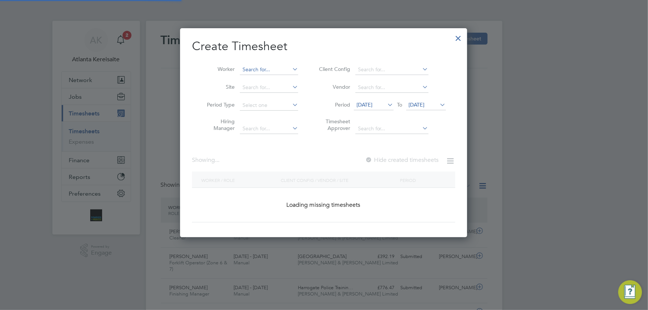
scroll to position [1042, 287]
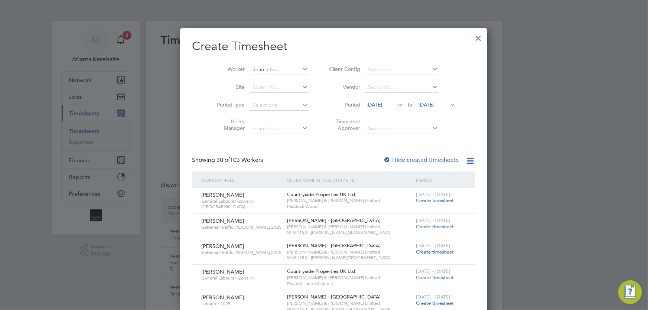
click at [250, 69] on input at bounding box center [279, 70] width 58 height 10
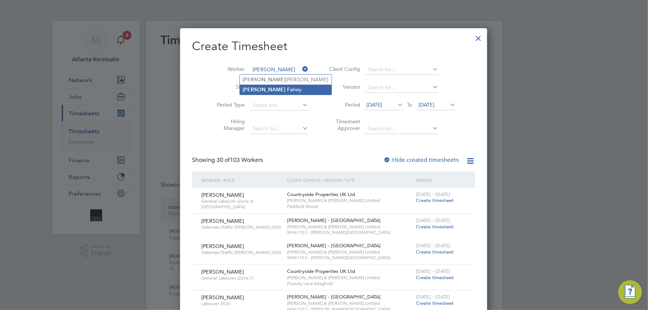
click at [276, 90] on li "Michael Fa hey" at bounding box center [286, 90] width 92 height 10
type input "Michael Fahey"
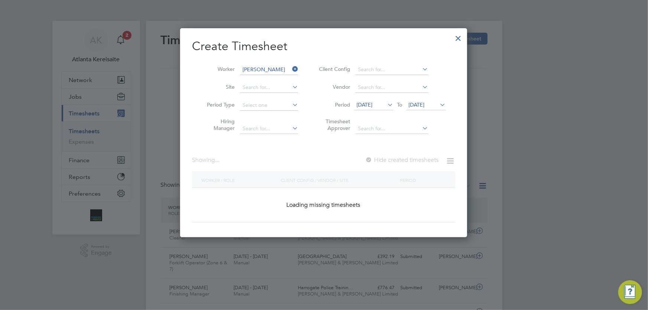
scroll to position [200, 287]
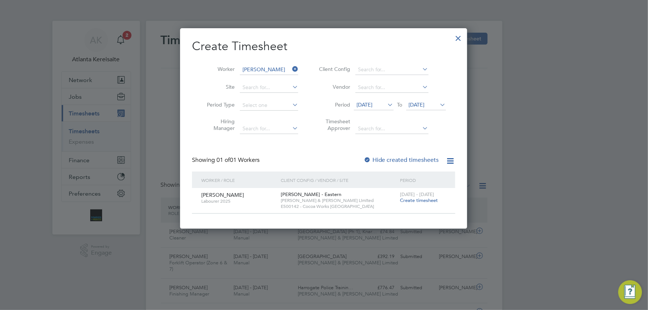
click at [418, 201] on span "Create timesheet" at bounding box center [419, 200] width 38 height 6
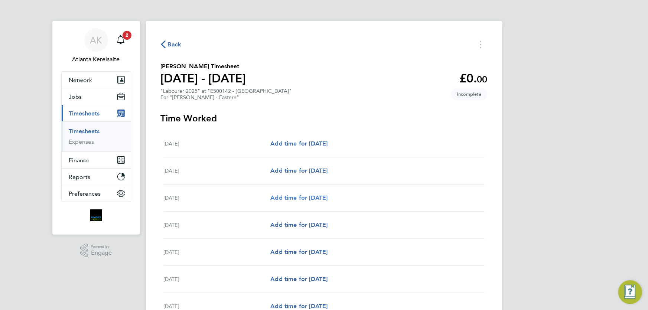
click at [314, 196] on span "Add time for Mon 04 Aug" at bounding box center [298, 197] width 57 height 7
select select "60"
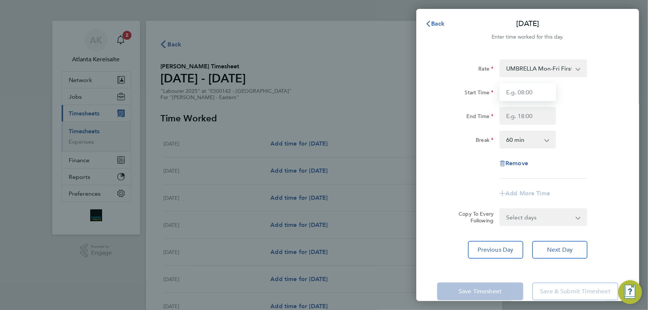
click at [533, 93] on input "Start Time" at bounding box center [527, 92] width 56 height 18
type input "07:00"
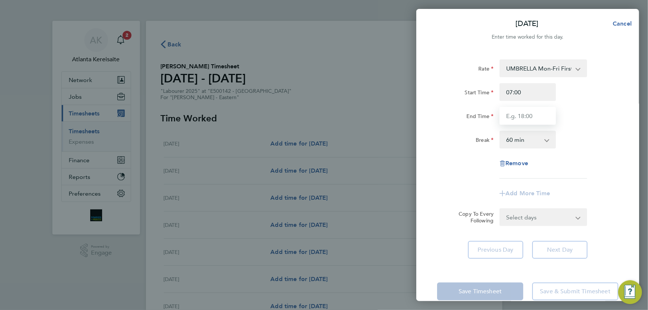
click at [525, 112] on input "End Time" at bounding box center [527, 116] width 56 height 18
type input "16:30"
click at [535, 96] on input "07:00" at bounding box center [527, 92] width 56 height 18
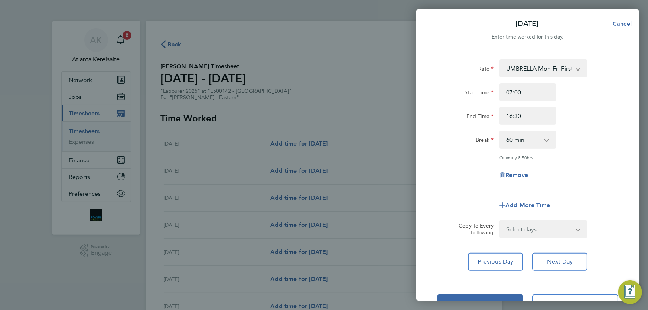
click at [536, 145] on select "0 min 15 min 30 min 45 min 60 min 75 min 90 min" at bounding box center [523, 139] width 46 height 16
select select "30"
click at [500, 131] on select "0 min 15 min 30 min 45 min 60 min 75 min 90 min" at bounding box center [523, 139] width 46 height 16
drag, startPoint x: 536, startPoint y: 88, endPoint x: 533, endPoint y: 117, distance: 28.4
click at [536, 89] on input "07:00" at bounding box center [527, 92] width 56 height 18
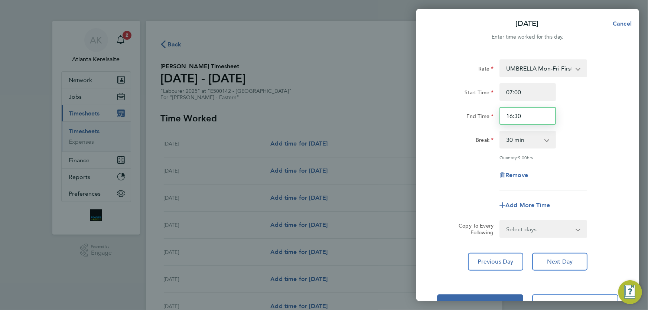
click at [533, 117] on input "16:30" at bounding box center [527, 116] width 56 height 18
drag, startPoint x: 511, startPoint y: 115, endPoint x: 515, endPoint y: 121, distance: 7.1
click at [512, 116] on input "16:30" at bounding box center [527, 116] width 56 height 18
type input "15:30"
click at [542, 93] on input "07:00" at bounding box center [527, 92] width 56 height 18
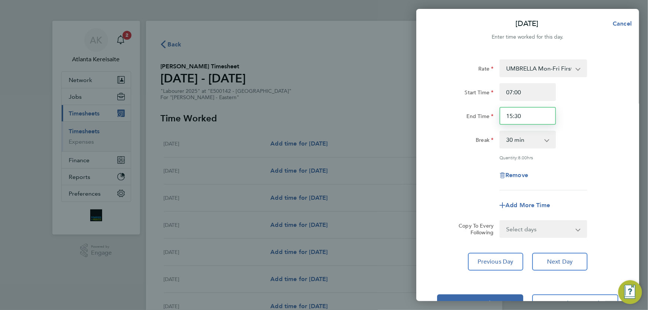
drag, startPoint x: 539, startPoint y: 121, endPoint x: 541, endPoint y: 128, distance: 7.0
click at [539, 123] on input "15:30" at bounding box center [527, 116] width 56 height 18
click at [527, 208] on span "Add More Time" at bounding box center [527, 205] width 45 height 7
select select "null"
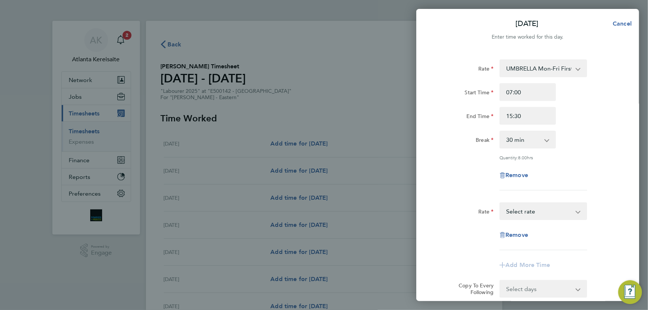
click at [538, 212] on select "UMBRELLA Mon-Fri First 39 hrs - 19.51 UMBRELLA Mon-Fri Over 39 hrs + Sat First …" at bounding box center [538, 211] width 77 height 16
select select "60"
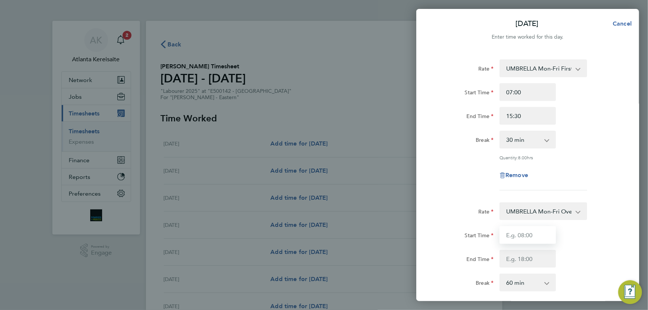
click at [530, 236] on input "Start Time" at bounding box center [527, 235] width 56 height 18
type input "15:30"
click at [530, 258] on input "End Time" at bounding box center [527, 259] width 56 height 18
type input "16:20"
select select "0"
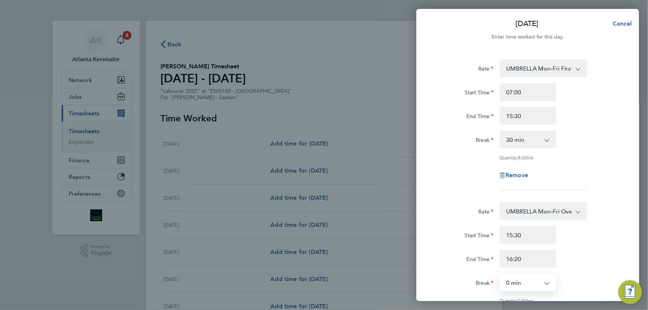
scroll to position [162, 0]
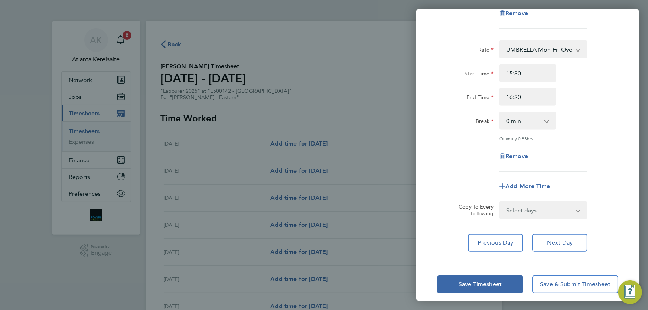
click at [538, 205] on select "Select days Day Tuesday Wednesday Thursday Friday" at bounding box center [539, 210] width 78 height 16
select select "TUE"
click at [500, 202] on select "Select days Day Tuesday Wednesday Thursday Friday" at bounding box center [539, 210] width 78 height 16
select select "2025-08-08"
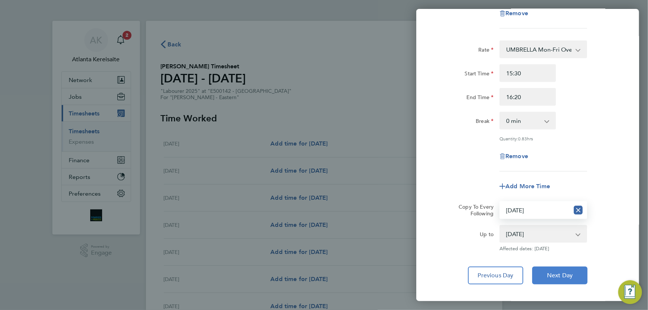
click at [574, 276] on button "Next Day" at bounding box center [559, 276] width 55 height 18
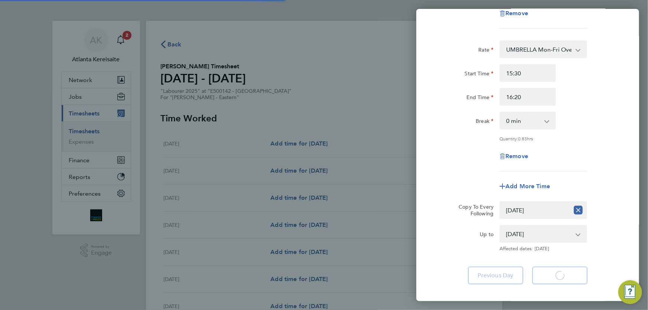
select select "30"
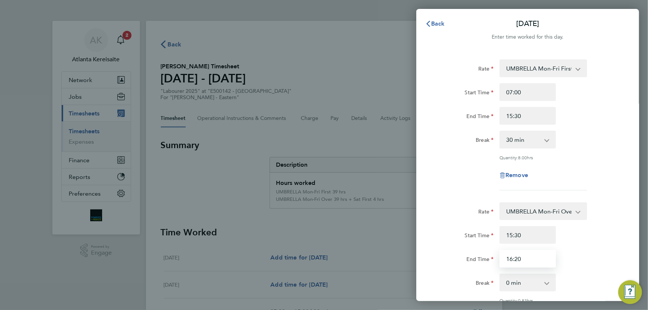
drag, startPoint x: 522, startPoint y: 258, endPoint x: 510, endPoint y: 258, distance: 11.9
click at [510, 258] on input "16:20" at bounding box center [527, 259] width 56 height 18
type input "17:00"
click at [510, 233] on input "15:30" at bounding box center [527, 235] width 56 height 18
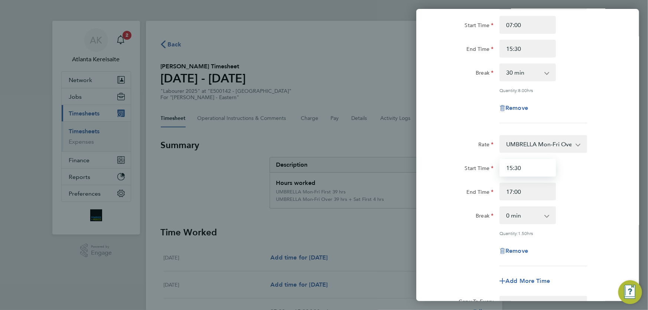
scroll to position [101, 0]
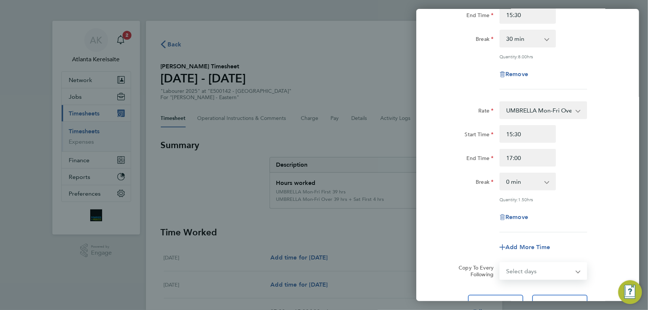
click at [551, 270] on select "Select days Day Wednesday Thursday Friday" at bounding box center [539, 271] width 78 height 16
select select "WED"
click at [500, 263] on select "Select days Day Wednesday Thursday Friday" at bounding box center [539, 271] width 78 height 16
select select "2025-08-08"
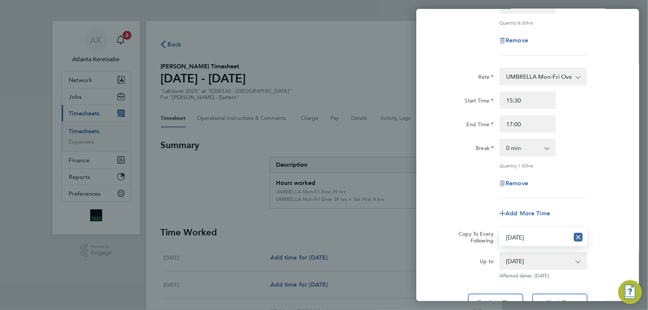
scroll to position [169, 0]
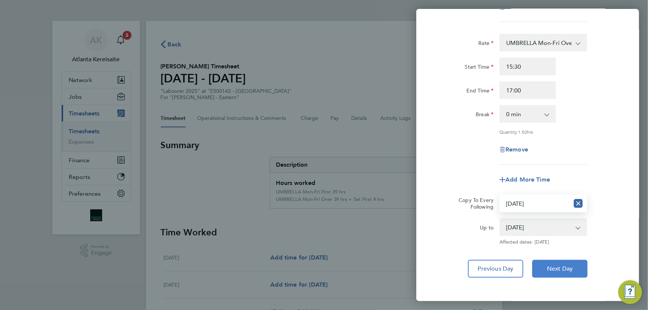
click at [562, 265] on span "Next Day" at bounding box center [560, 268] width 26 height 7
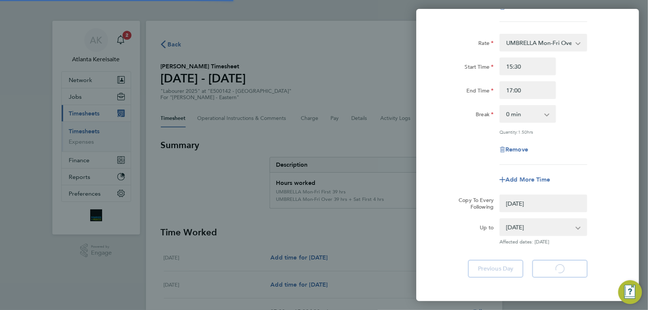
select select "0: null"
select select "30"
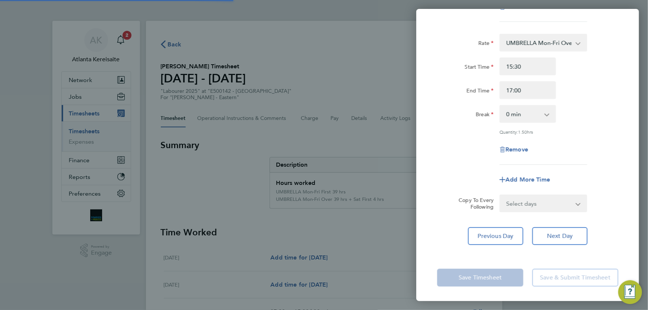
scroll to position [167, 0]
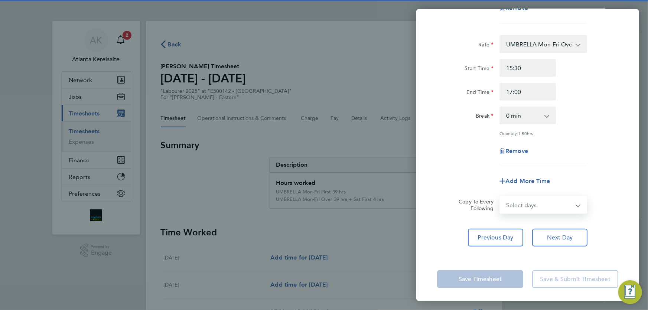
click at [543, 204] on select "Select days Day Thursday Friday" at bounding box center [539, 205] width 78 height 16
select select "THU"
click at [500, 197] on select "Select days Day Thursday Friday" at bounding box center [539, 205] width 78 height 16
select select "2025-08-08"
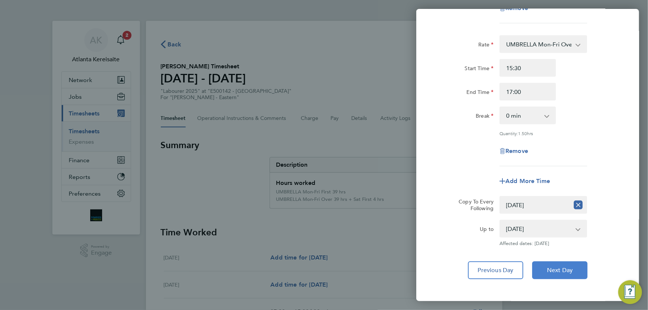
click at [562, 274] on button "Next Day" at bounding box center [559, 270] width 55 height 18
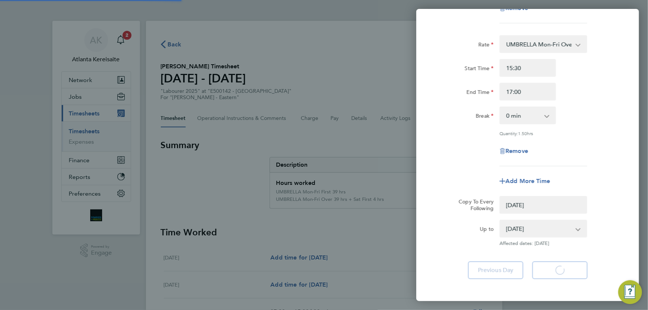
select select "0: null"
select select "30"
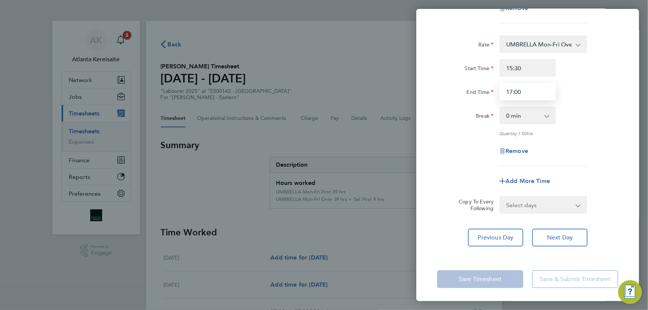
drag, startPoint x: 526, startPoint y: 89, endPoint x: 510, endPoint y: 90, distance: 16.4
click at [510, 90] on input "17:00" at bounding box center [527, 92] width 56 height 18
type input "16:45"
click at [549, 208] on select "Select days Friday" at bounding box center [539, 205] width 78 height 16
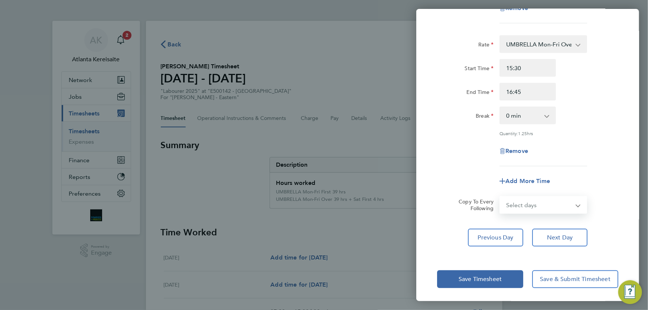
select select "FRI"
click at [500, 197] on select "Select days Friday" at bounding box center [539, 205] width 78 height 16
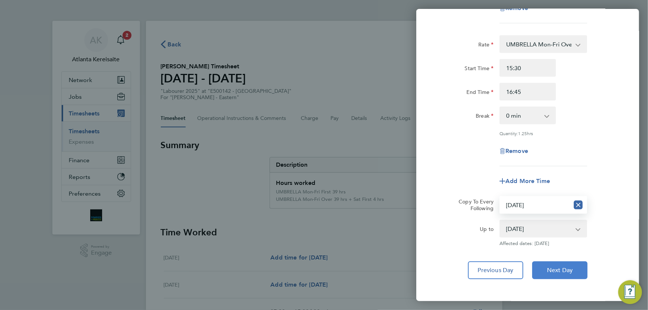
click at [567, 269] on span "Next Day" at bounding box center [560, 270] width 26 height 7
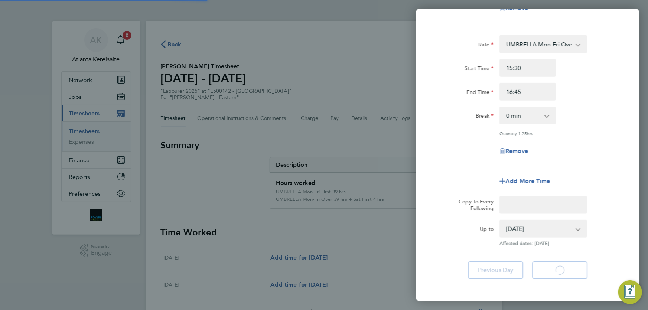
select select "30"
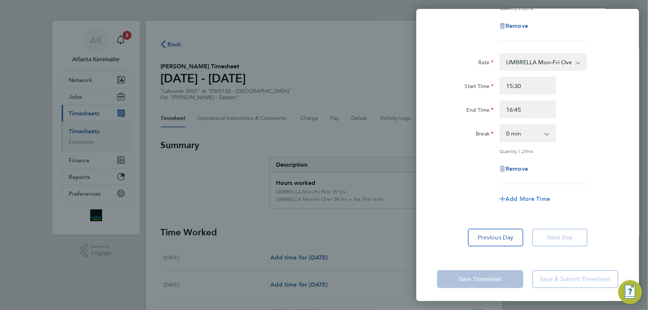
scroll to position [115, 0]
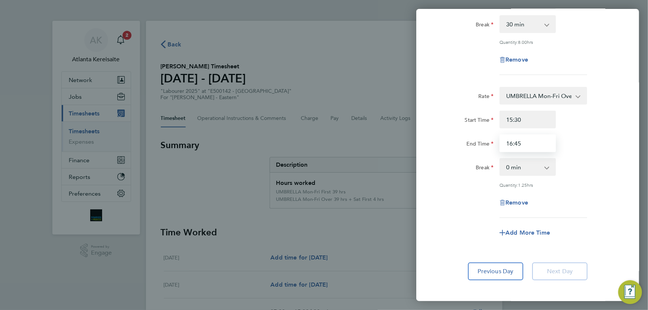
click at [512, 141] on input "16:45" at bounding box center [527, 143] width 56 height 18
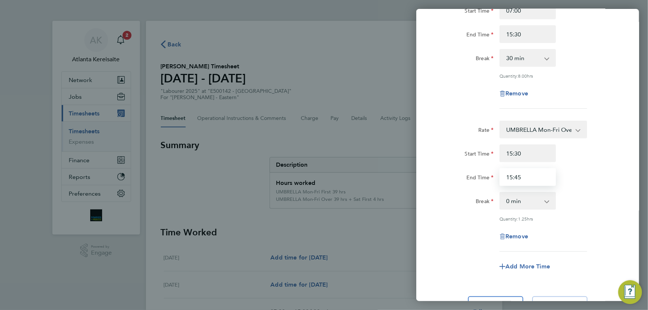
type input "15:45"
click at [512, 28] on input "15:30" at bounding box center [527, 34] width 56 height 18
type input "14:30"
click at [512, 153] on input "15:30" at bounding box center [527, 153] width 56 height 18
type input "14:30"
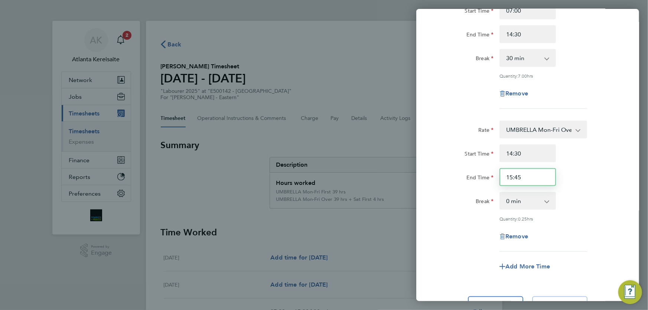
click at [535, 180] on input "15:45" at bounding box center [527, 177] width 56 height 18
drag, startPoint x: 536, startPoint y: 153, endPoint x: 542, endPoint y: 151, distance: 5.9
click at [536, 153] on input "14:30" at bounding box center [527, 153] width 56 height 18
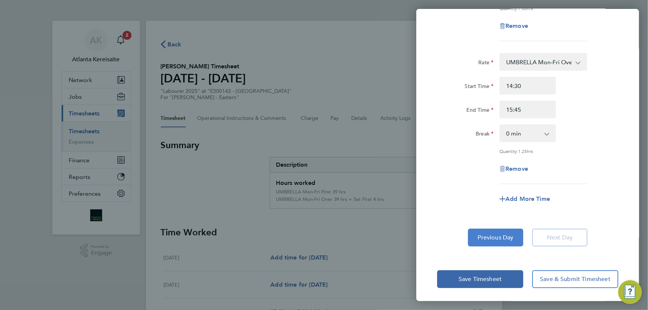
click at [513, 238] on button "Previous Day" at bounding box center [495, 238] width 55 height 18
select select "30"
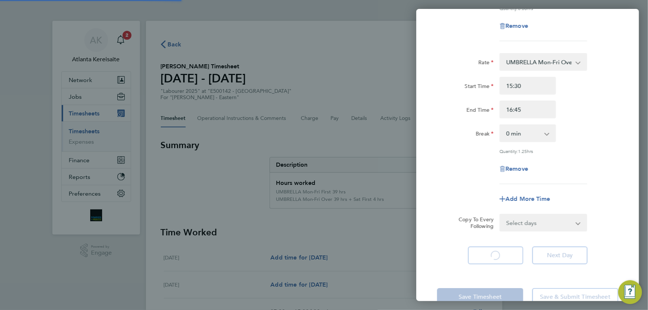
scroll to position [48, 0]
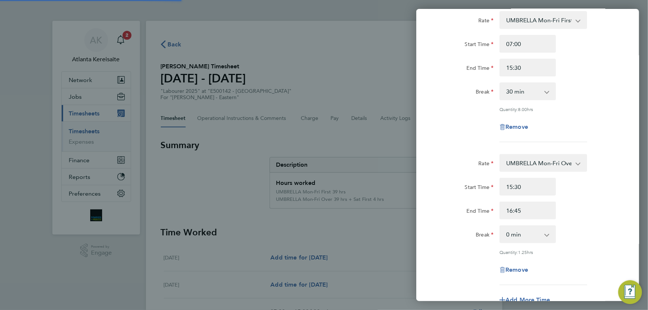
select select "30"
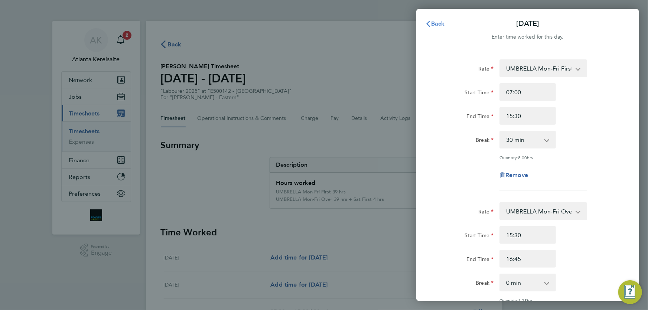
click at [434, 19] on button "Back" at bounding box center [435, 23] width 35 height 15
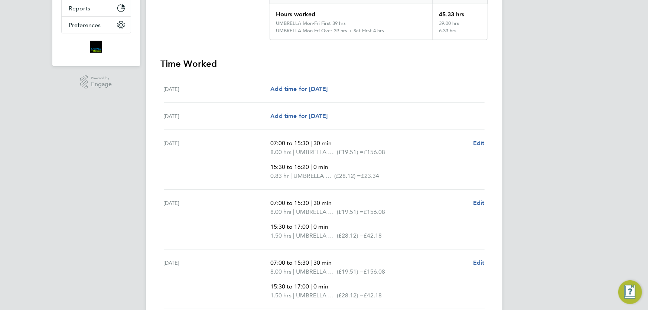
scroll to position [337, 0]
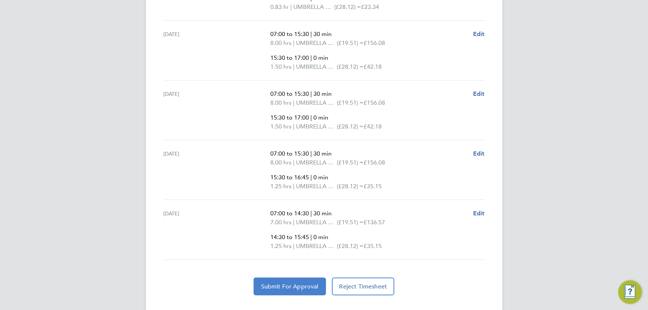
click at [301, 280] on button "Submit For Approval" at bounding box center [290, 287] width 72 height 18
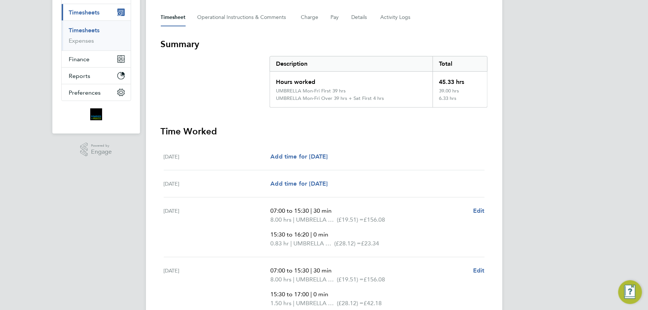
scroll to position [0, 0]
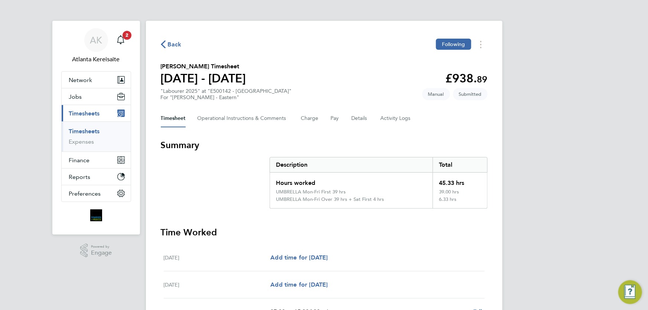
click at [173, 44] on span "Back" at bounding box center [175, 44] width 14 height 9
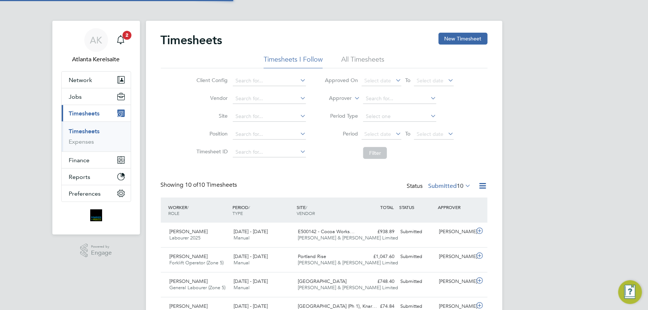
scroll to position [19, 64]
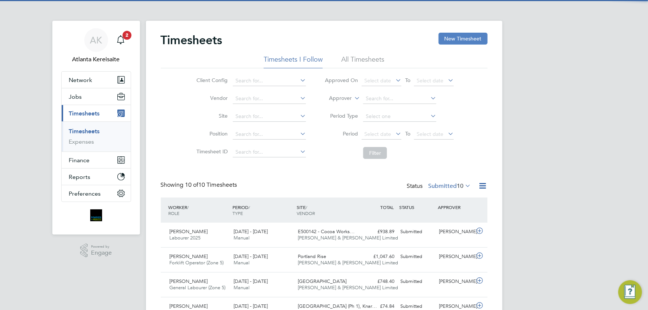
click at [472, 34] on button "New Timesheet" at bounding box center [462, 39] width 49 height 12
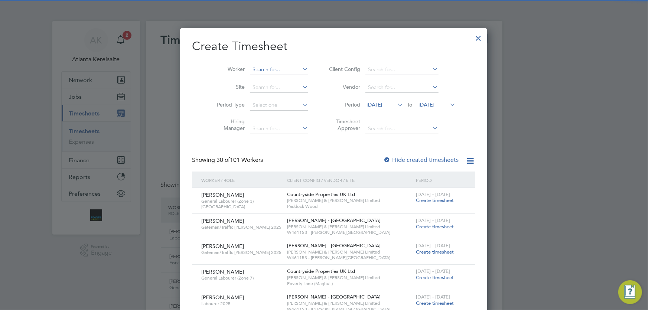
click at [251, 70] on input at bounding box center [279, 70] width 58 height 10
click at [268, 78] on li "Neal All an" at bounding box center [271, 80] width 63 height 10
type input "Neal Allan"
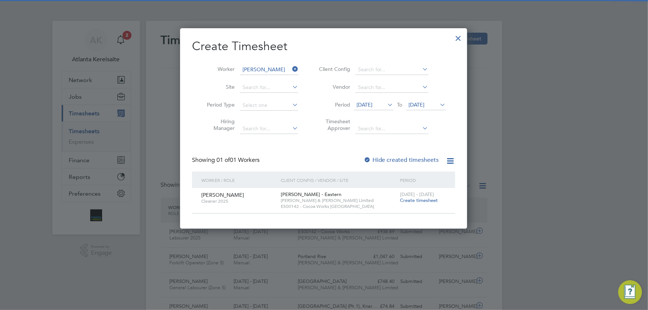
click at [414, 196] on span "2 - 8 Aug 2025" at bounding box center [417, 194] width 34 height 6
click at [417, 197] on span "Create timesheet" at bounding box center [419, 200] width 38 height 6
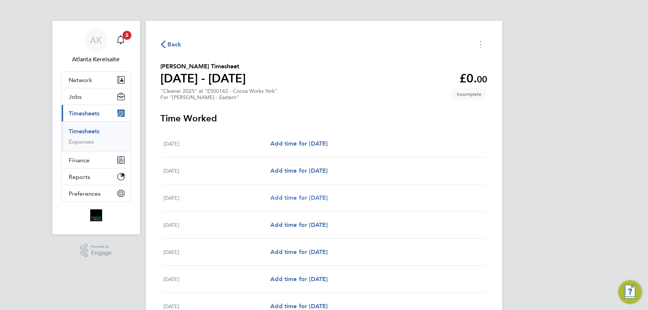
click at [302, 198] on span "Add time for Mon 04 Aug" at bounding box center [298, 197] width 57 height 7
select select "60"
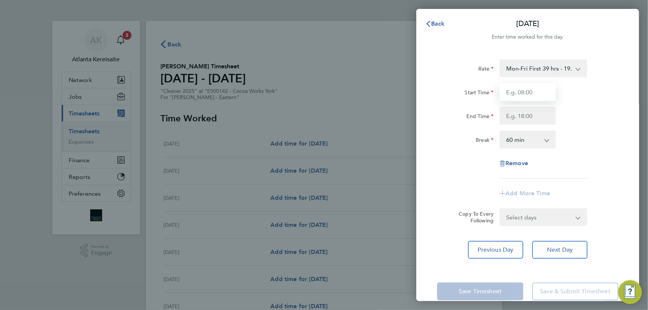
click at [526, 92] on input "Start Time" at bounding box center [527, 92] width 56 height 18
type input "10:00"
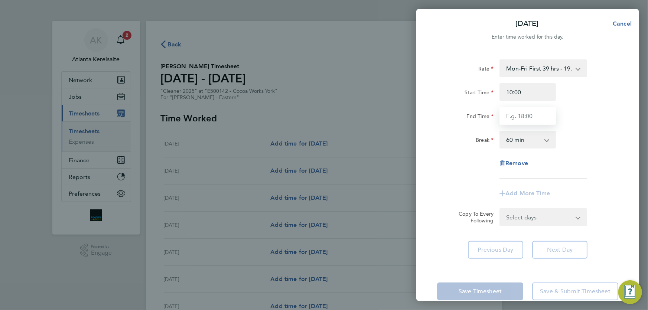
click at [527, 112] on input "End Time" at bounding box center [527, 116] width 56 height 18
type input "14:00"
click at [544, 145] on select "0 min 15 min 30 min 45 min 60 min 75 min 90 min" at bounding box center [523, 139] width 46 height 16
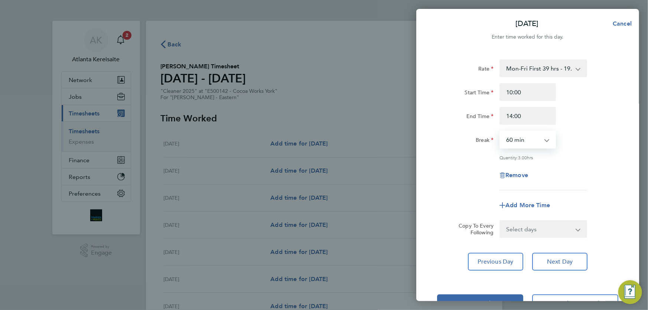
select select "0"
click at [500, 131] on select "0 min 15 min 30 min 45 min 60 min 75 min 90 min" at bounding box center [523, 139] width 46 height 16
click at [553, 224] on select "Select days Day Tuesday Wednesday Thursday Friday" at bounding box center [539, 229] width 78 height 16
select select "TUE"
click at [500, 221] on select "Select days Day Tuesday Wednesday Thursday Friday" at bounding box center [539, 229] width 78 height 16
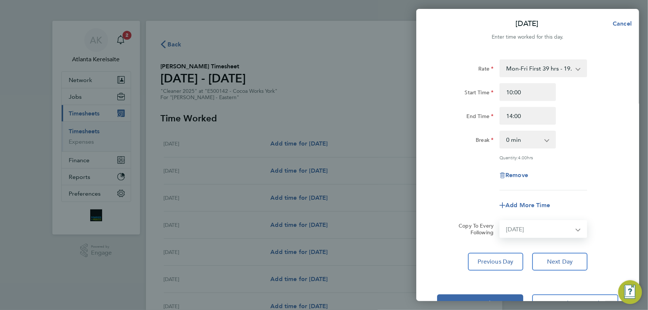
select select "2025-08-08"
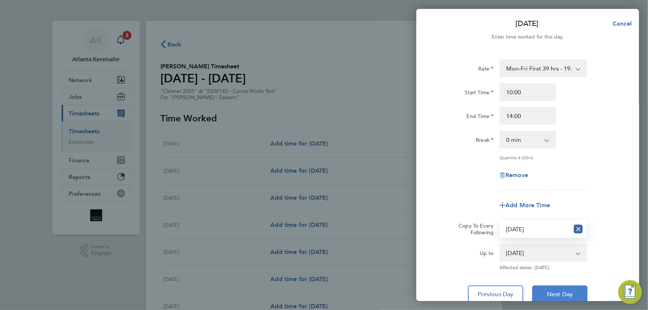
click at [566, 291] on span "Next Day" at bounding box center [560, 294] width 26 height 7
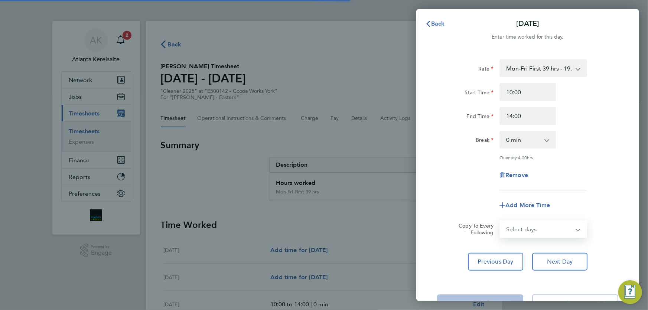
drag, startPoint x: 535, startPoint y: 231, endPoint x: 535, endPoint y: 235, distance: 4.5
click at [535, 231] on select "Select days Day Wednesday Thursday Friday" at bounding box center [539, 229] width 78 height 16
select select "WED"
click at [500, 221] on select "Select days Day Wednesday Thursday Friday" at bounding box center [539, 229] width 78 height 16
select select "2025-08-08"
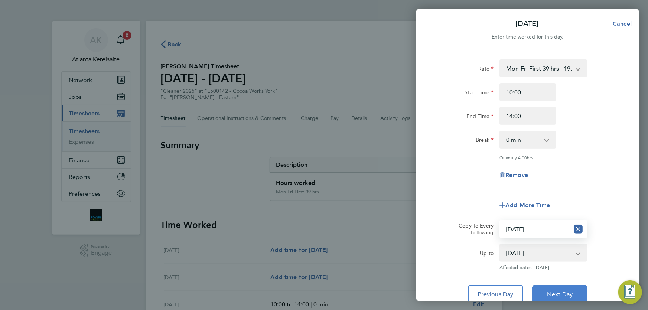
click at [575, 290] on button "Next Day" at bounding box center [559, 295] width 55 height 18
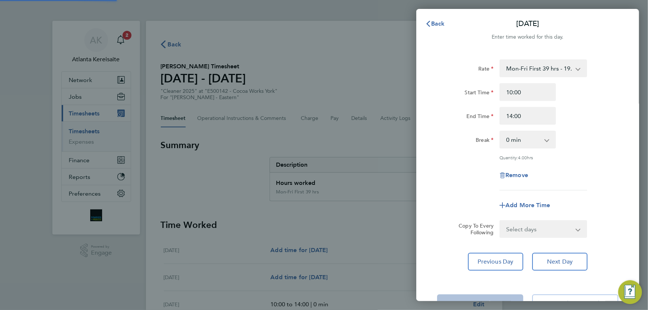
click at [548, 228] on select "Select days Day Thursday Friday" at bounding box center [539, 229] width 78 height 16
select select "THU"
click at [500, 221] on select "Select days Day Thursday Friday" at bounding box center [539, 229] width 78 height 16
select select "2025-08-08"
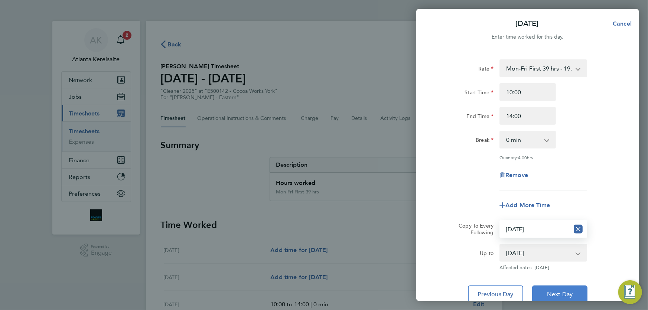
click at [563, 291] on span "Next Day" at bounding box center [560, 294] width 26 height 7
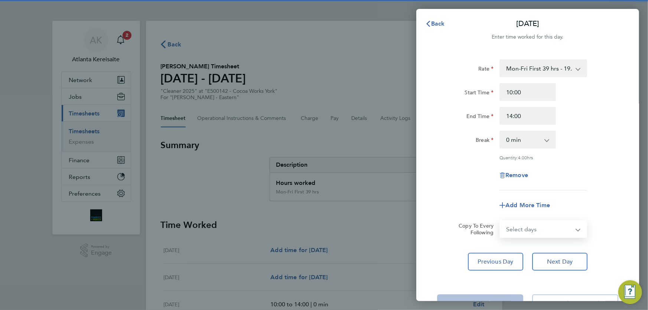
click at [538, 234] on select "Select days Friday" at bounding box center [539, 229] width 78 height 16
select select "FRI"
click at [500, 221] on select "Select days Friday" at bounding box center [539, 229] width 78 height 16
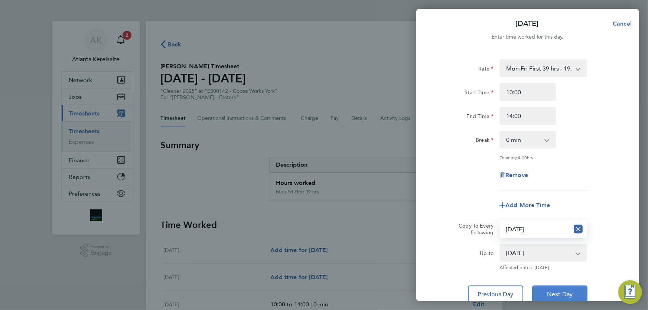
click at [561, 287] on button "Next Day" at bounding box center [559, 295] width 55 height 18
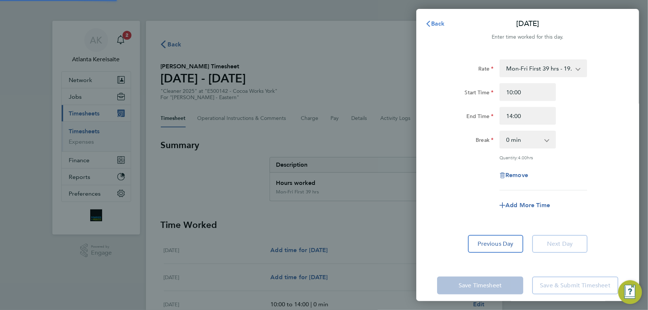
click at [436, 27] on span "Back" at bounding box center [438, 23] width 14 height 7
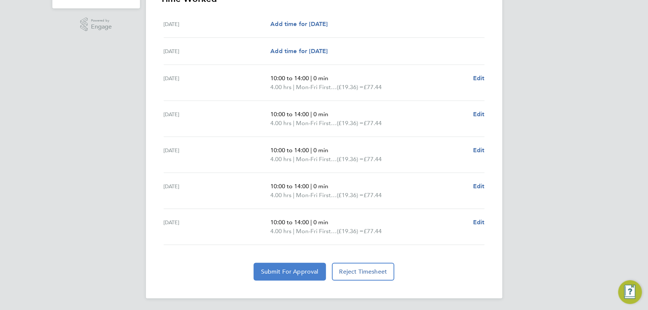
click at [299, 271] on span "Submit For Approval" at bounding box center [290, 271] width 58 height 7
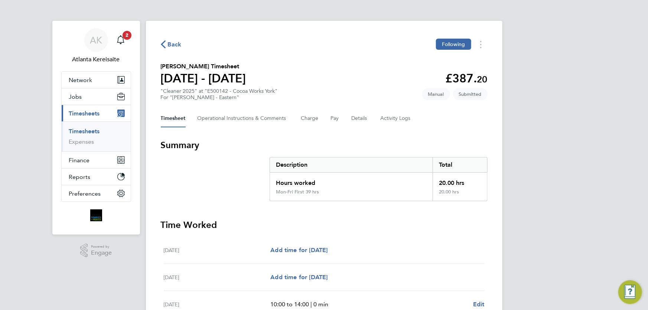
click at [178, 48] on span "Back" at bounding box center [175, 44] width 14 height 9
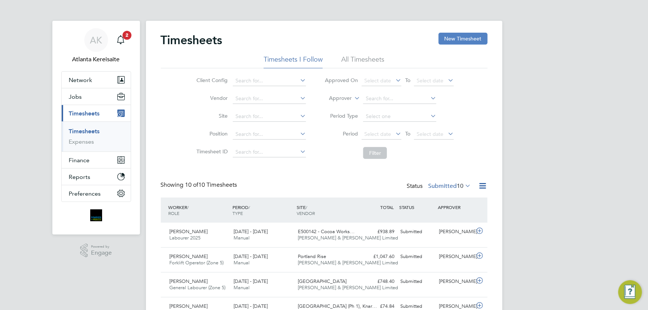
click at [459, 42] on button "New Timesheet" at bounding box center [462, 39] width 49 height 12
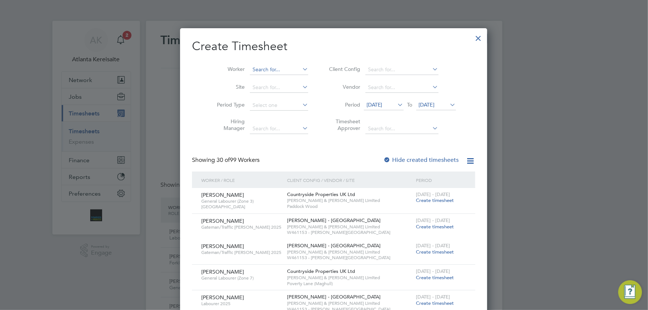
click at [250, 70] on input at bounding box center [279, 70] width 58 height 10
click at [273, 81] on li "Stephen El liott" at bounding box center [272, 80] width 64 height 10
type input "Stephen Elliott"
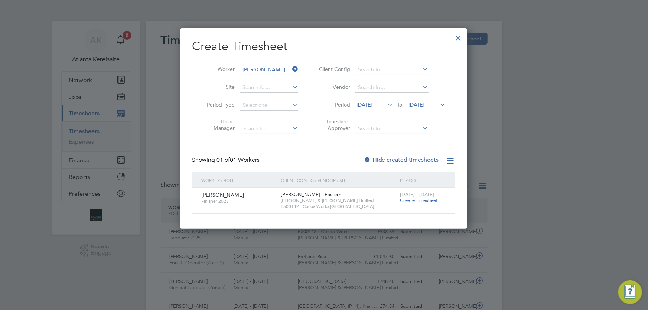
click at [427, 200] on span "Create timesheet" at bounding box center [419, 200] width 38 height 6
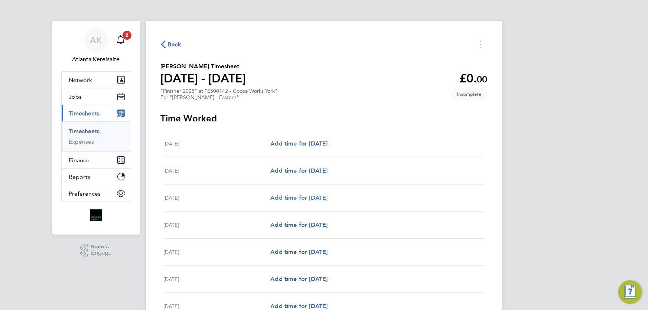
click at [310, 199] on span "Add time for Mon 04 Aug" at bounding box center [298, 197] width 57 height 7
select select "60"
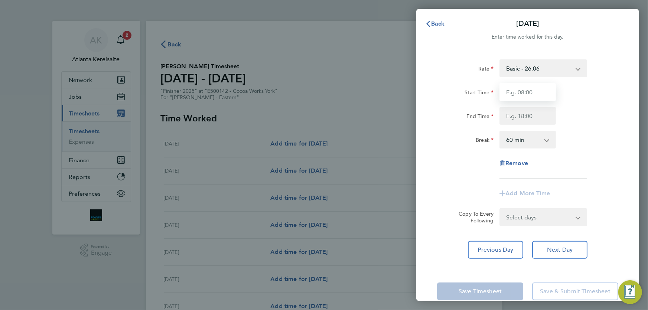
click at [510, 97] on input "Start Time" at bounding box center [527, 92] width 56 height 18
drag, startPoint x: 523, startPoint y: 92, endPoint x: 514, endPoint y: 92, distance: 8.9
click at [514, 92] on input "07:00" at bounding box center [527, 92] width 56 height 18
type input "07:30"
click at [513, 117] on input "End Time" at bounding box center [527, 116] width 56 height 18
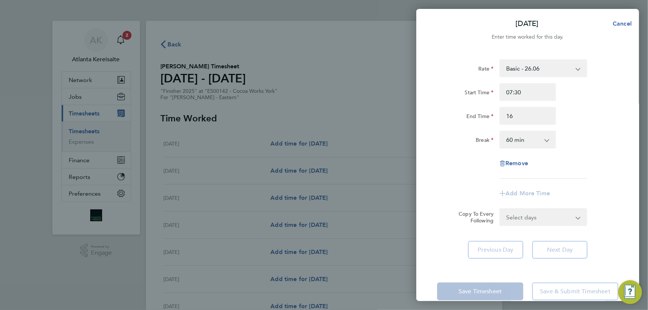
type input "16:00"
click at [512, 143] on select "0 min 15 min 30 min 45 min 60 min 75 min 90 min" at bounding box center [523, 139] width 46 height 16
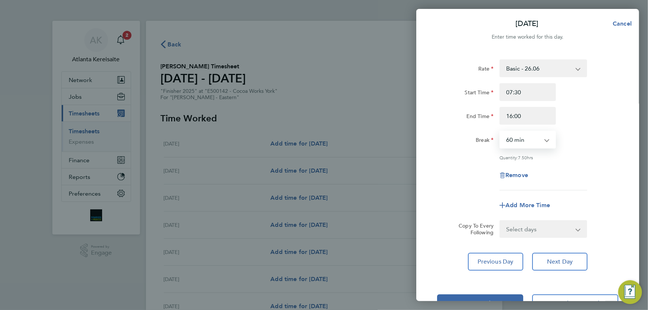
select select "0"
click at [500, 131] on select "0 min 15 min 30 min 45 min 60 min 75 min 90 min" at bounding box center [523, 139] width 46 height 16
click at [533, 113] on input "16:00" at bounding box center [527, 116] width 56 height 18
click at [538, 86] on input "07:30" at bounding box center [527, 92] width 56 height 18
drag, startPoint x: 519, startPoint y: 117, endPoint x: 510, endPoint y: 116, distance: 8.9
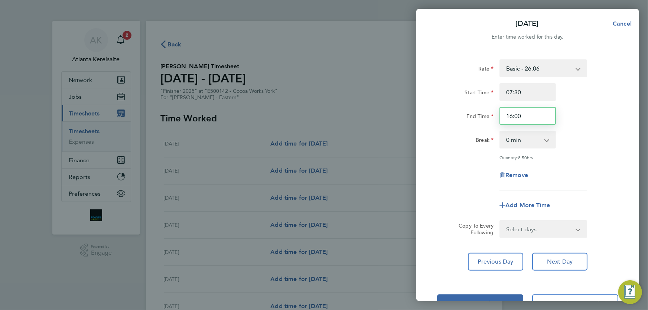
click at [510, 116] on input "16:00" at bounding box center [527, 116] width 56 height 18
type input "15:30"
click at [529, 92] on input "07:30" at bounding box center [527, 92] width 56 height 18
click at [537, 116] on input "15:30" at bounding box center [527, 116] width 56 height 18
click at [521, 203] on span "Add More Time" at bounding box center [527, 205] width 45 height 7
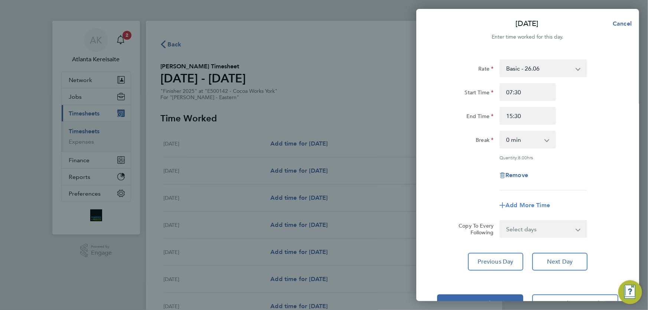
select select "null"
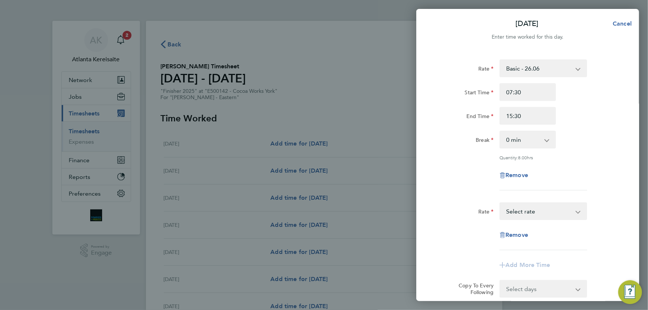
click at [534, 207] on select "Basic - 26.06 Overtime - 37.94 Overtime 2 - 49.83 Select rate" at bounding box center [538, 211] width 77 height 16
select select "60"
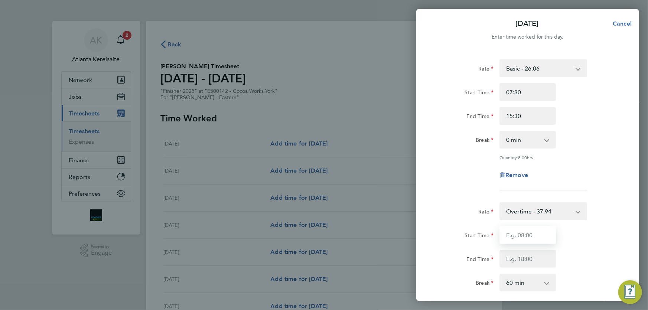
click at [524, 234] on input "Start Time" at bounding box center [527, 235] width 56 height 18
type input "15:30"
type input "16:30"
select select "0"
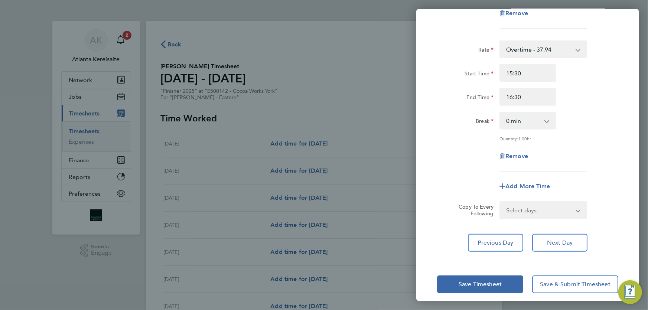
click at [547, 213] on select "Select days Day Tuesday Wednesday Thursday Friday" at bounding box center [539, 210] width 78 height 16
select select "TUE"
click at [500, 202] on select "Select days Day Tuesday Wednesday Thursday Friday" at bounding box center [539, 210] width 78 height 16
select select "2025-08-08"
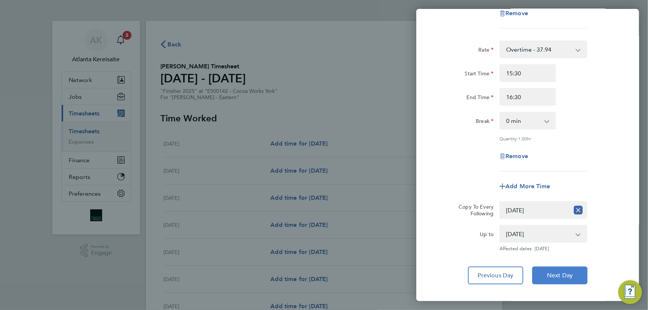
click at [568, 273] on span "Next Day" at bounding box center [560, 275] width 26 height 7
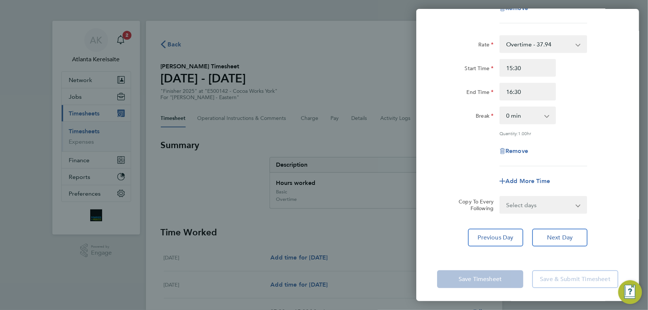
click at [549, 202] on select "Select days Day Wednesday Thursday Friday" at bounding box center [539, 205] width 78 height 16
select select "WED"
click at [500, 197] on select "Select days Day Wednesday Thursday Friday" at bounding box center [539, 205] width 78 height 16
select select "2025-08-08"
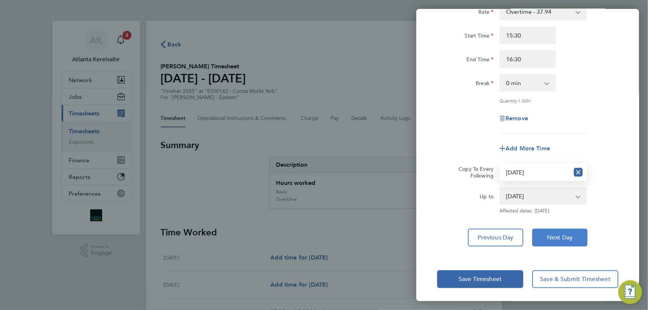
click at [557, 239] on span "Next Day" at bounding box center [560, 237] width 26 height 7
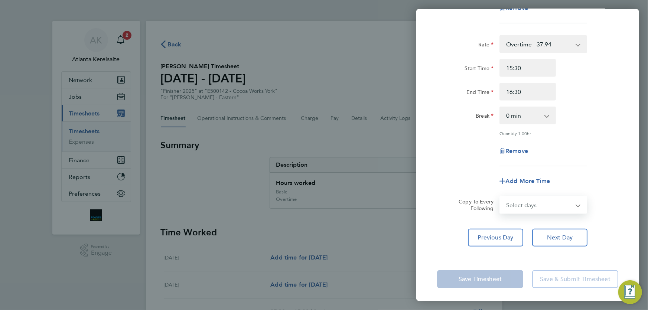
click at [551, 199] on select "Select days Day Thursday Friday" at bounding box center [539, 205] width 78 height 16
select select "THU"
click at [500, 197] on select "Select days Day Thursday Friday" at bounding box center [539, 205] width 78 height 16
select select "2025-08-08"
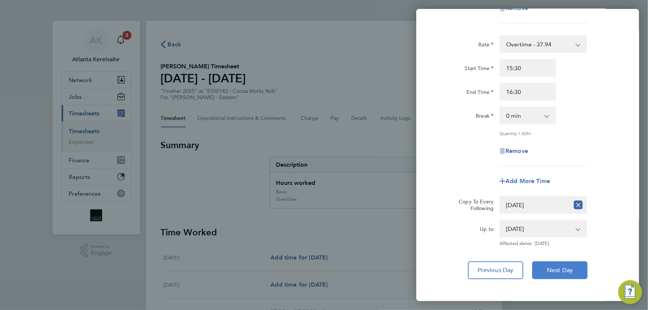
click at [575, 269] on button "Next Day" at bounding box center [559, 270] width 55 height 18
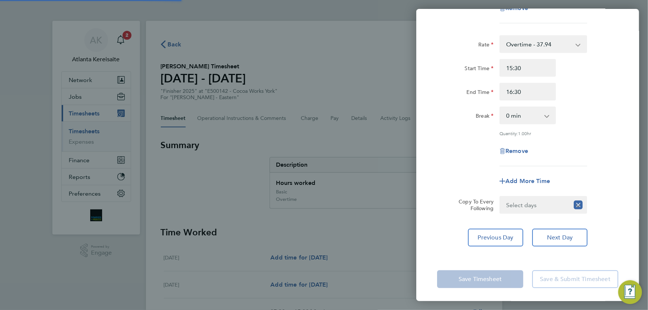
click at [529, 207] on select "Select days Friday" at bounding box center [534, 205] width 69 height 16
select select "FRI"
click at [500, 197] on select "Select days Friday" at bounding box center [539, 205] width 78 height 16
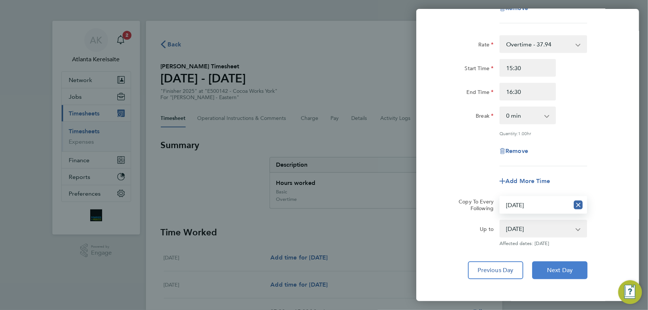
click at [567, 267] on span "Next Day" at bounding box center [560, 270] width 26 height 7
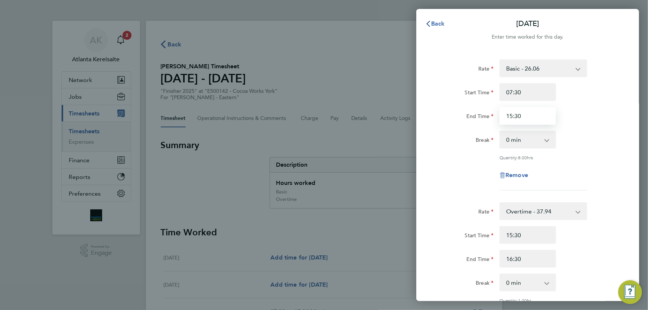
click at [512, 116] on input "15:30" at bounding box center [527, 116] width 56 height 18
type input "15:30"
click at [512, 234] on input "15:30" at bounding box center [527, 235] width 56 height 18
type input "14:30"
click at [512, 115] on div "Start Time 07:30 End Time 15:30" at bounding box center [527, 104] width 187 height 42
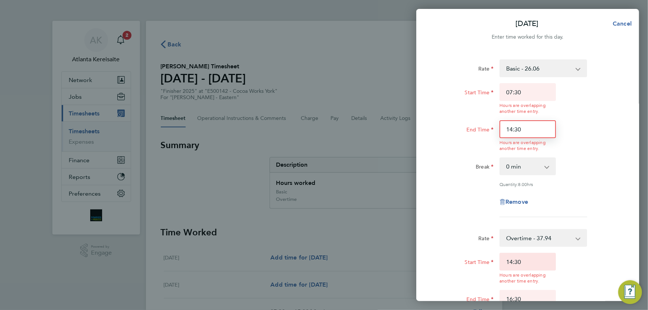
type input "14:30"
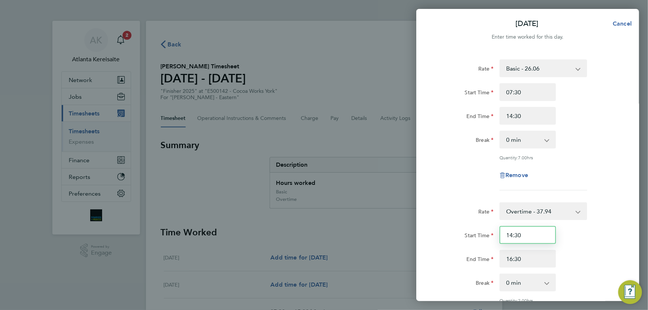
click at [535, 265] on div "Start Time 14:30 End Time 16:30" at bounding box center [527, 247] width 187 height 42
click at [512, 260] on input "16:30" at bounding box center [527, 259] width 56 height 18
drag, startPoint x: 521, startPoint y: 257, endPoint x: 528, endPoint y: 255, distance: 7.2
click at [519, 258] on input "15:30" at bounding box center [527, 259] width 56 height 18
click at [534, 236] on input "14:30" at bounding box center [527, 235] width 56 height 18
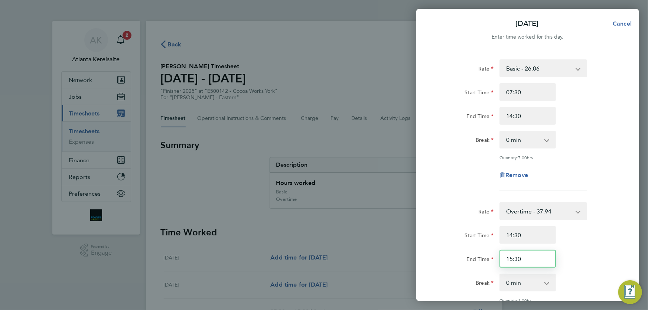
click at [536, 258] on input "15:30" at bounding box center [527, 259] width 56 height 18
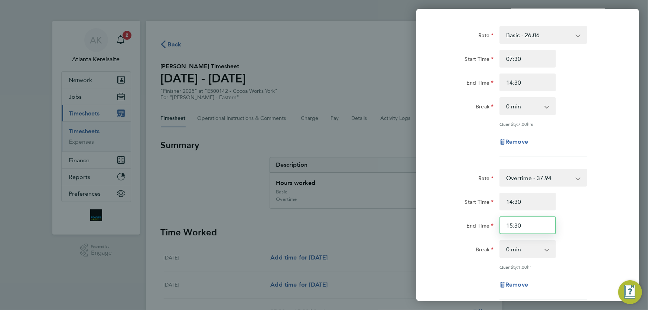
drag, startPoint x: 523, startPoint y: 227, endPoint x: 515, endPoint y: 226, distance: 7.8
click at [515, 226] on input "15:30" at bounding box center [527, 225] width 56 height 18
type input "15:00"
click at [534, 200] on input "14:30" at bounding box center [527, 202] width 56 height 18
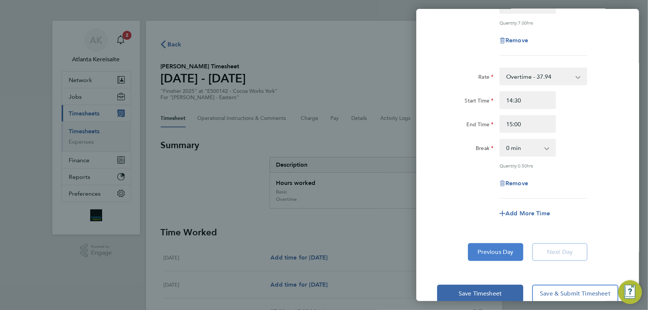
click at [504, 250] on span "Previous Day" at bounding box center [496, 251] width 36 height 7
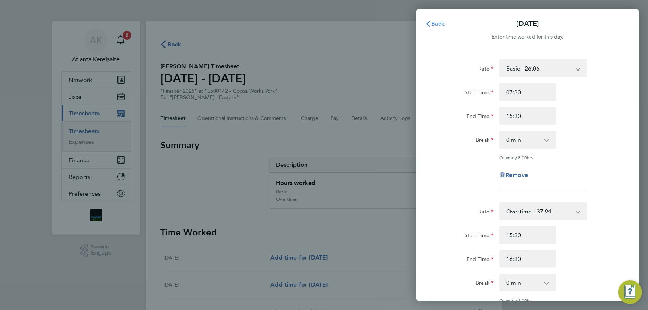
click at [434, 26] on span "Back" at bounding box center [438, 23] width 14 height 7
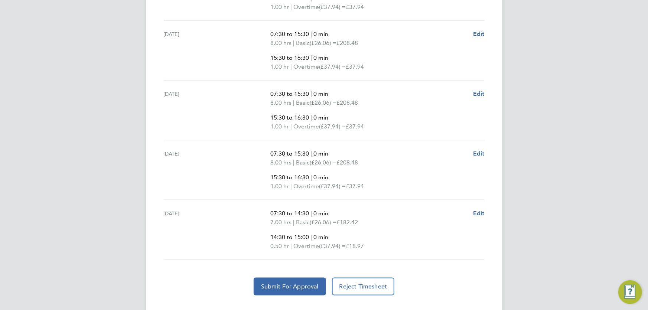
scroll to position [352, 0]
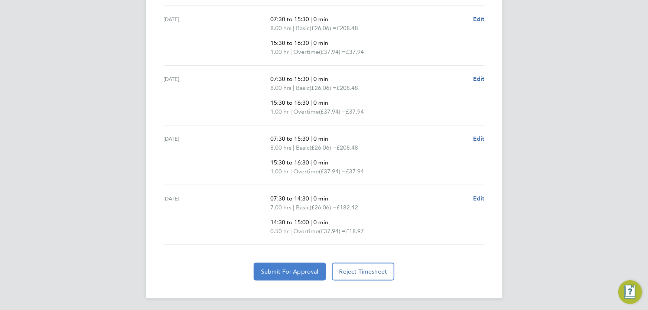
click at [307, 268] on span "Submit For Approval" at bounding box center [290, 271] width 58 height 7
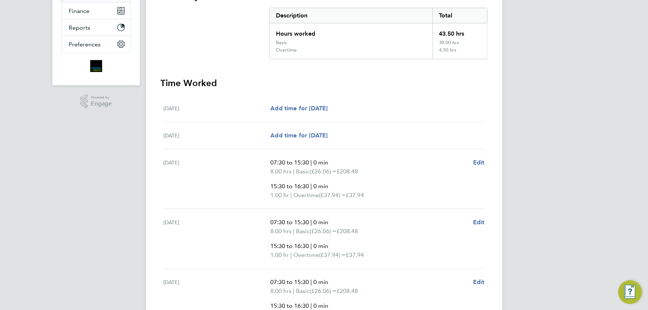
scroll to position [0, 0]
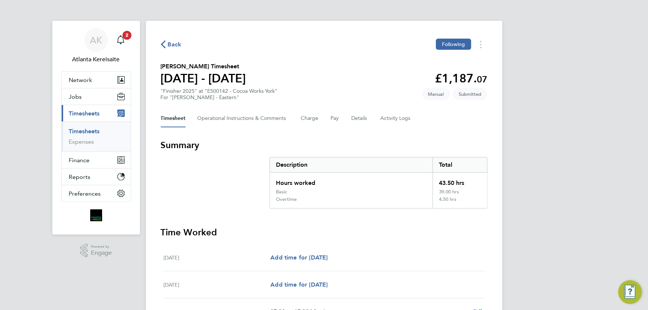
click at [174, 44] on span "Back" at bounding box center [175, 44] width 14 height 9
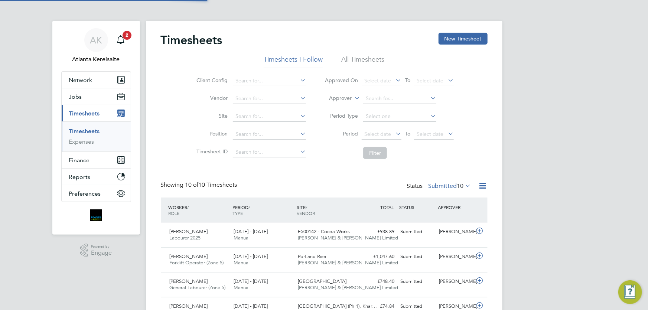
scroll to position [19, 64]
click at [89, 98] on button "Jobs" at bounding box center [96, 96] width 69 height 16
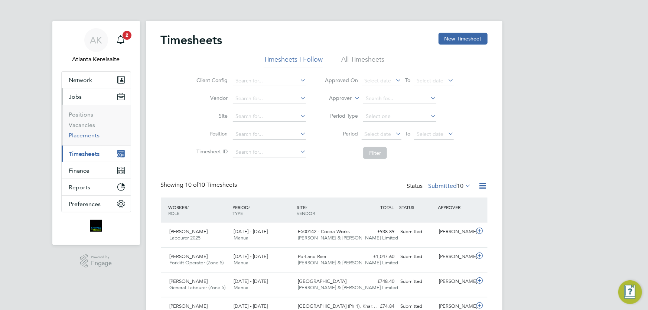
click at [87, 135] on link "Placements" at bounding box center [84, 135] width 31 height 7
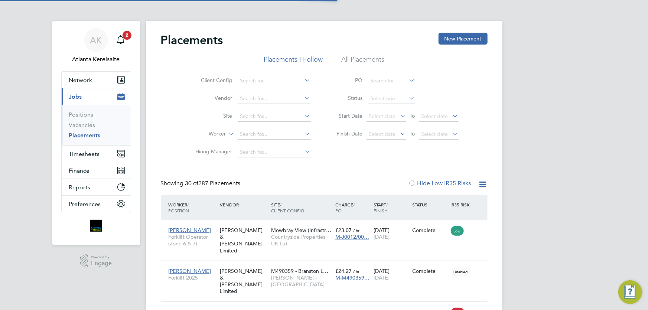
scroll to position [21, 64]
click at [249, 134] on input at bounding box center [274, 134] width 73 height 10
click at [267, 143] on li "Brett Ford" at bounding box center [274, 144] width 74 height 10
type input "Brett Ford"
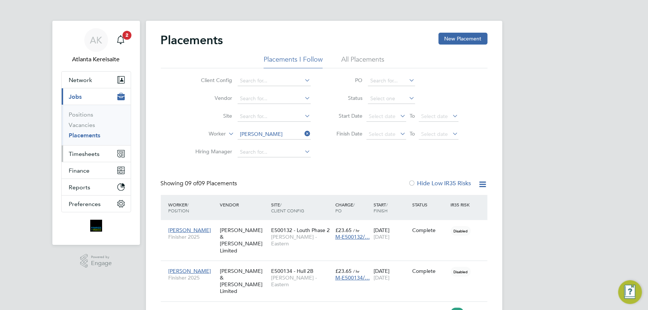
click at [104, 152] on button "Timesheets" at bounding box center [96, 154] width 69 height 16
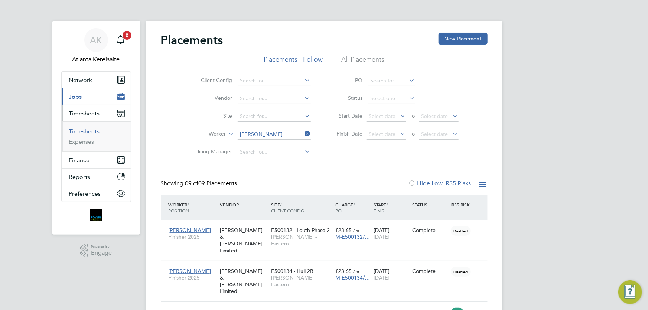
click at [89, 129] on link "Timesheets" at bounding box center [84, 131] width 31 height 7
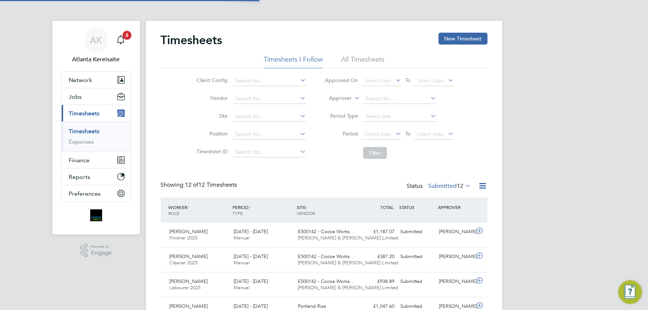
scroll to position [19, 64]
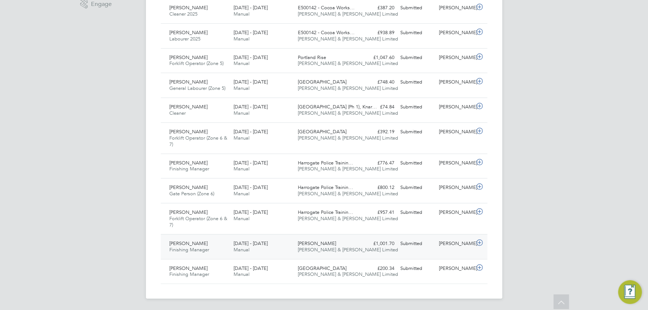
click at [456, 245] on div "Rob Pollard" at bounding box center [455, 244] width 39 height 12
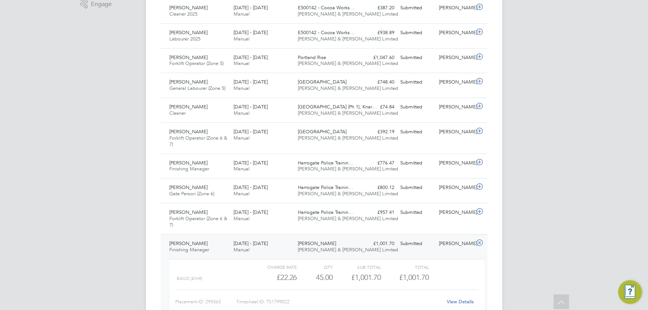
click at [460, 302] on link "View Details" at bounding box center [460, 301] width 27 height 6
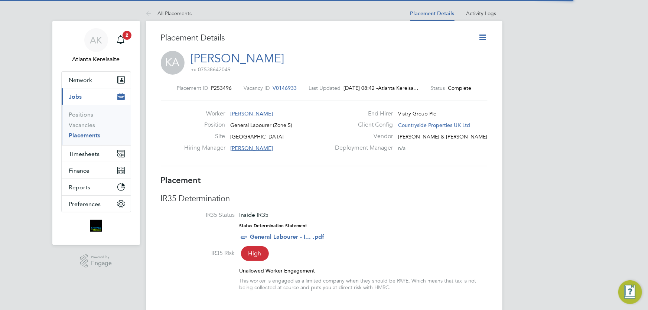
click at [483, 37] on icon at bounding box center [482, 37] width 9 height 9
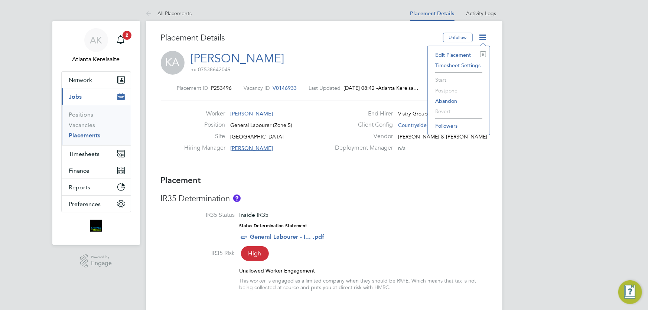
scroll to position [4, 4]
click at [464, 54] on li "Edit Placement e" at bounding box center [458, 55] width 55 height 10
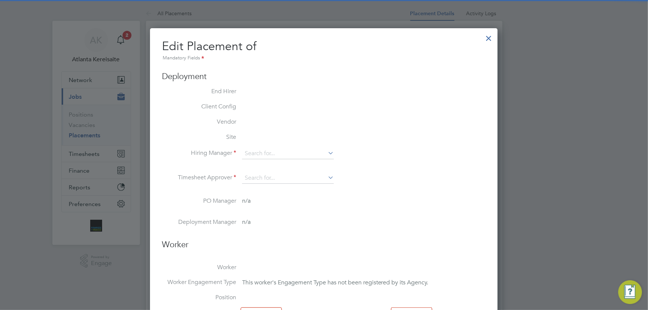
type input "[PERSON_NAME]"
type input "31 Oct 2024"
type input "[DATE]"
type input "07:30"
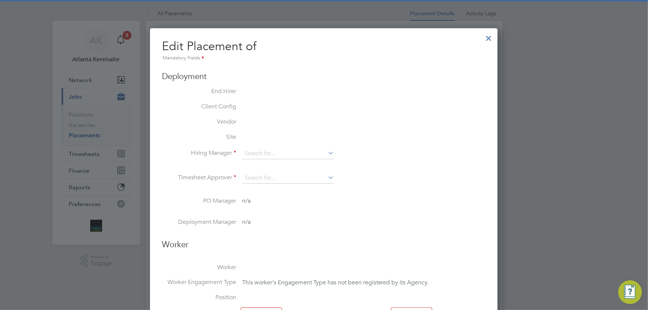
type input "16:30"
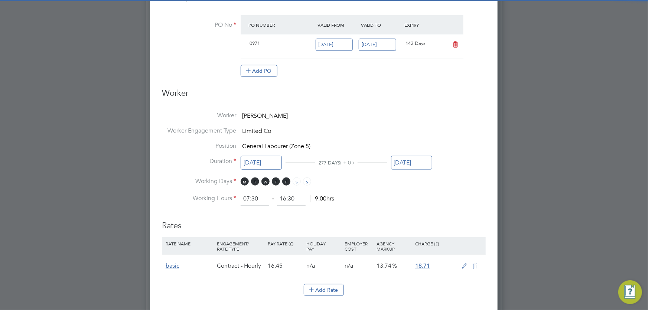
click at [415, 162] on input "[DATE]" at bounding box center [411, 163] width 41 height 14
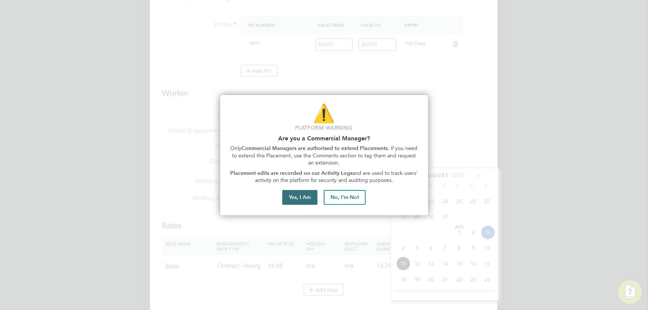
click at [305, 200] on button "Yes, I Am" at bounding box center [299, 197] width 35 height 15
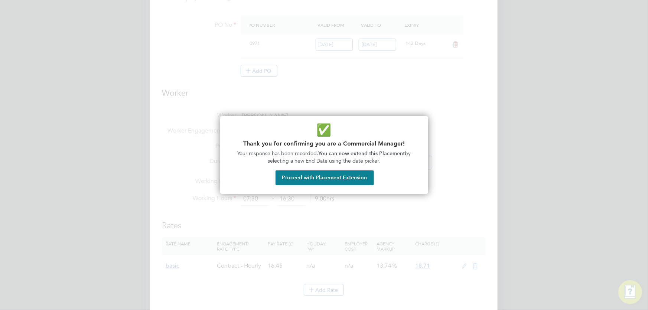
drag, startPoint x: 350, startPoint y: 174, endPoint x: 442, endPoint y: 251, distance: 119.6
click at [352, 174] on button "Proceed with Placement Extension" at bounding box center [324, 177] width 98 height 15
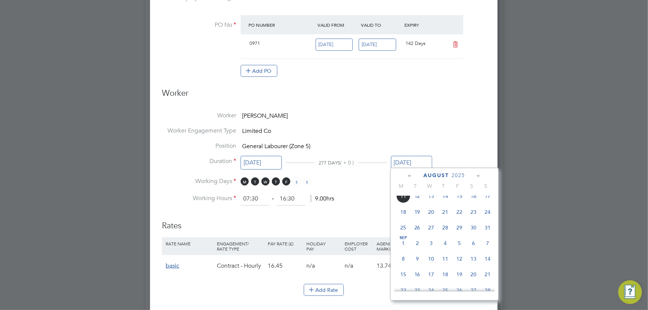
click at [489, 231] on span "31" at bounding box center [488, 228] width 14 height 14
type input "31 Aug 2025"
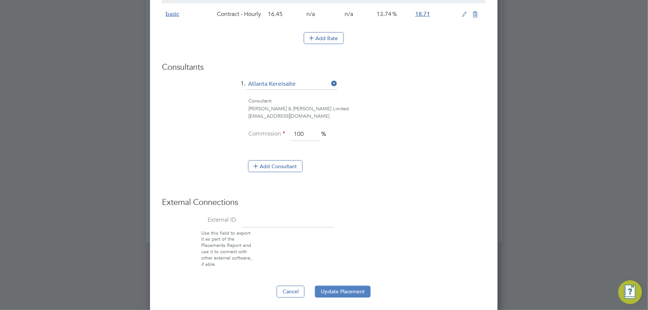
click at [362, 292] on button "Update Placement" at bounding box center [343, 292] width 56 height 12
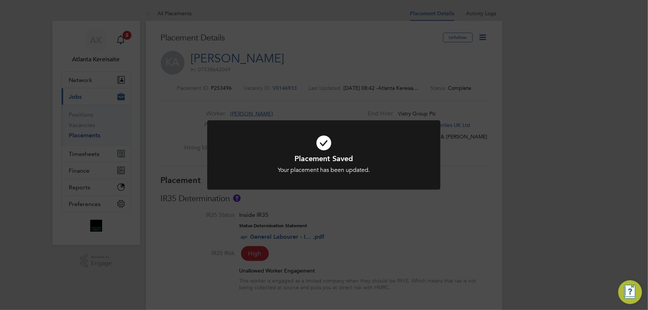
click at [278, 217] on div "Placement Saved Your placement has been updated. Cancel Okay" at bounding box center [324, 155] width 648 height 310
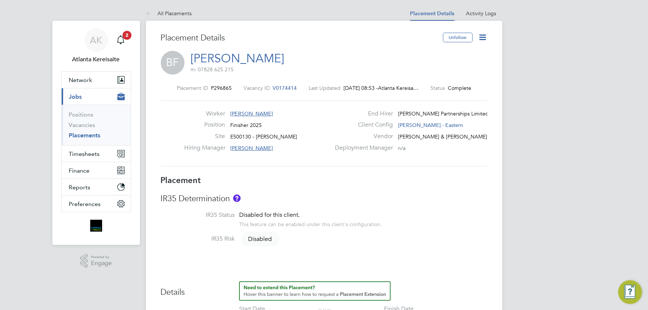
click at [482, 33] on icon at bounding box center [482, 37] width 9 height 9
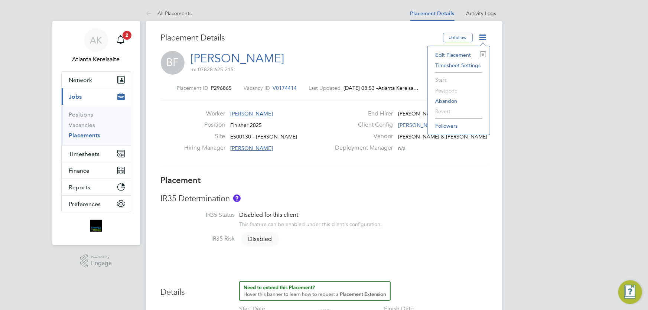
click at [483, 34] on icon at bounding box center [482, 37] width 9 height 9
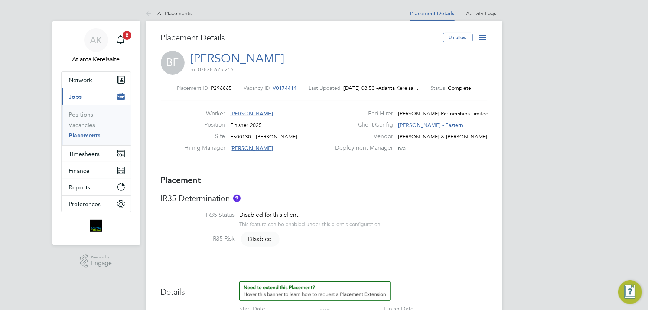
click at [485, 36] on icon at bounding box center [482, 37] width 9 height 9
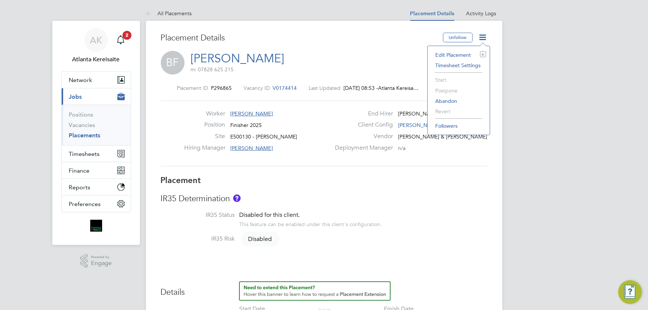
click at [469, 55] on li "Edit Placement e" at bounding box center [458, 55] width 55 height 10
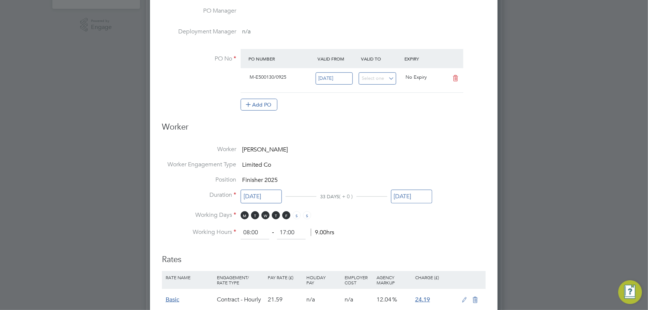
click at [418, 190] on input "[DATE]" at bounding box center [411, 197] width 41 height 14
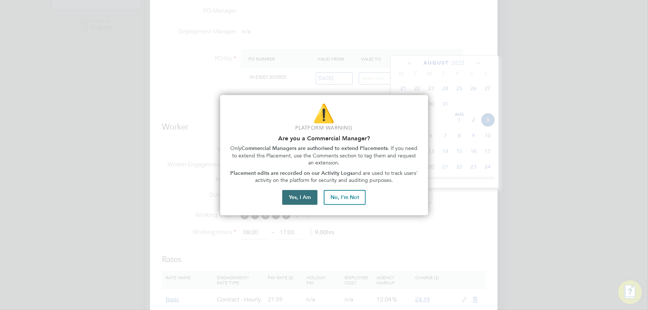
click at [288, 199] on button "Yes, I Am" at bounding box center [299, 197] width 35 height 15
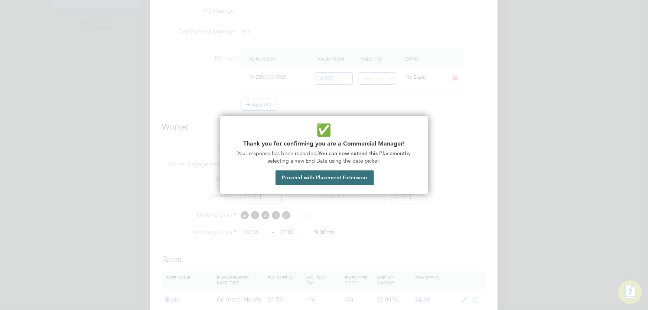
click at [348, 180] on button "Proceed with Placement Extension" at bounding box center [324, 177] width 98 height 15
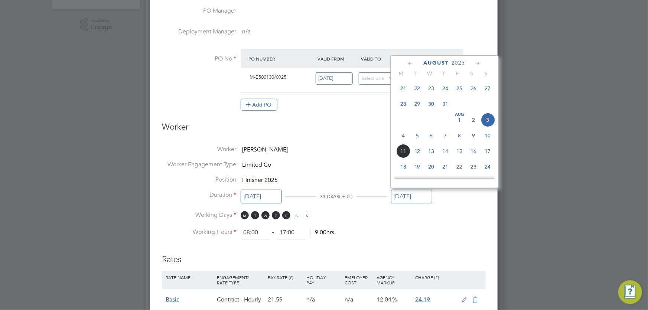
click at [417, 138] on span "5" at bounding box center [417, 135] width 14 height 14
type input "05 Aug 2025"
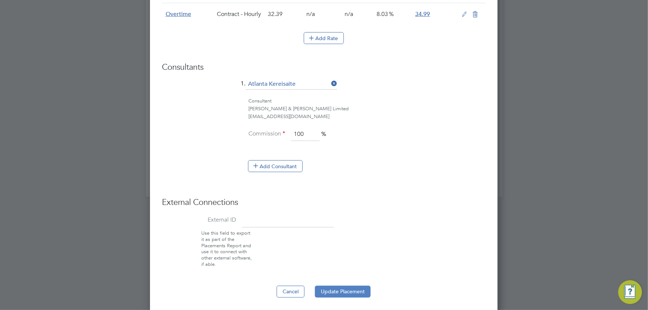
click at [345, 293] on button "Update Placement" at bounding box center [343, 292] width 56 height 12
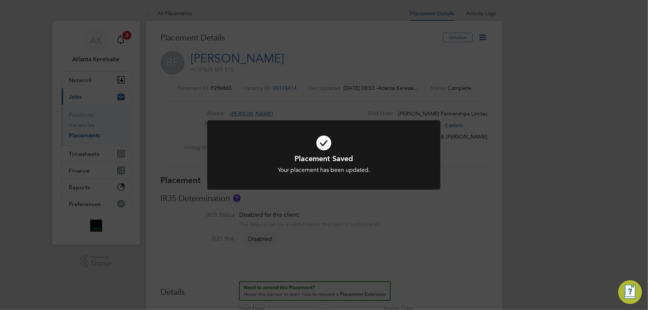
click at [436, 222] on div "Placement Saved Your placement has been updated. Cancel Okay" at bounding box center [324, 155] width 648 height 310
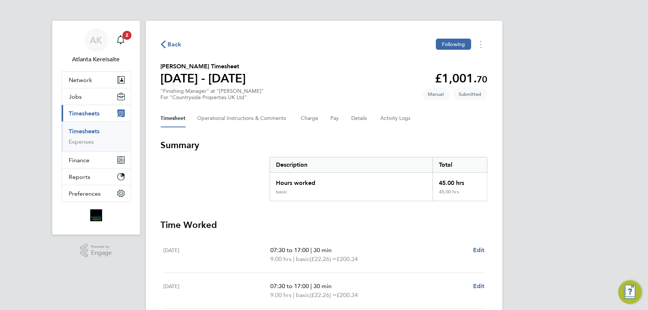
click at [346, 59] on div "Back Following [PERSON_NAME] Timesheet [DATE] - [DATE] £1,001. 70 "Finishing Ma…" at bounding box center [324, 273] width 356 height 504
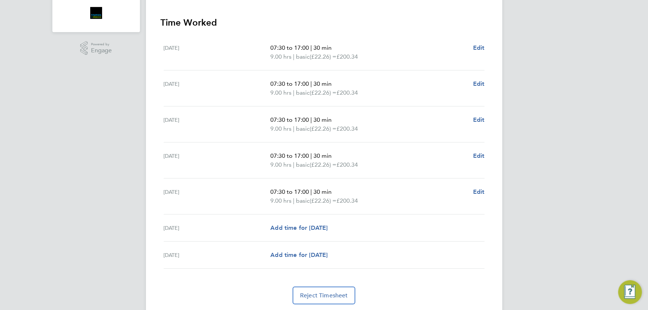
scroll to position [226, 0]
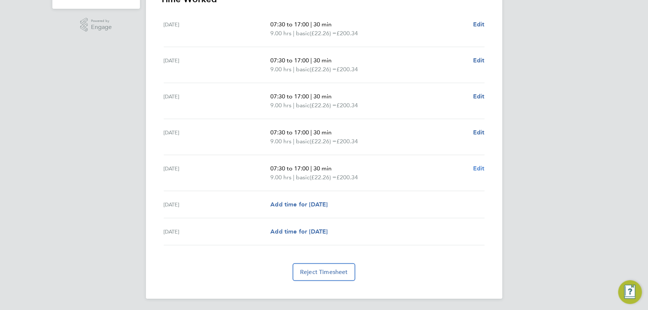
click at [482, 168] on span "Edit" at bounding box center [479, 168] width 12 height 7
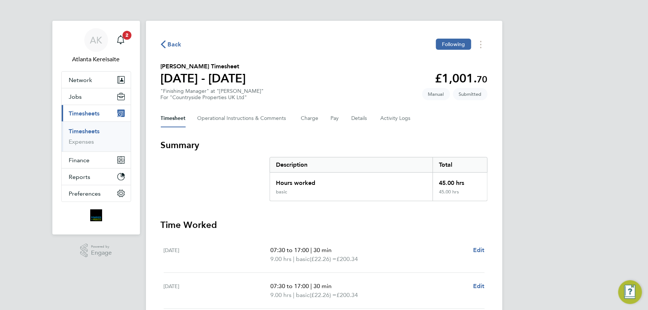
select select "30"
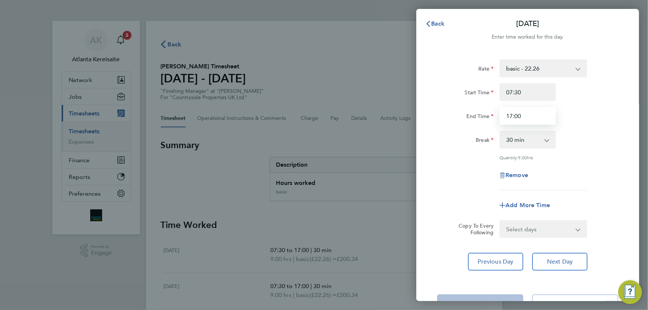
click at [527, 117] on input "17:00" at bounding box center [527, 116] width 56 height 18
click at [512, 116] on input "17:00" at bounding box center [527, 116] width 56 height 18
click at [526, 115] on input "17:00" at bounding box center [527, 116] width 56 height 18
click at [513, 117] on input "17:00" at bounding box center [527, 116] width 56 height 18
click at [512, 117] on input "17:00" at bounding box center [527, 116] width 56 height 18
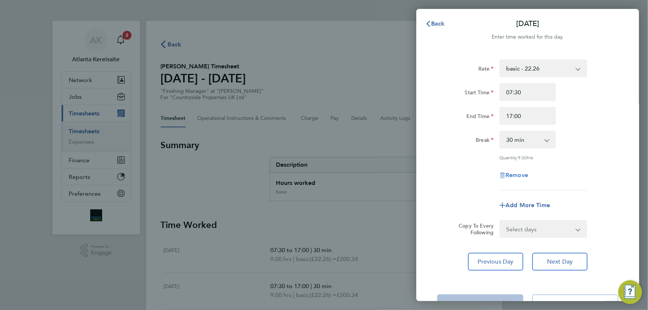
click at [518, 175] on span "Remove" at bounding box center [516, 175] width 23 height 7
select select "null"
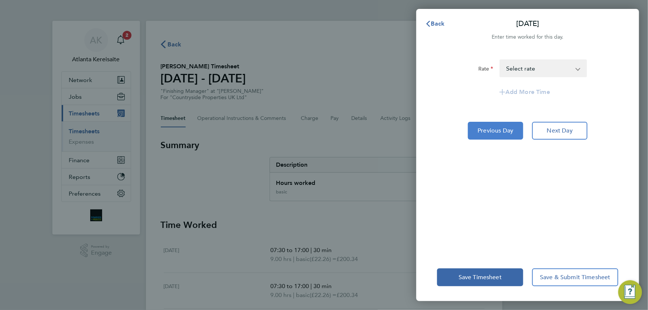
click at [499, 133] on span "Previous Day" at bounding box center [496, 130] width 36 height 7
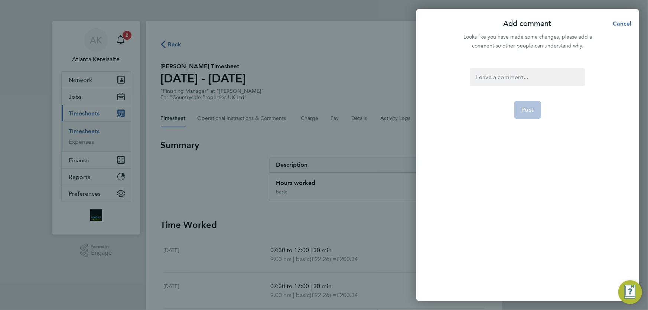
click at [556, 74] on div at bounding box center [527, 77] width 115 height 18
click at [519, 74] on div at bounding box center [527, 77] width 115 height 18
click at [534, 108] on button "Post" at bounding box center [527, 110] width 27 height 18
select select "30"
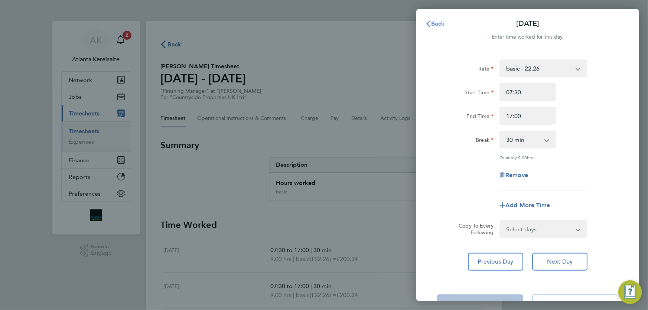
click at [432, 23] on span "Back" at bounding box center [438, 23] width 14 height 7
